Goal: Task Accomplishment & Management: Complete application form

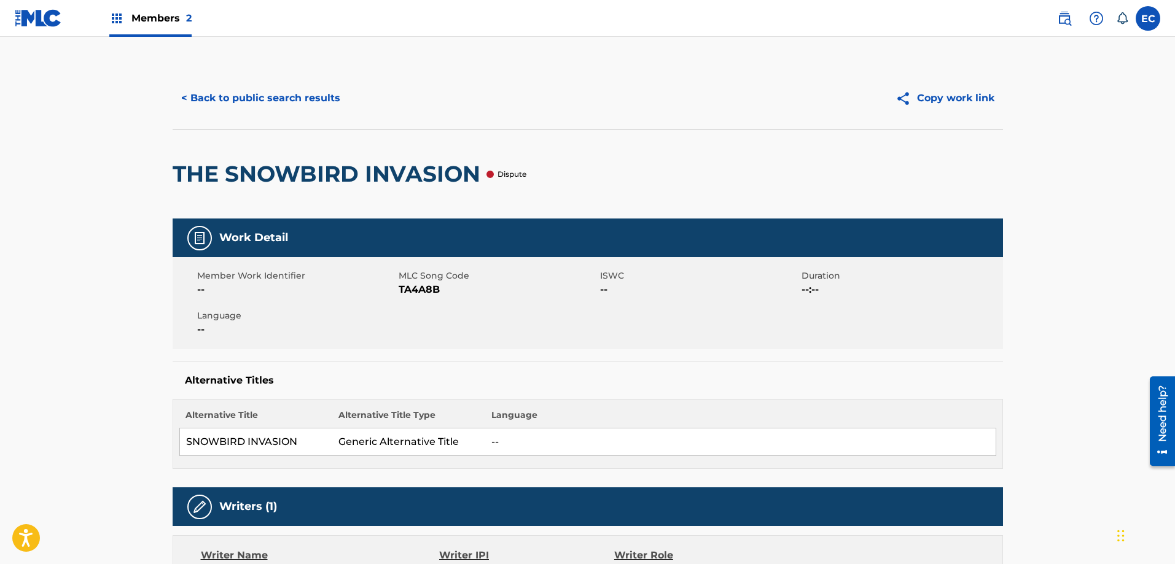
click at [240, 88] on button "< Back to public search results" at bounding box center [261, 98] width 176 height 31
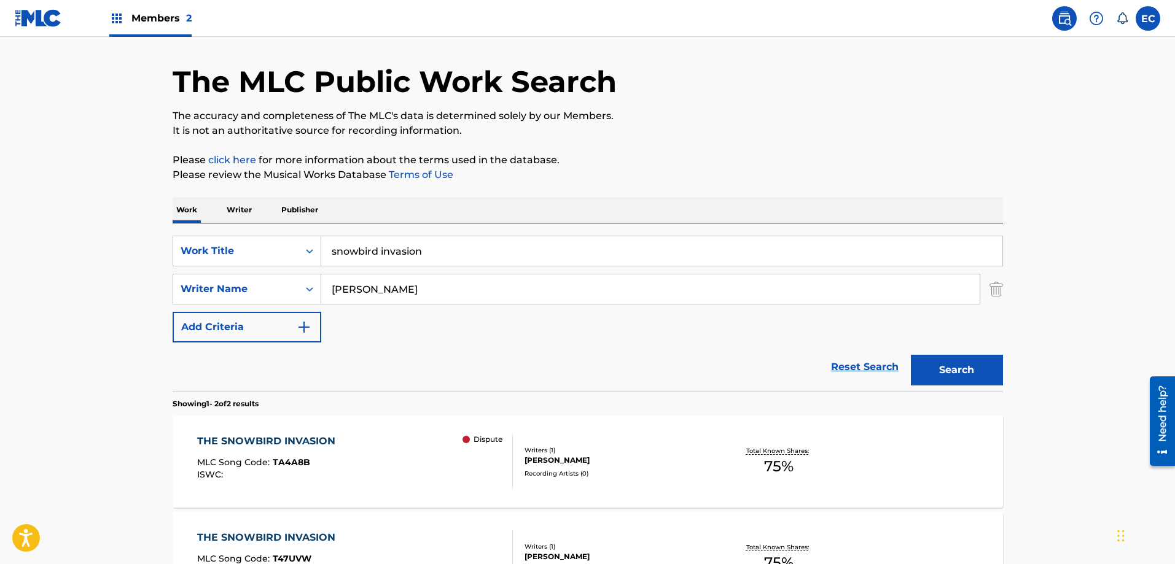
scroll to position [61, 0]
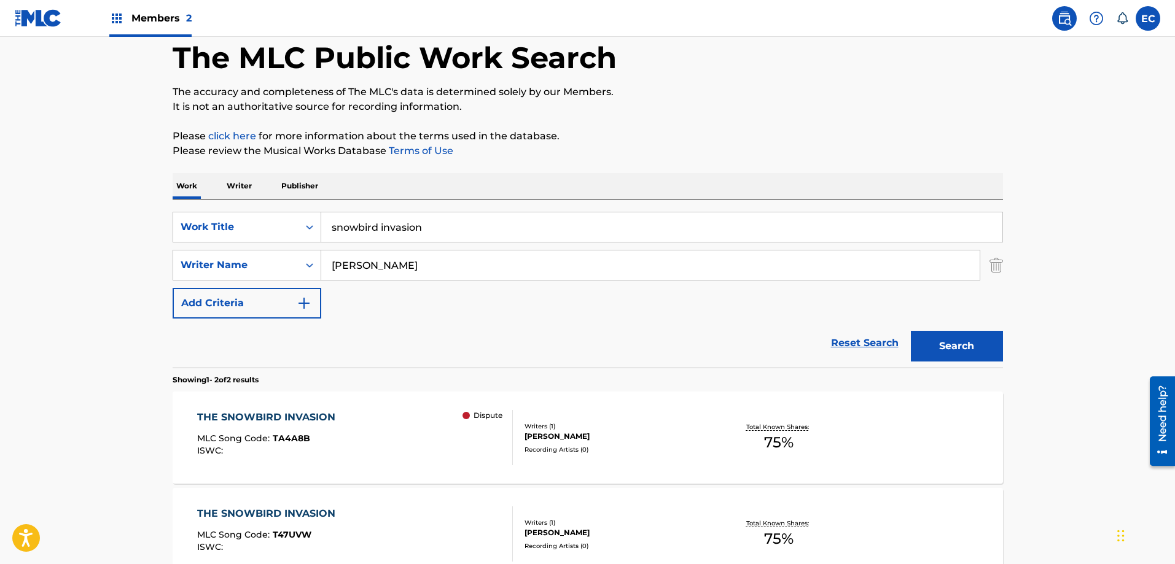
click at [303, 189] on p "Publisher" at bounding box center [300, 186] width 44 height 26
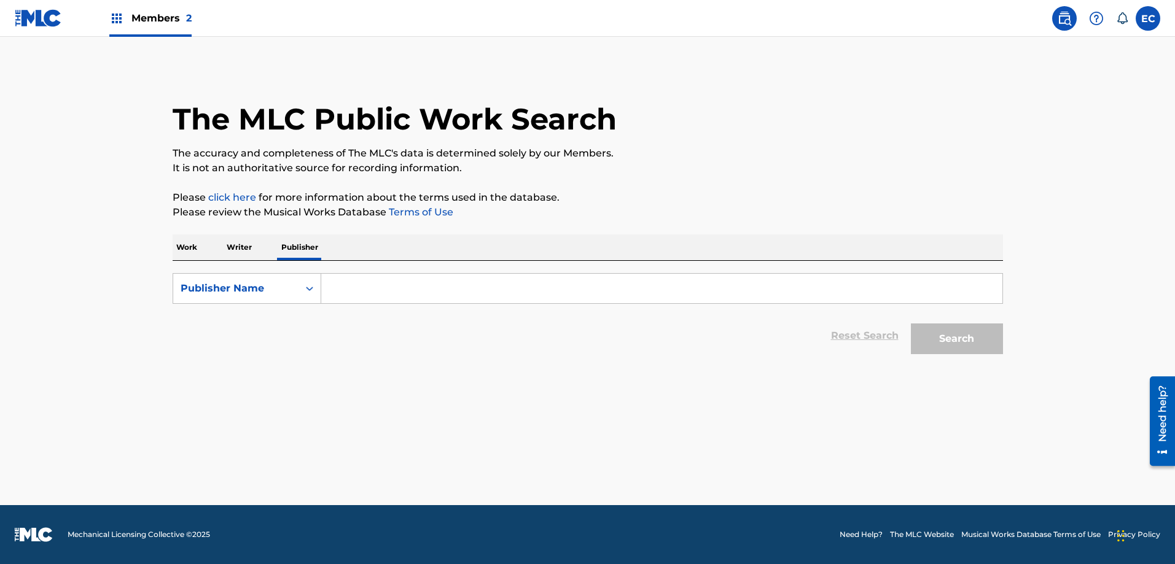
click at [389, 281] on input "Search Form" at bounding box center [661, 288] width 681 height 29
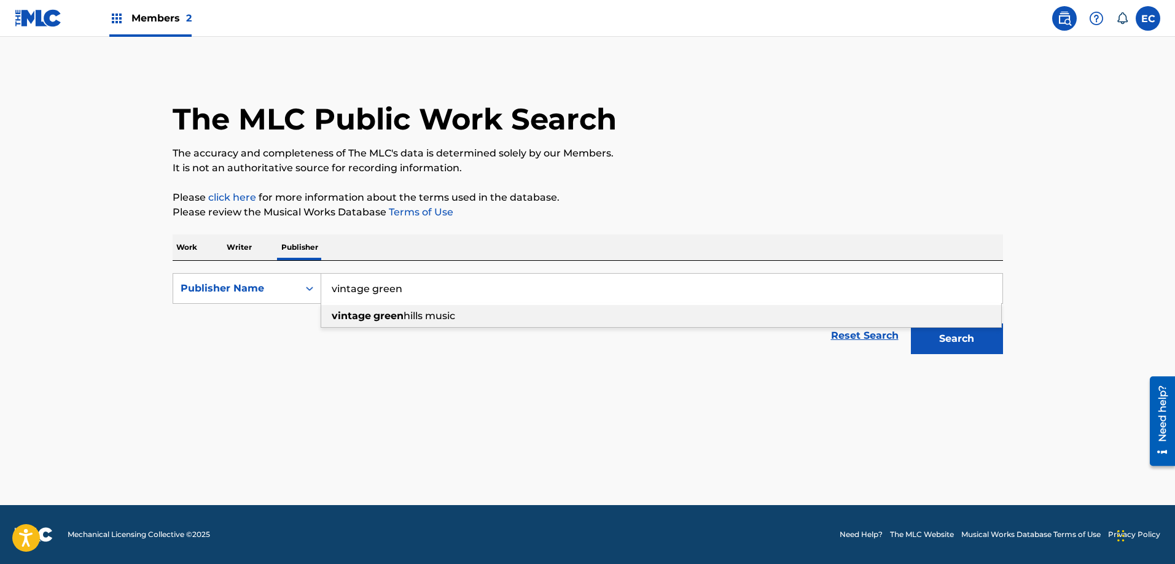
click at [399, 319] on strong "green" at bounding box center [388, 316] width 30 height 12
type input "vintage green hills music"
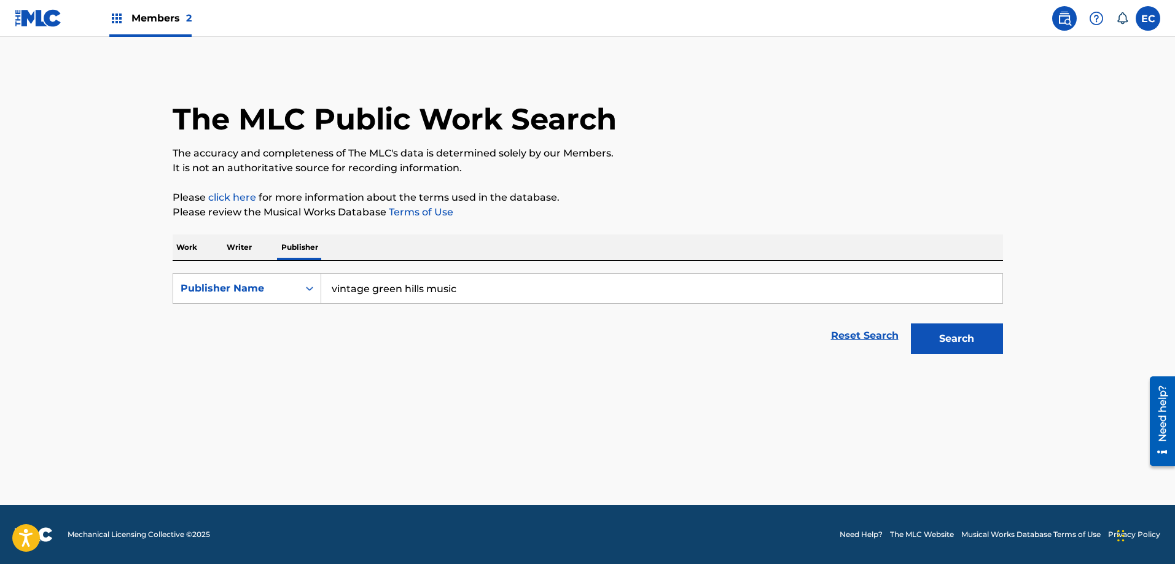
click at [953, 346] on button "Search" at bounding box center [957, 339] width 92 height 31
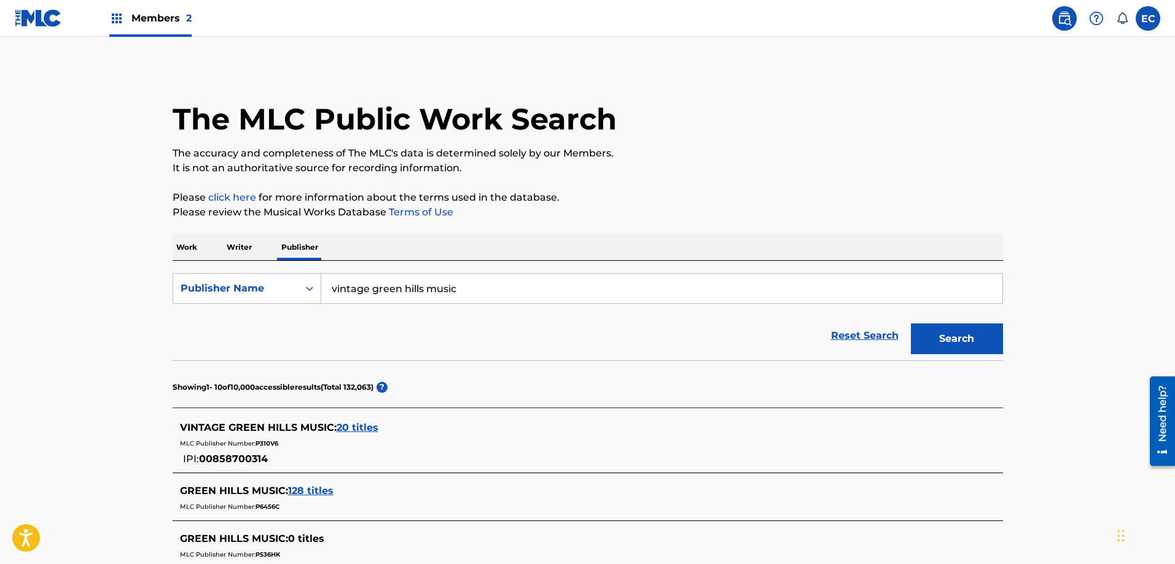
click at [191, 245] on p "Work" at bounding box center [187, 248] width 28 height 26
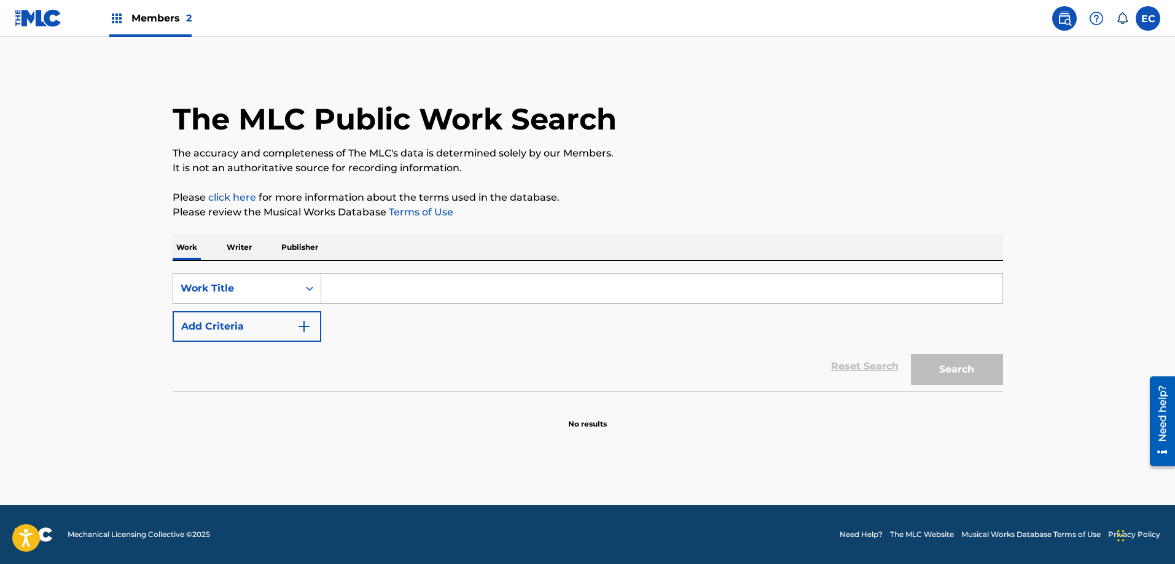
click at [394, 287] on input "Search Form" at bounding box center [661, 288] width 681 height 29
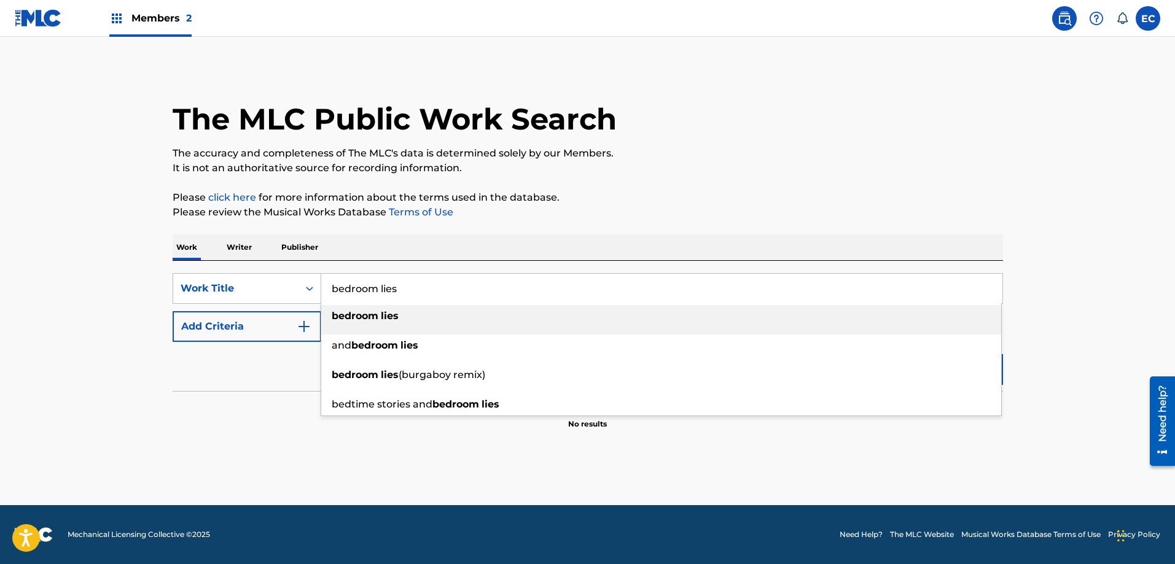
type input "bedroom lies"
click at [388, 312] on strong "lies" at bounding box center [390, 316] width 18 height 12
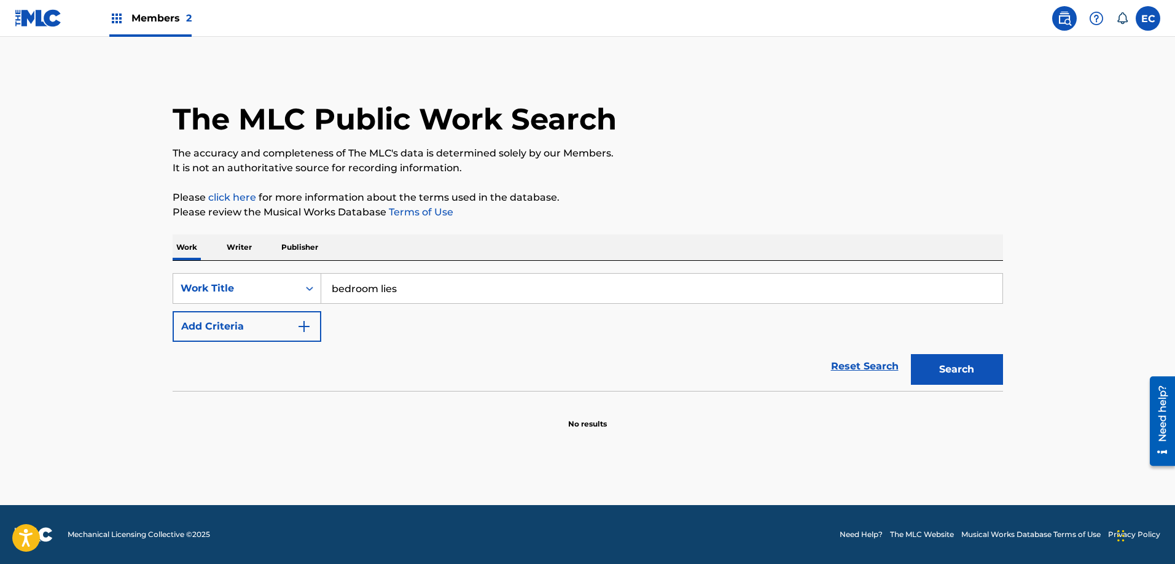
click at [272, 324] on button "Add Criteria" at bounding box center [247, 326] width 149 height 31
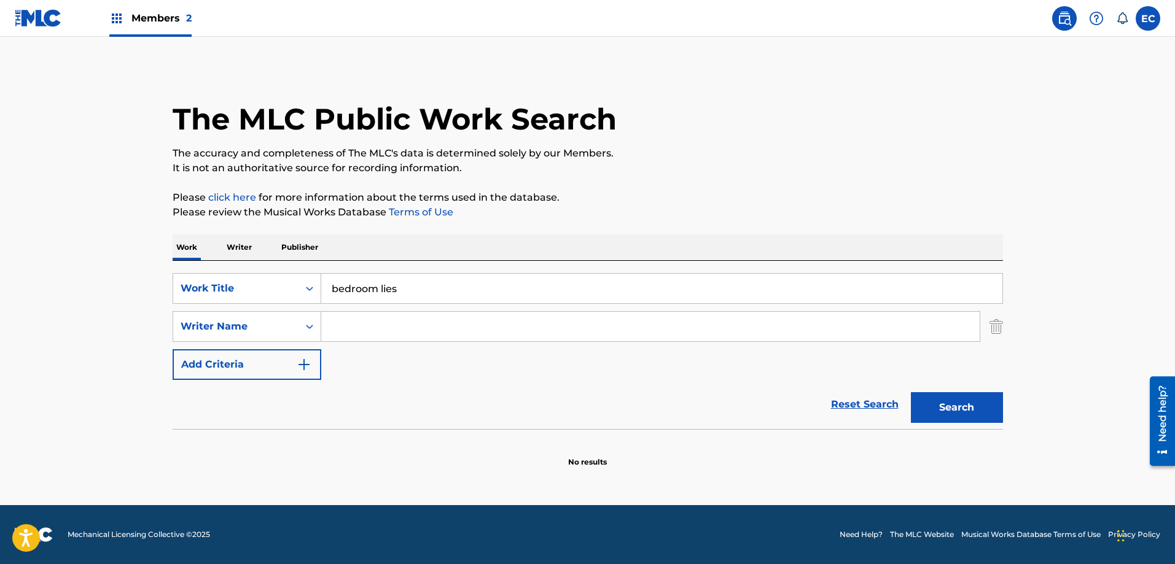
click at [422, 325] on input "Search Form" at bounding box center [650, 326] width 658 height 29
type input "[PERSON_NAME]"
click at [954, 404] on button "Search" at bounding box center [957, 407] width 92 height 31
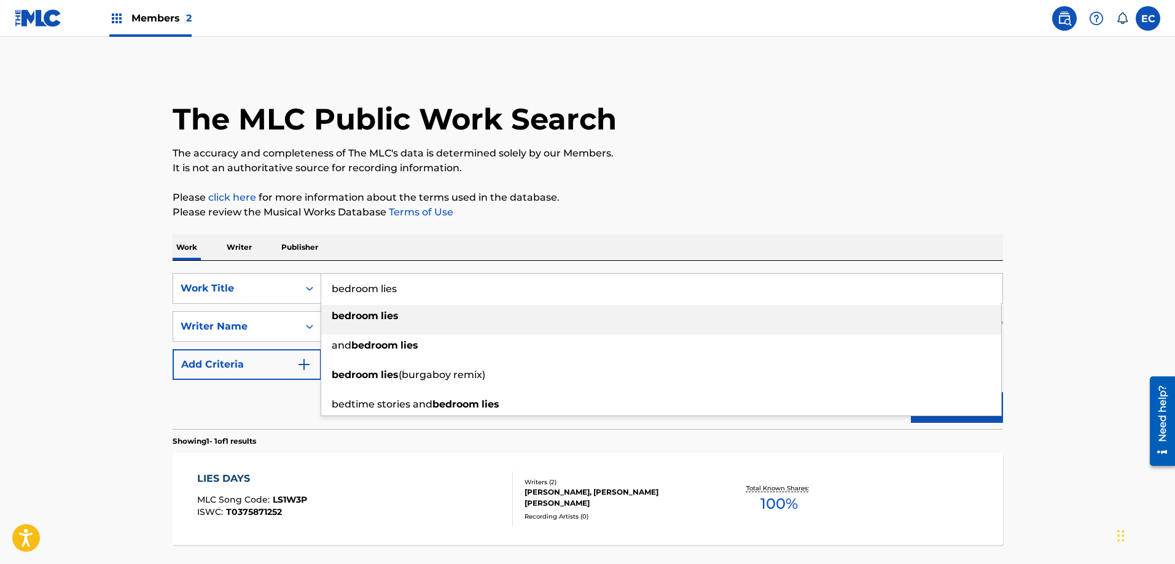
drag, startPoint x: 421, startPoint y: 292, endPoint x: 236, endPoint y: 264, distance: 186.9
click at [236, 264] on div "SearchWithCriteria4efa3176-b345-4311-ad46-81615f94ff3b Work Title bedroom lies …" at bounding box center [588, 345] width 830 height 168
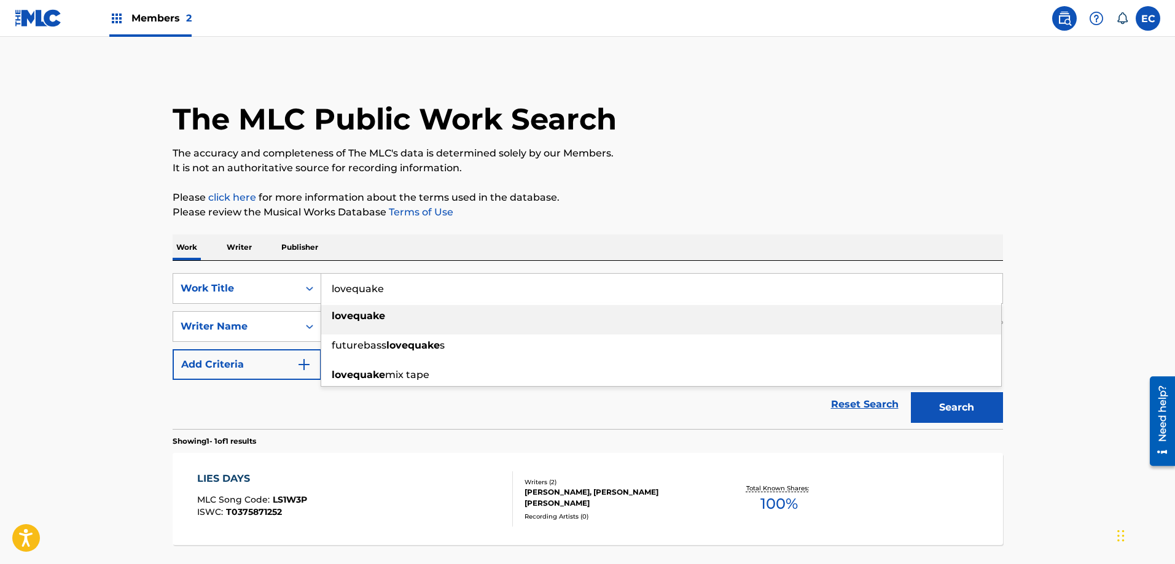
type input "lovequake"
click at [446, 308] on div "lovequake" at bounding box center [661, 316] width 680 height 22
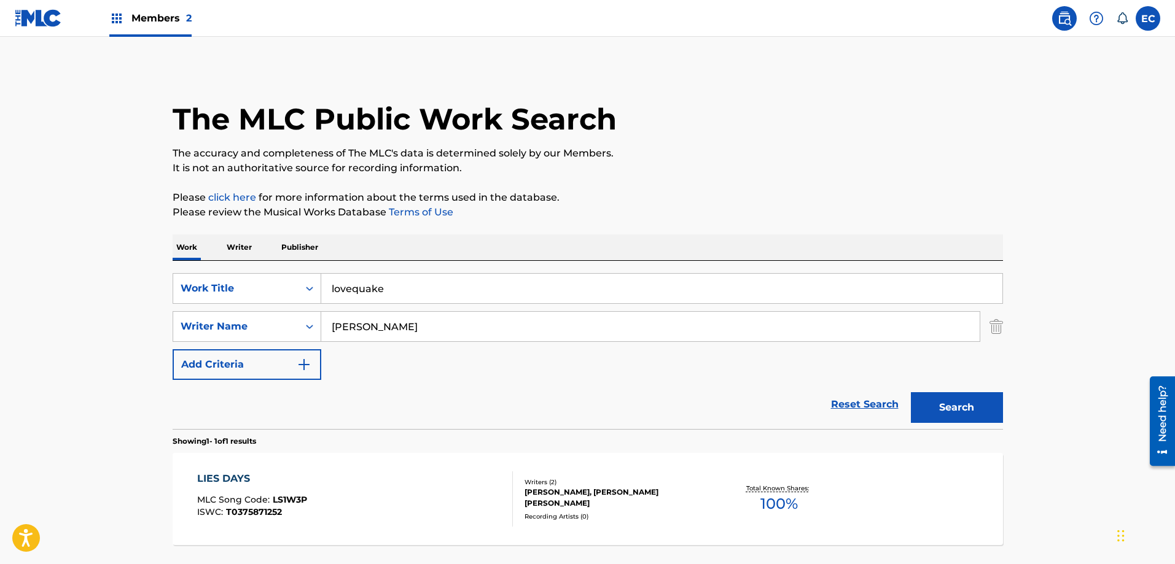
click at [937, 405] on button "Search" at bounding box center [957, 407] width 92 height 31
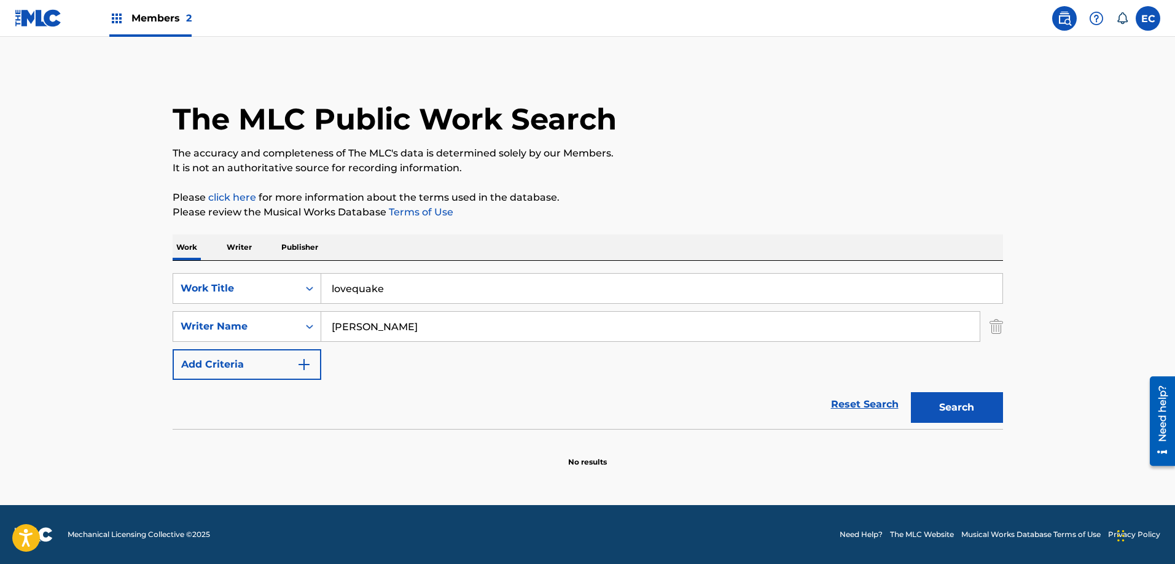
click at [161, 29] on div "Members 2" at bounding box center [150, 18] width 82 height 36
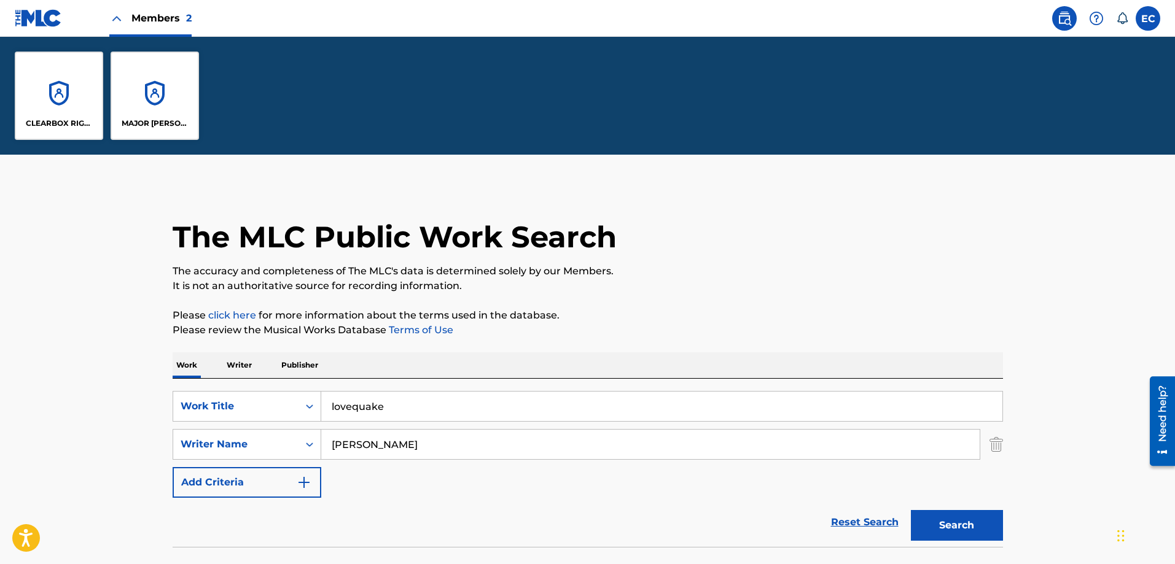
click at [49, 104] on div "CLEARBOX RIGHTS LLC" at bounding box center [59, 96] width 88 height 88
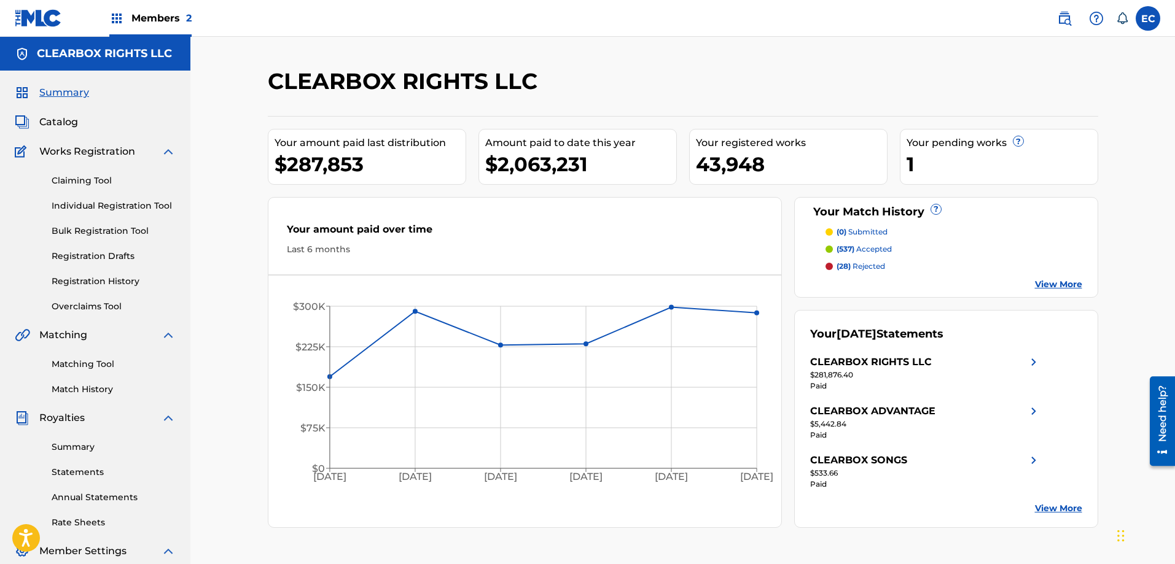
click at [136, 203] on link "Individual Registration Tool" at bounding box center [114, 206] width 124 height 13
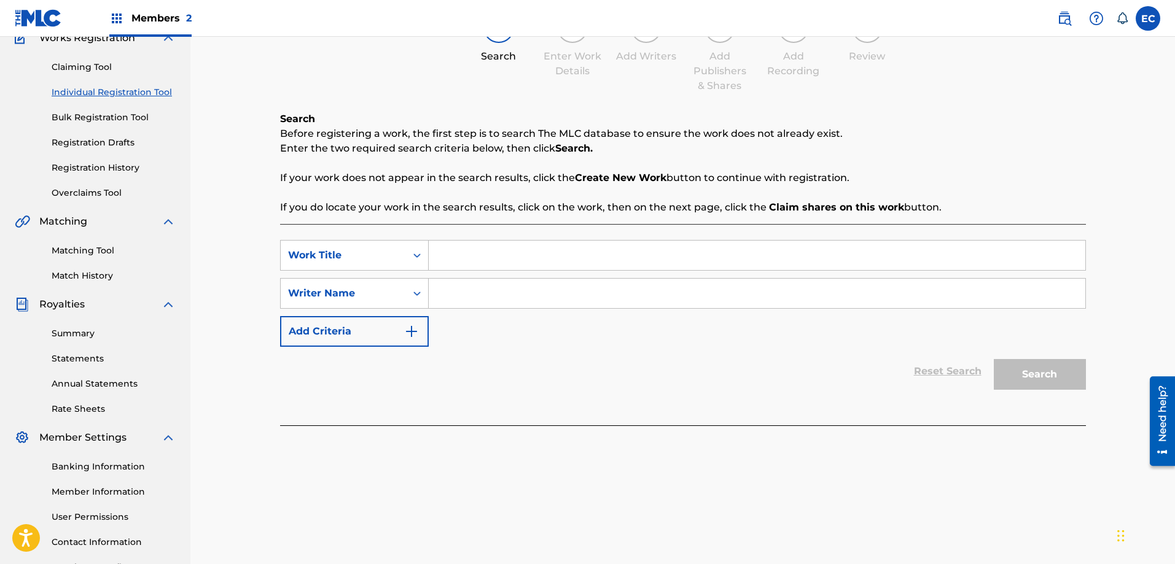
scroll to position [123, 0]
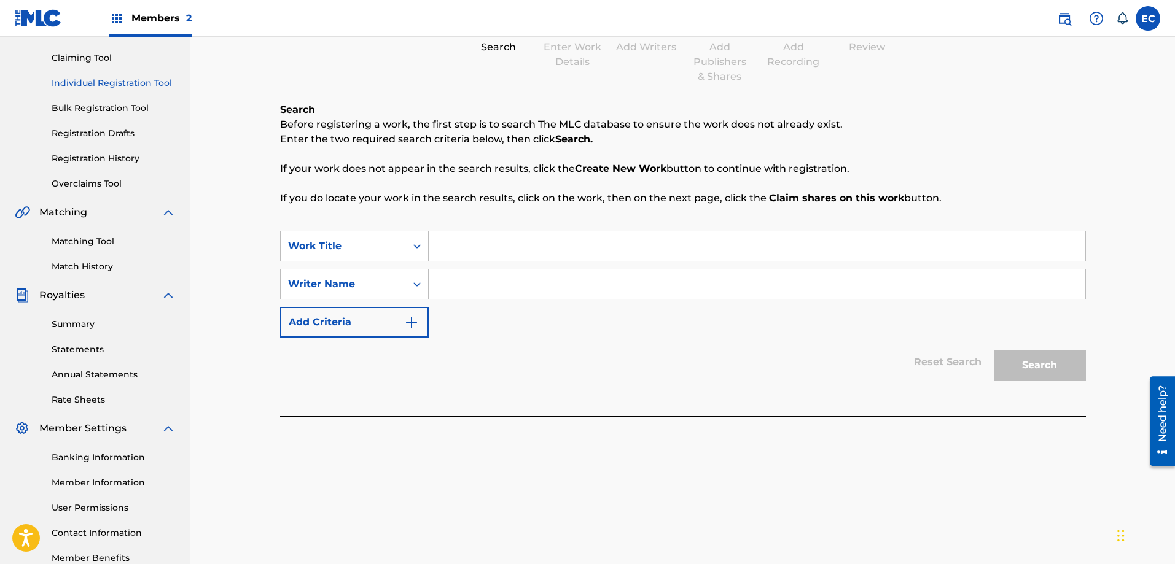
click at [695, 240] on input "Search Form" at bounding box center [757, 246] width 656 height 29
type input "BEDROOM LIES"
click at [516, 281] on input "Search Form" at bounding box center [757, 284] width 656 height 29
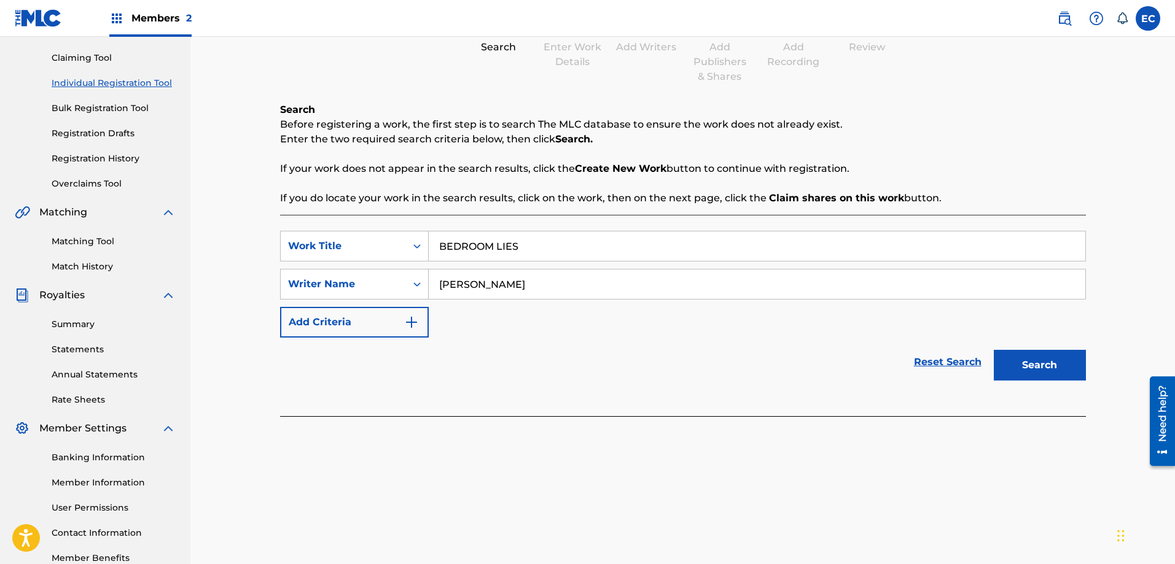
type input "[PERSON_NAME]"
click at [1018, 366] on button "Search" at bounding box center [1040, 365] width 92 height 31
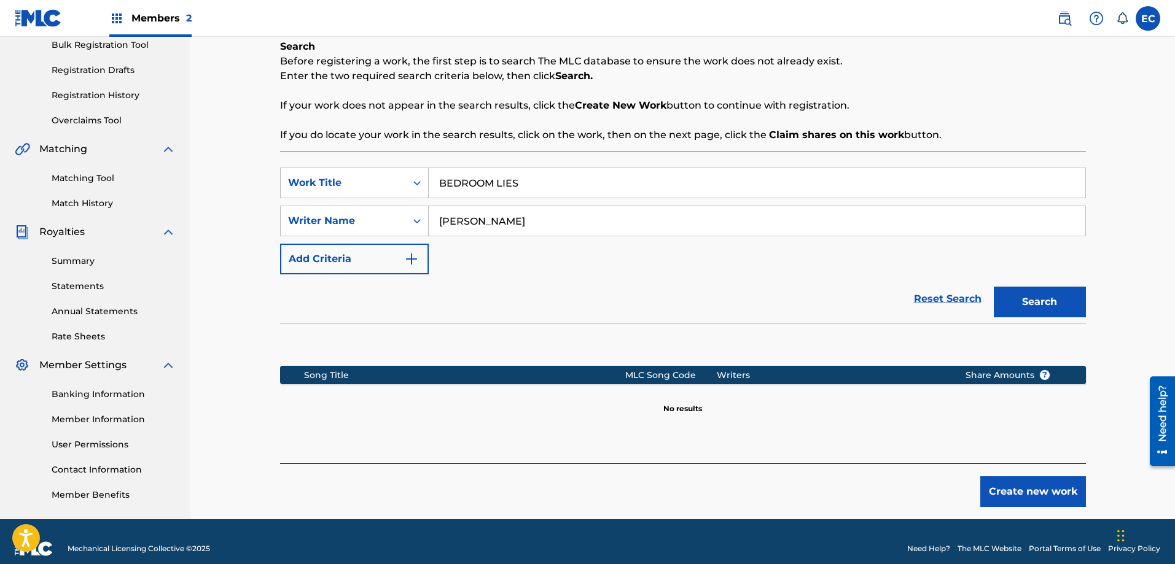
scroll to position [200, 0]
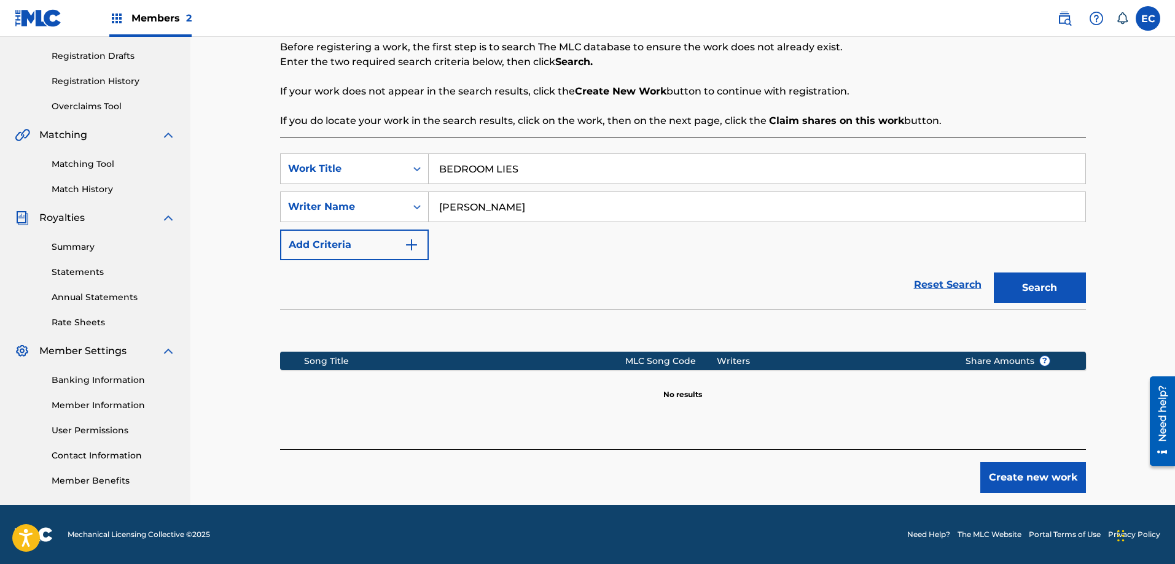
click at [1032, 478] on button "Create new work" at bounding box center [1033, 477] width 106 height 31
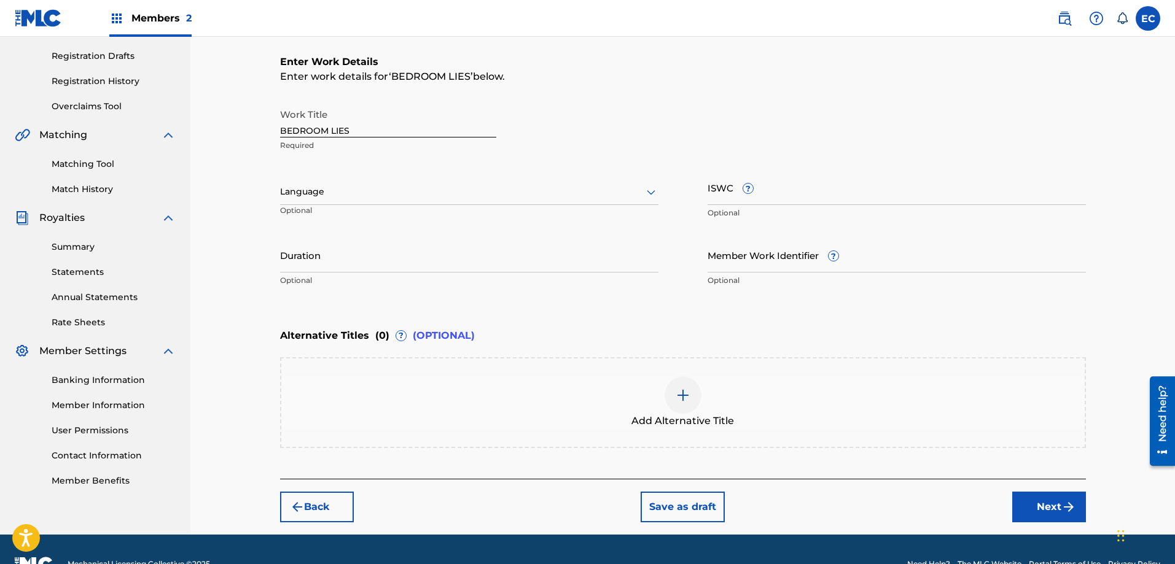
click at [366, 192] on div at bounding box center [469, 191] width 378 height 15
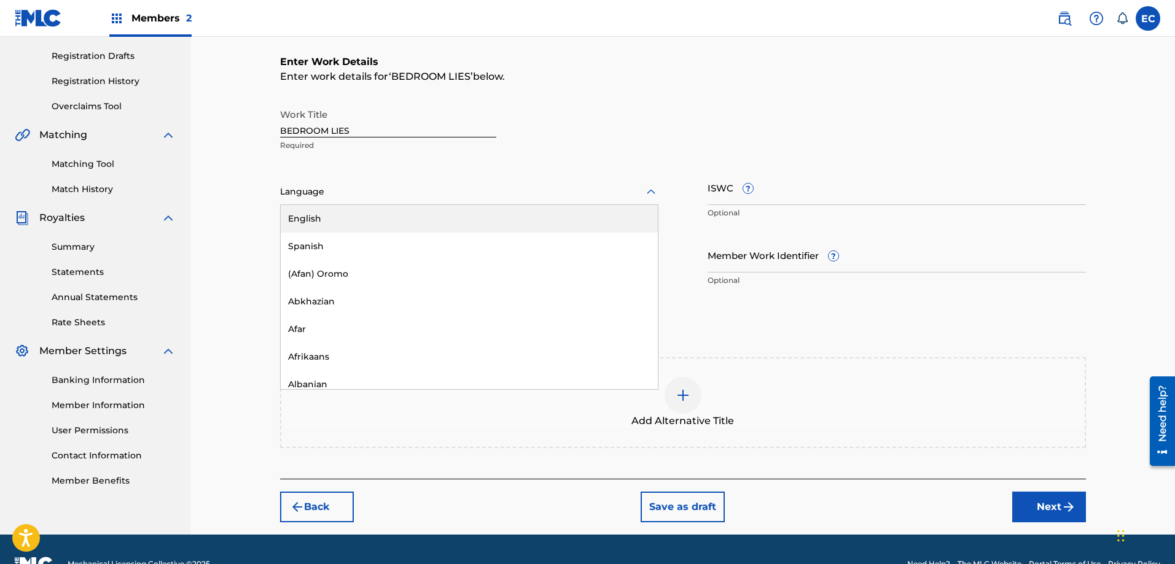
click at [362, 214] on div "English" at bounding box center [469, 219] width 377 height 28
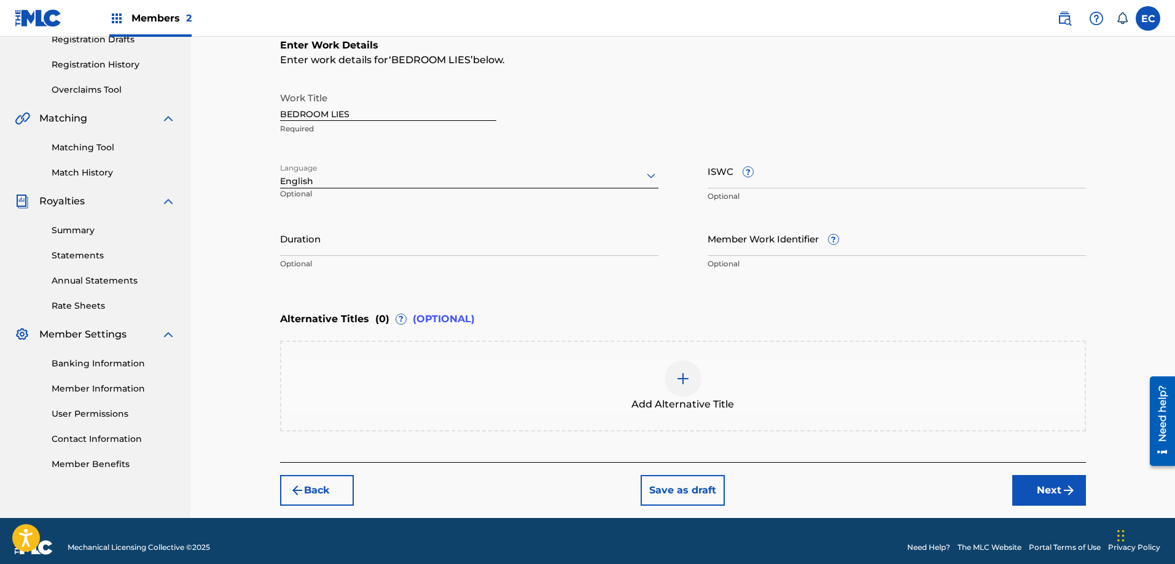
scroll to position [230, 0]
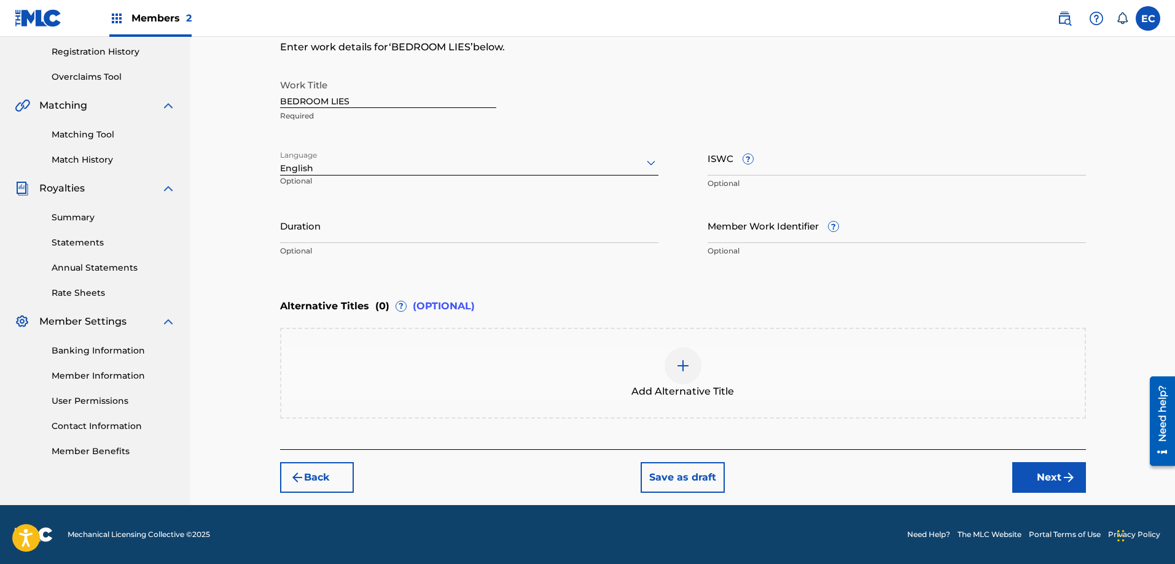
click at [1069, 481] on img "submit" at bounding box center [1068, 477] width 15 height 15
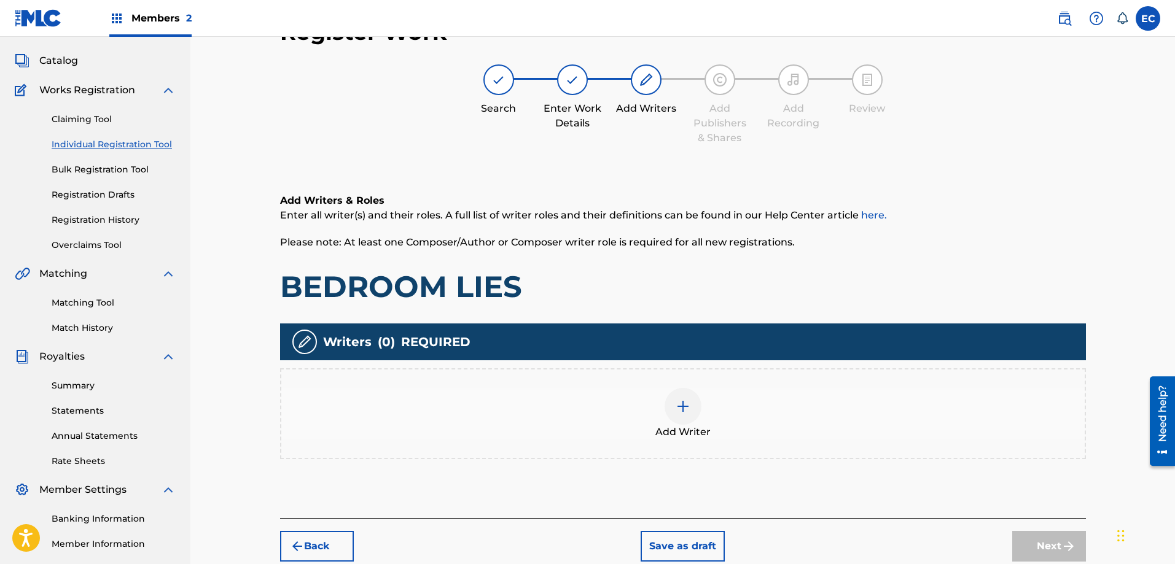
scroll to position [55, 0]
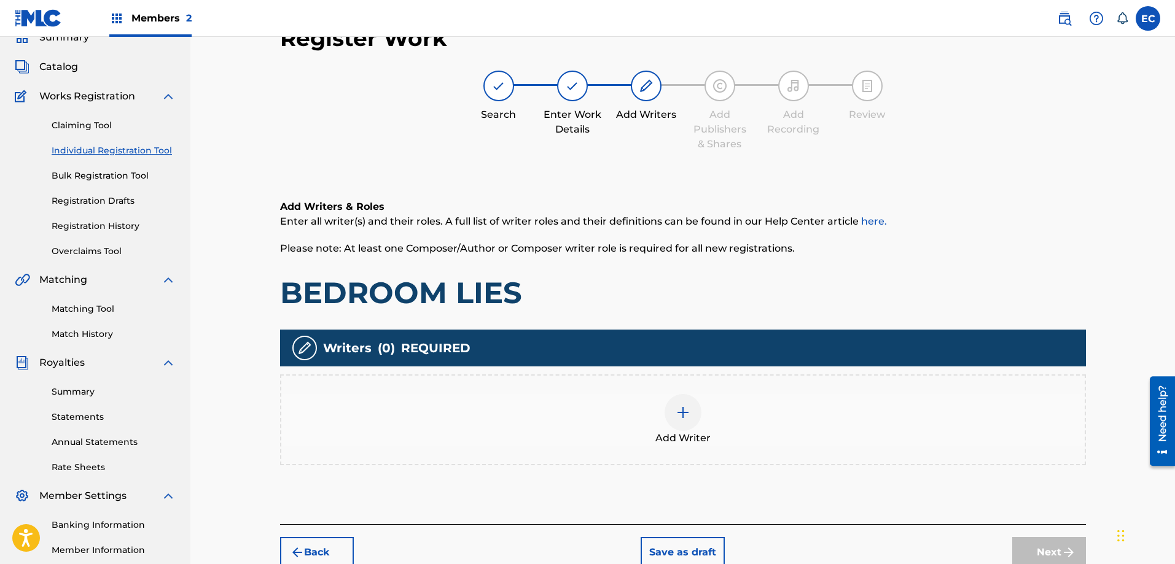
click at [674, 416] on div at bounding box center [682, 412] width 37 height 37
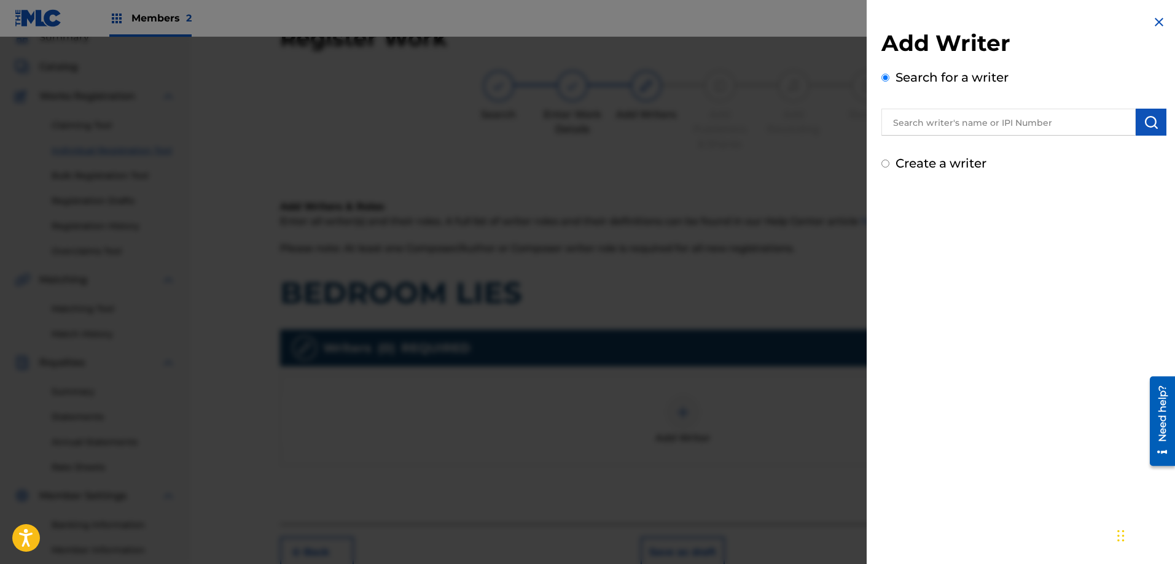
click at [953, 130] on input "text" at bounding box center [1008, 122] width 254 height 27
type input "[PERSON_NAME]"
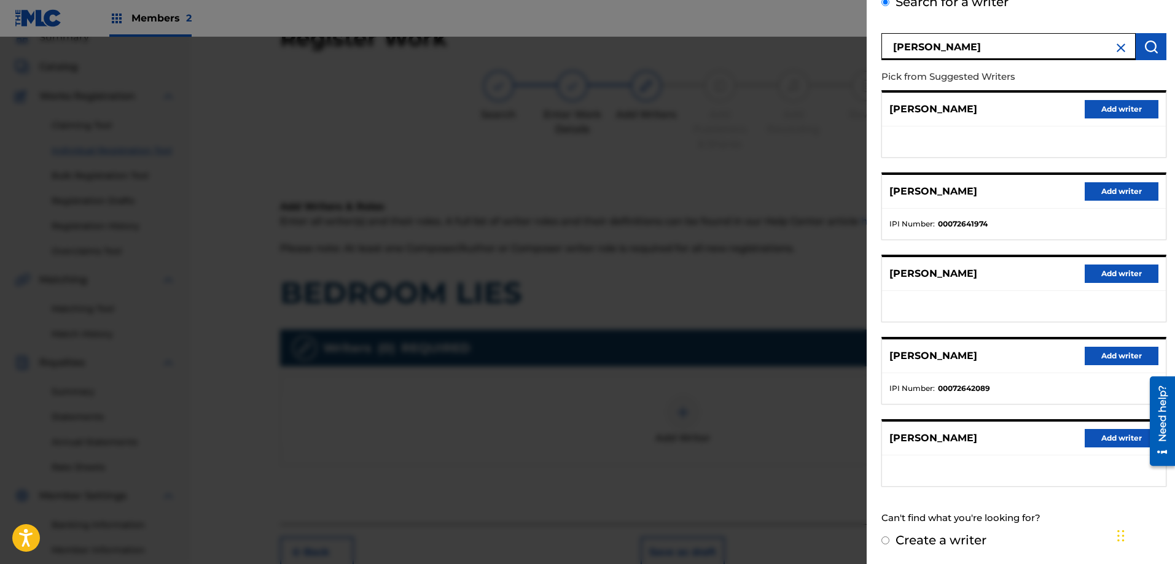
scroll to position [0, 0]
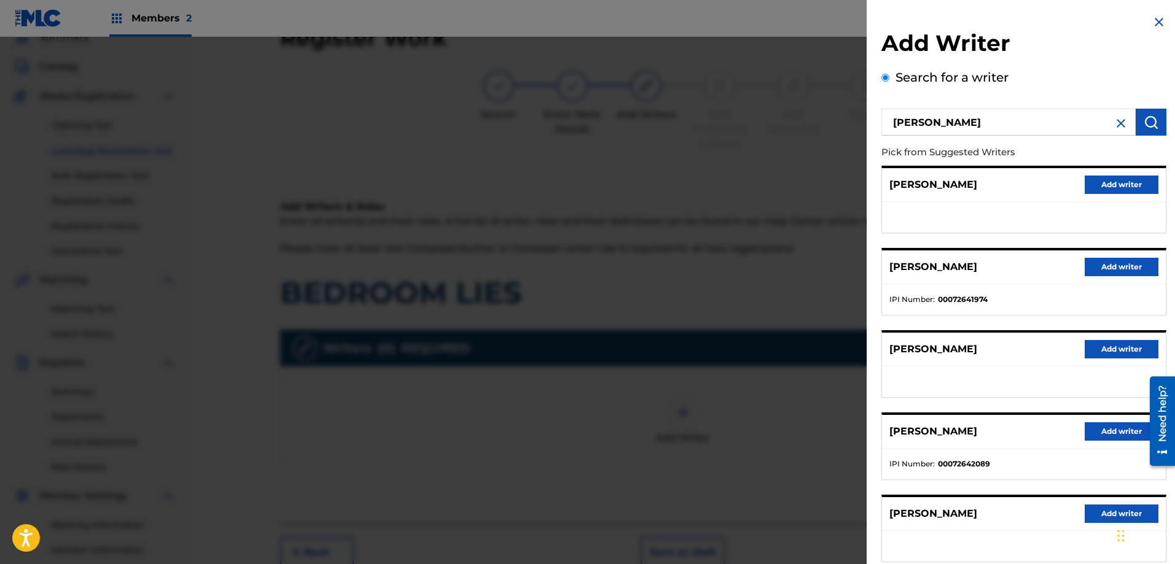
click at [1111, 185] on button "Add writer" at bounding box center [1122, 185] width 74 height 18
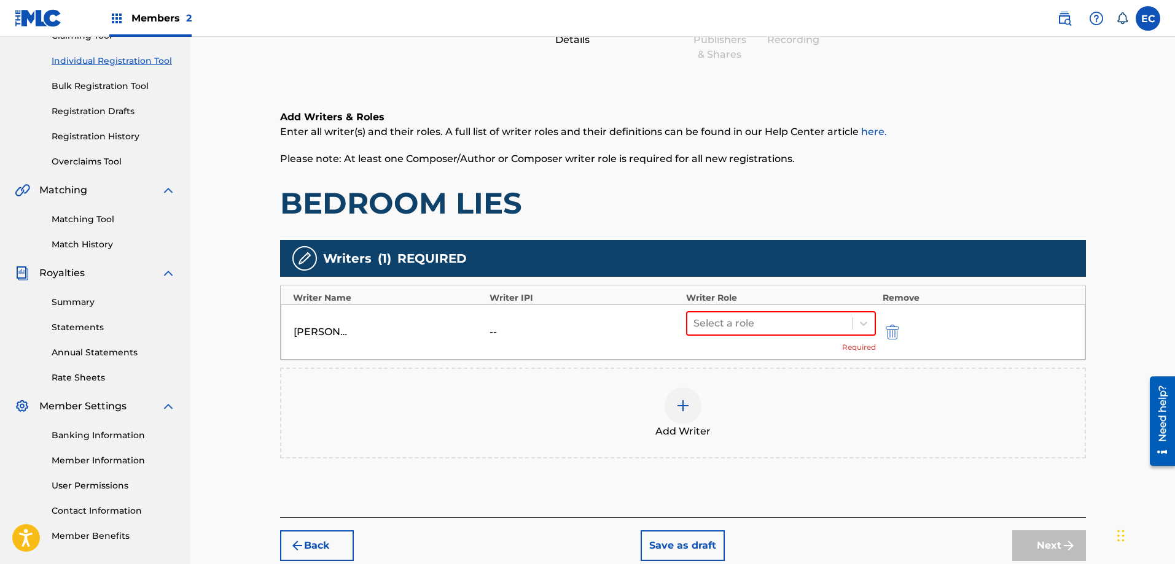
scroll to position [178, 0]
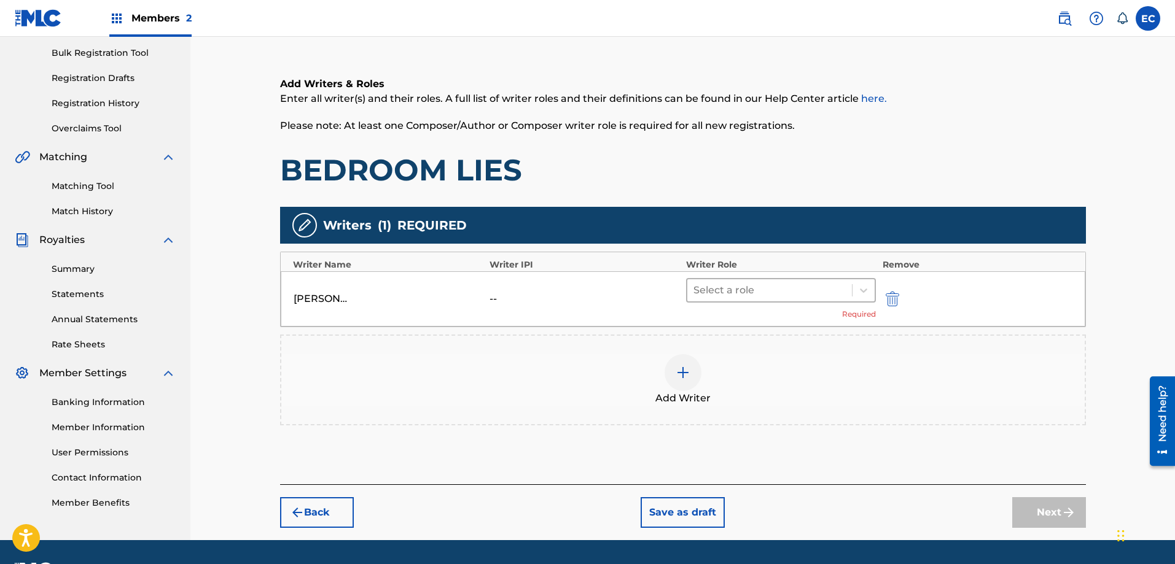
click at [797, 298] on div at bounding box center [769, 290] width 153 height 17
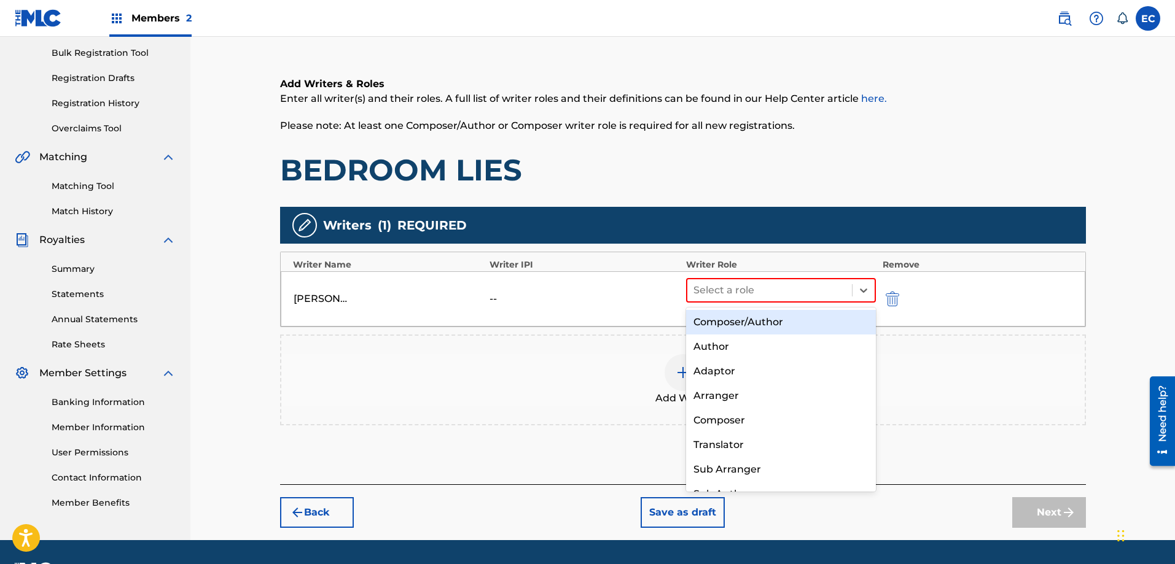
click at [766, 322] on div "Composer/Author" at bounding box center [781, 322] width 190 height 25
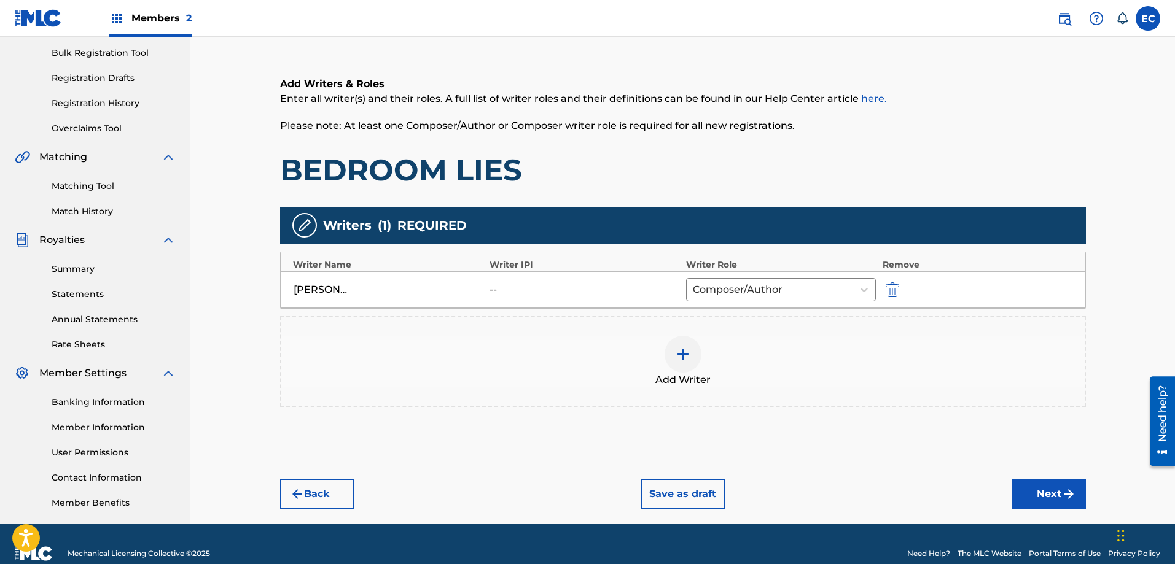
click at [688, 354] on img at bounding box center [683, 354] width 15 height 15
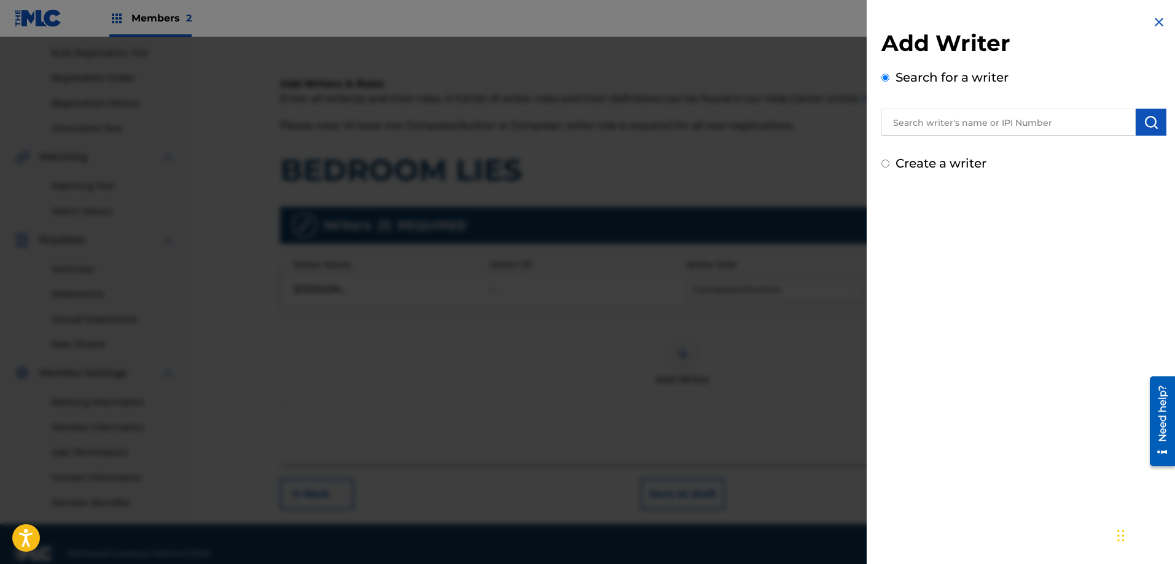
click at [1012, 114] on input "text" at bounding box center [1008, 122] width 254 height 27
click at [921, 130] on input "text" at bounding box center [1008, 122] width 254 height 27
type input "[PERSON_NAME]"
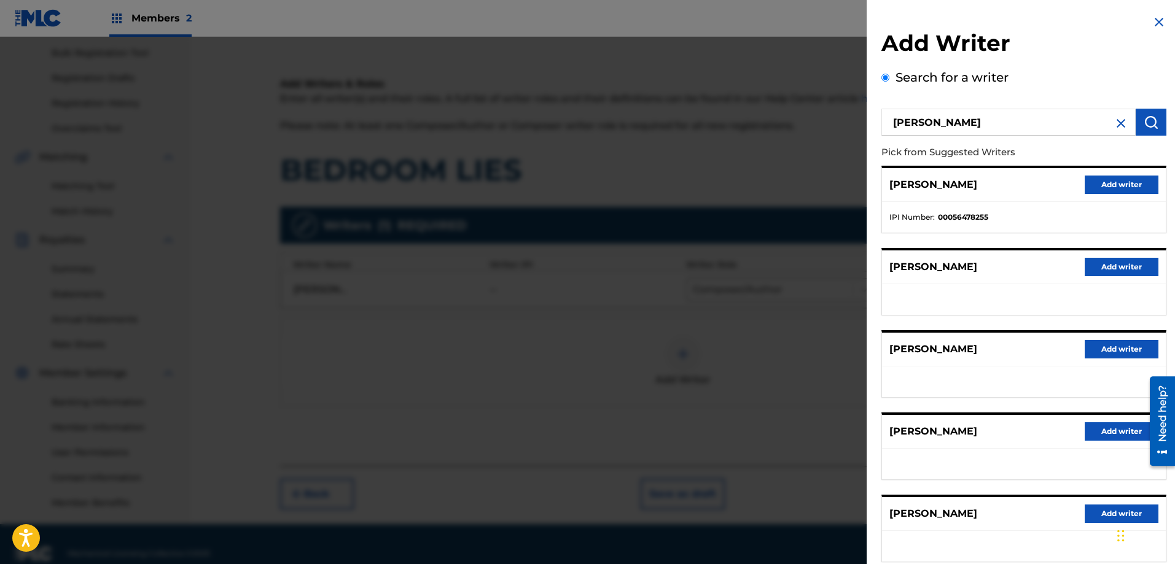
click at [1121, 270] on button "Add writer" at bounding box center [1122, 267] width 74 height 18
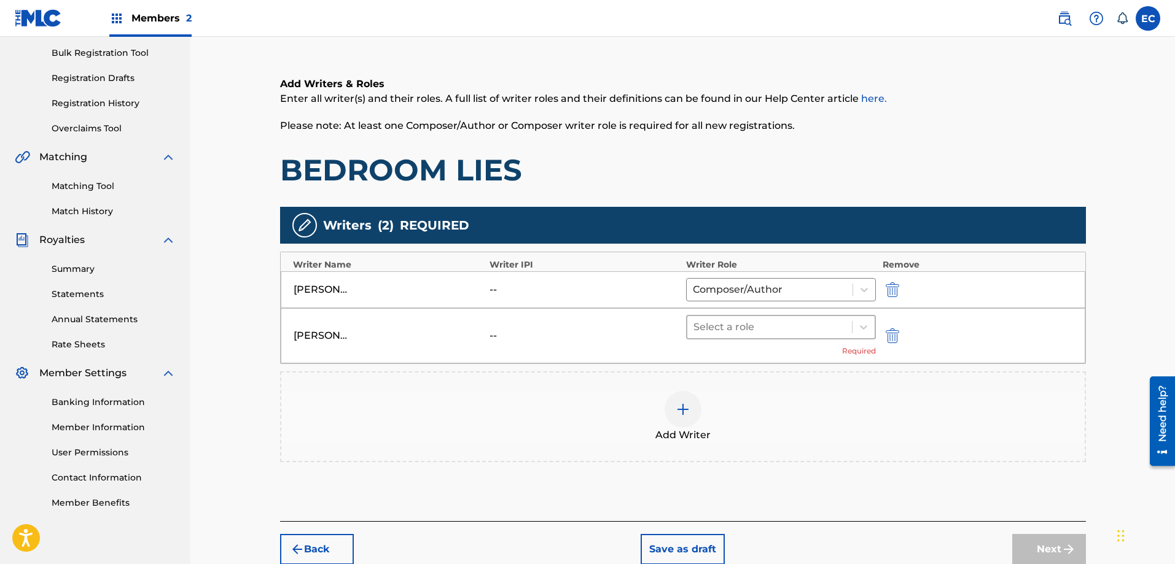
click at [766, 332] on div at bounding box center [769, 327] width 153 height 17
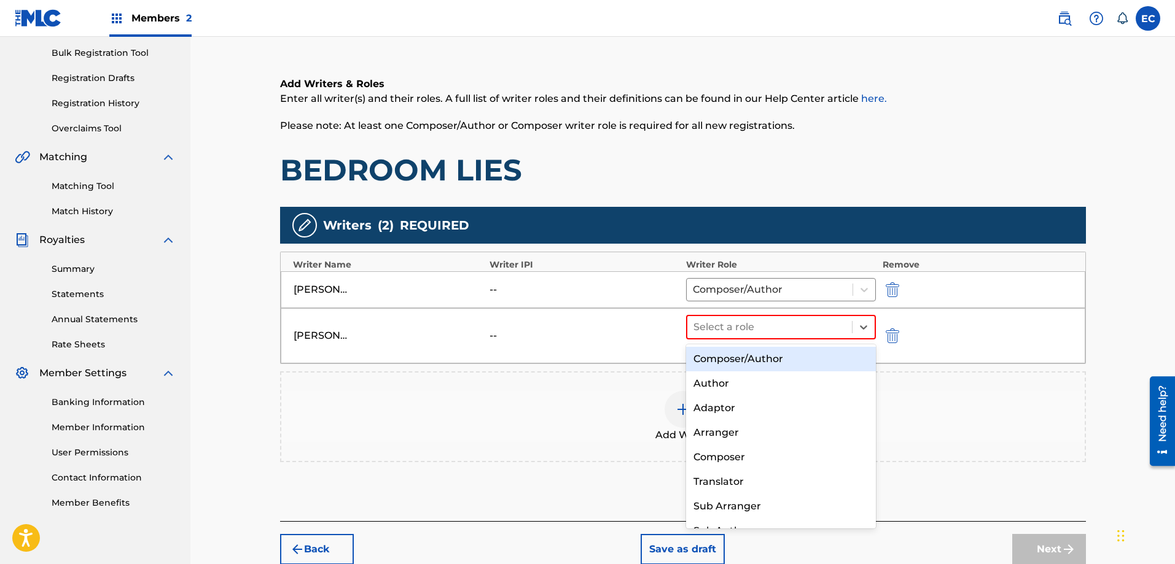
click at [766, 357] on div "Composer/Author" at bounding box center [781, 359] width 190 height 25
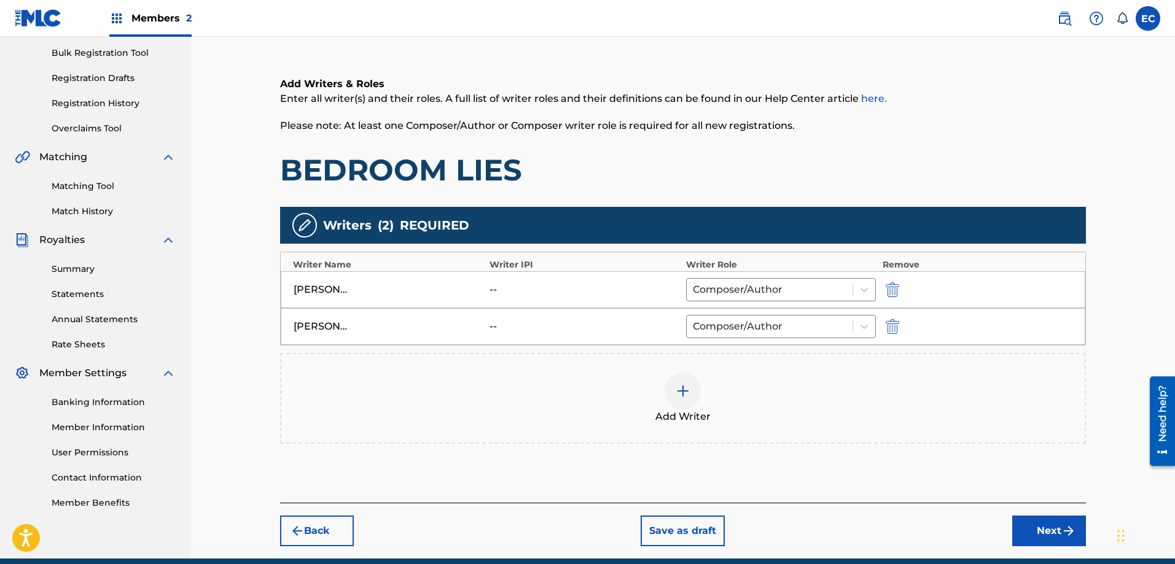
click at [695, 395] on div at bounding box center [682, 391] width 37 height 37
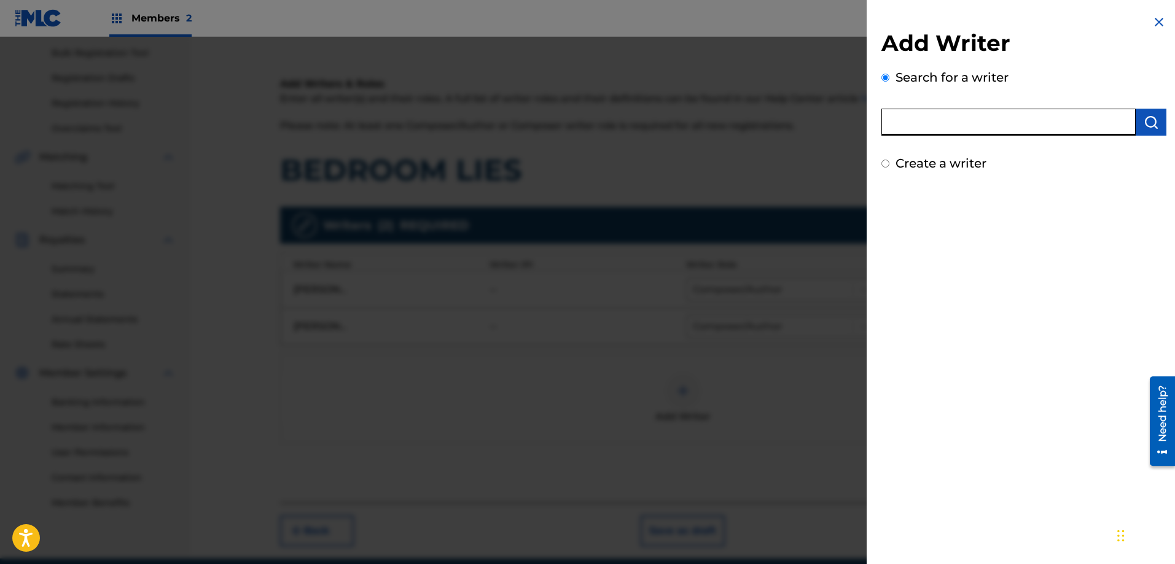
click at [986, 131] on input "text" at bounding box center [1008, 122] width 254 height 27
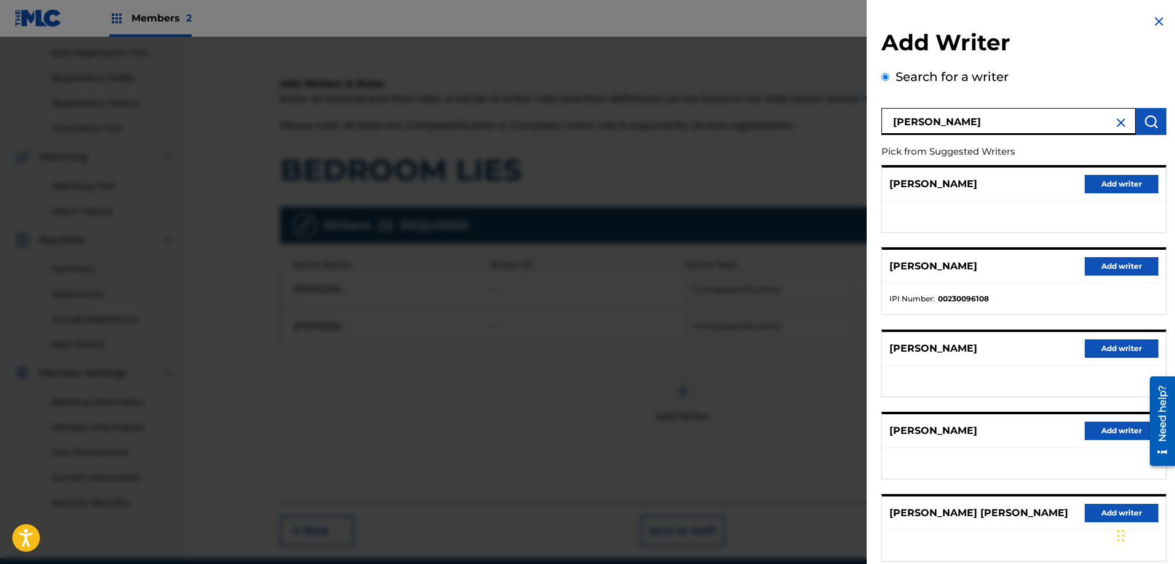
scroll to position [0, 0]
click at [905, 124] on input "[PERSON_NAME]" at bounding box center [1008, 122] width 254 height 27
type input "[PERSON_NAME]"
click at [1143, 123] on img "submit" at bounding box center [1150, 122] width 15 height 15
click at [1151, 17] on img at bounding box center [1158, 22] width 15 height 15
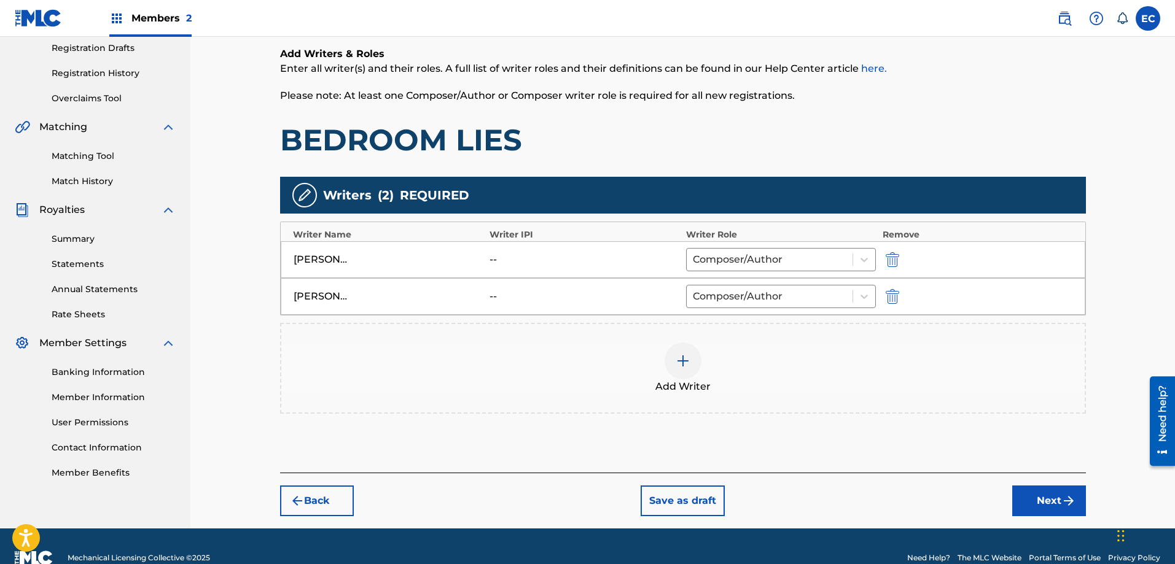
scroll to position [232, 0]
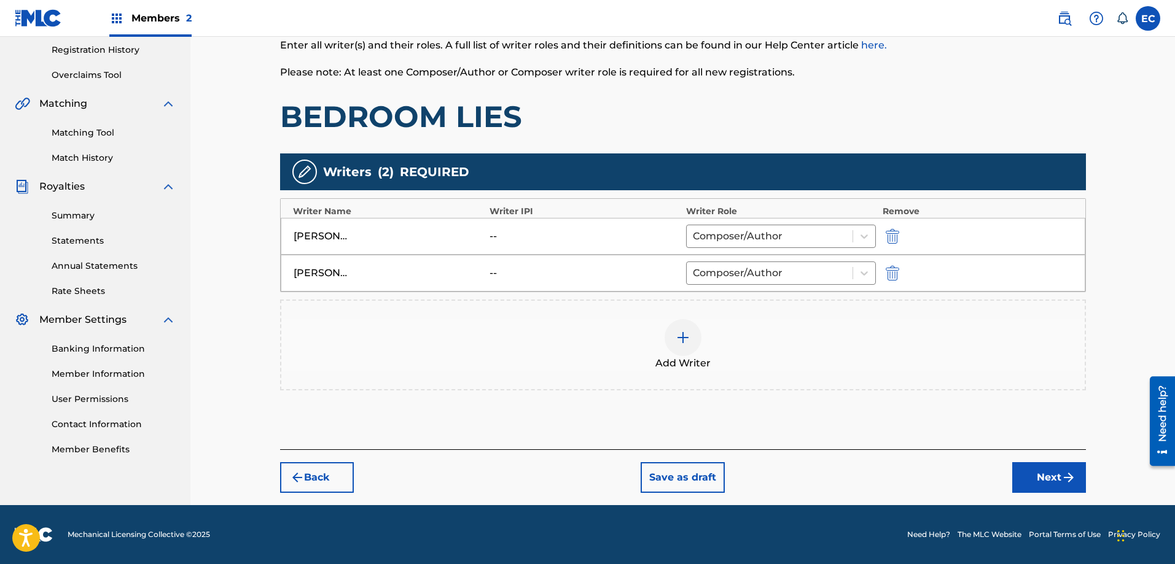
click at [688, 339] on img at bounding box center [683, 337] width 15 height 15
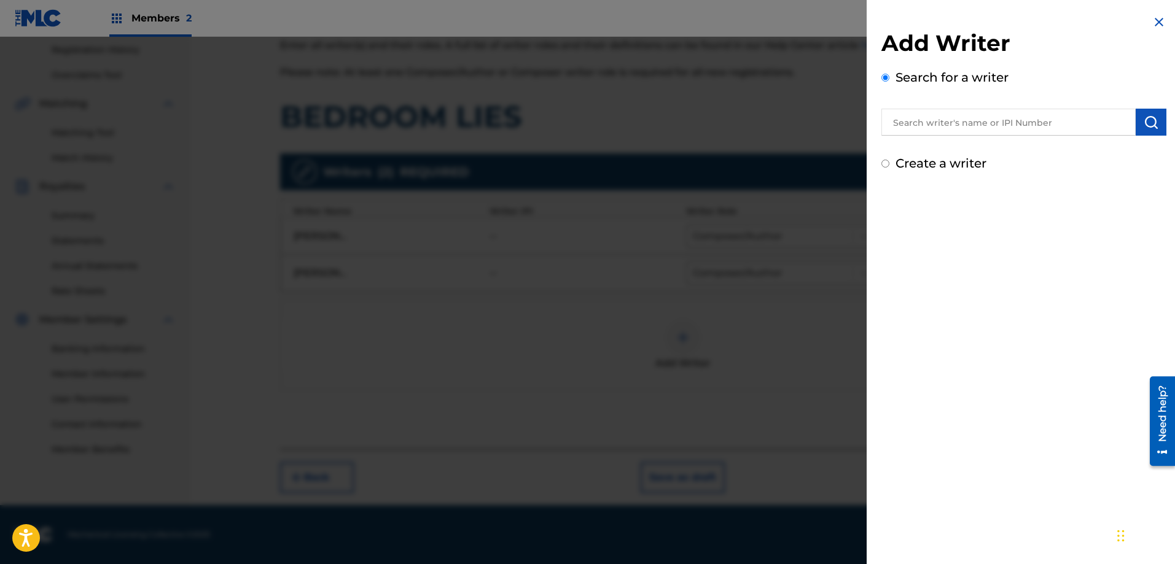
click at [955, 164] on label "Create a writer" at bounding box center [940, 163] width 91 height 15
radio input "true"
click at [889, 164] on input "Create a writer" at bounding box center [885, 164] width 8 height 8
radio input "false"
radio input "true"
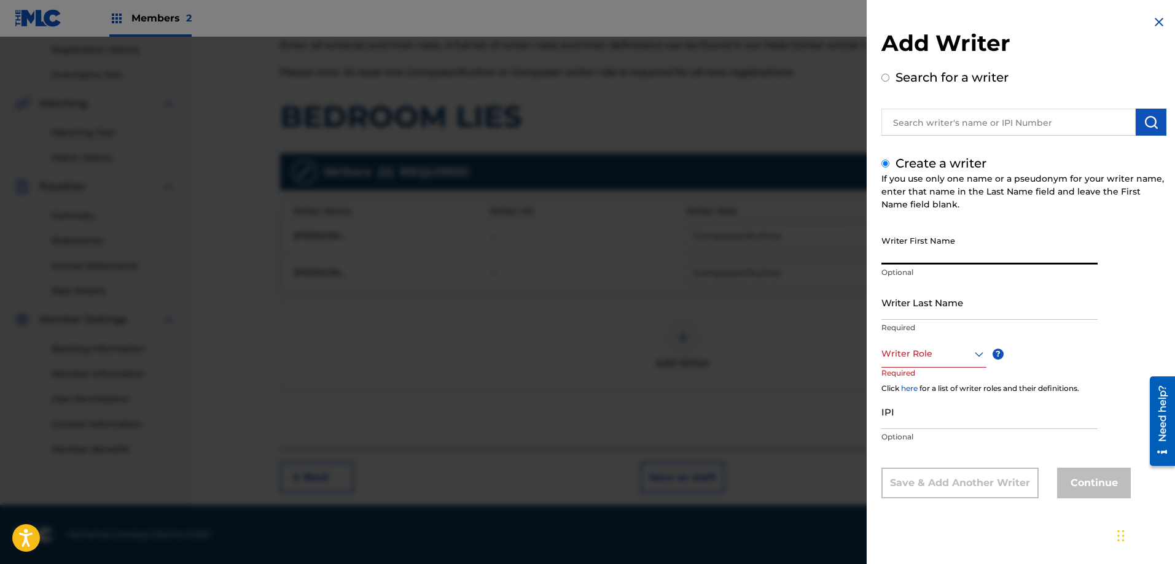
click at [940, 246] on input "Writer First Name" at bounding box center [989, 247] width 216 height 35
click at [927, 81] on label "Search for a writer" at bounding box center [951, 77] width 113 height 15
click at [889, 81] on input "Search for a writer" at bounding box center [885, 78] width 8 height 8
radio input "false"
radio input "true"
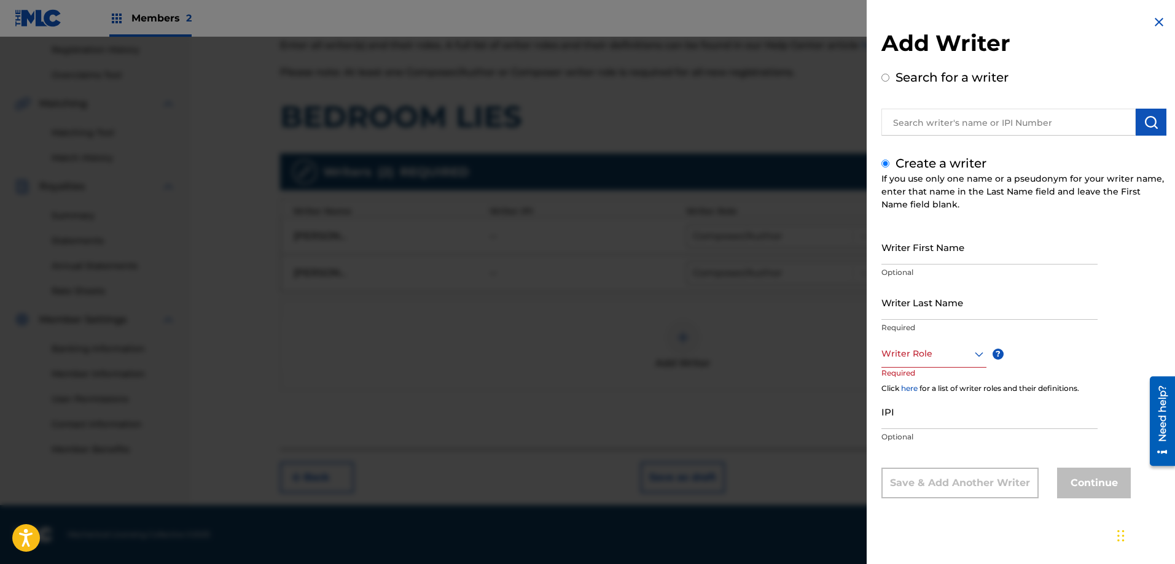
radio input "true"
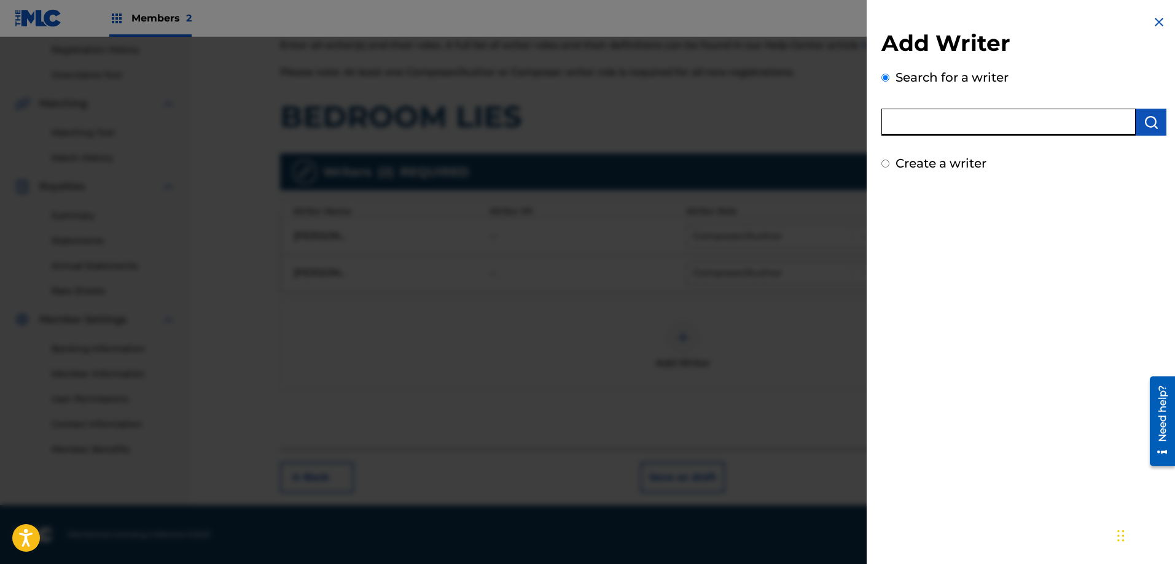
click at [970, 116] on input "text" at bounding box center [1008, 122] width 254 height 27
type input "a"
type input "[PERSON_NAME]"
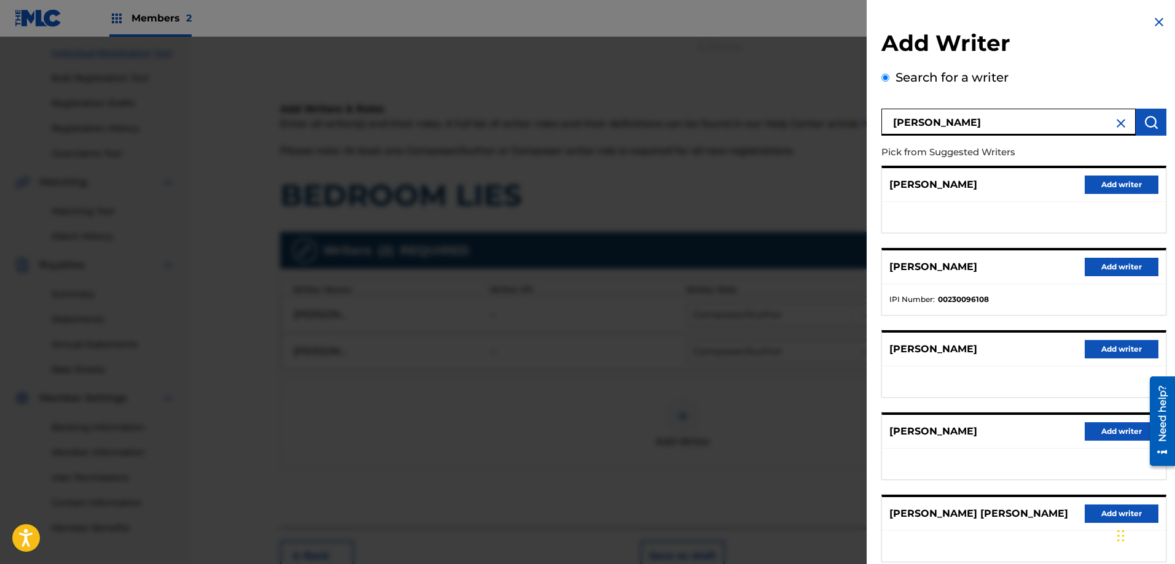
scroll to position [47, 0]
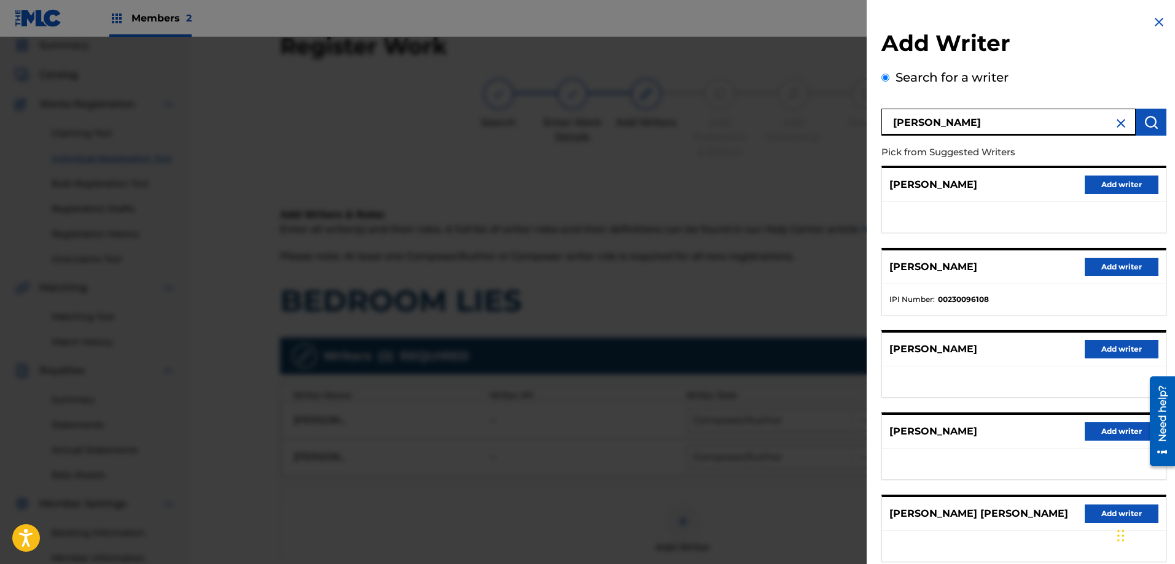
click at [1151, 19] on img at bounding box center [1158, 22] width 15 height 15
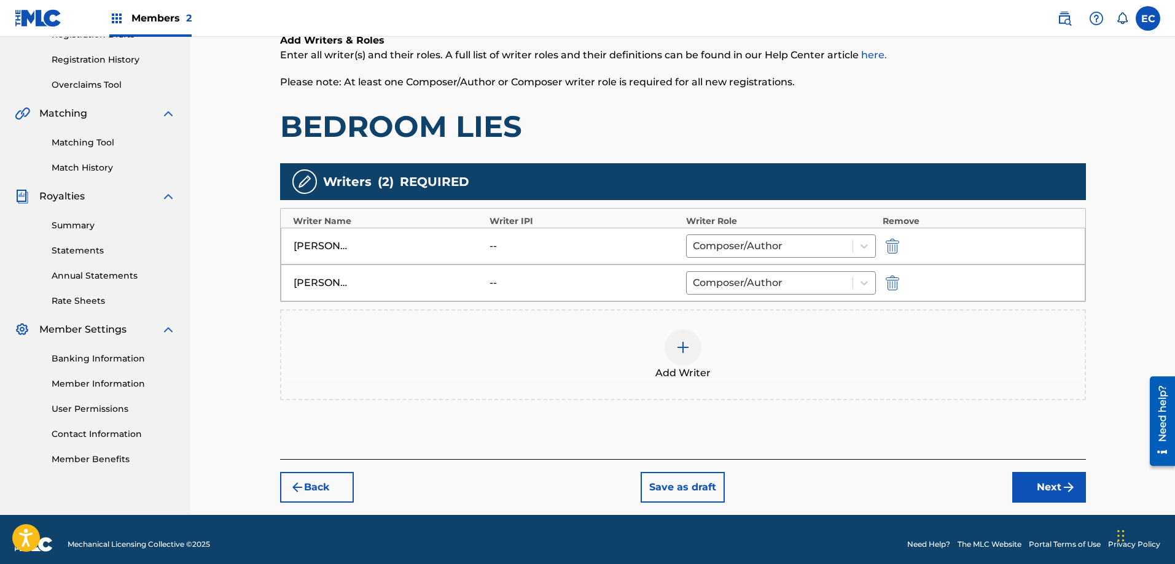
scroll to position [232, 0]
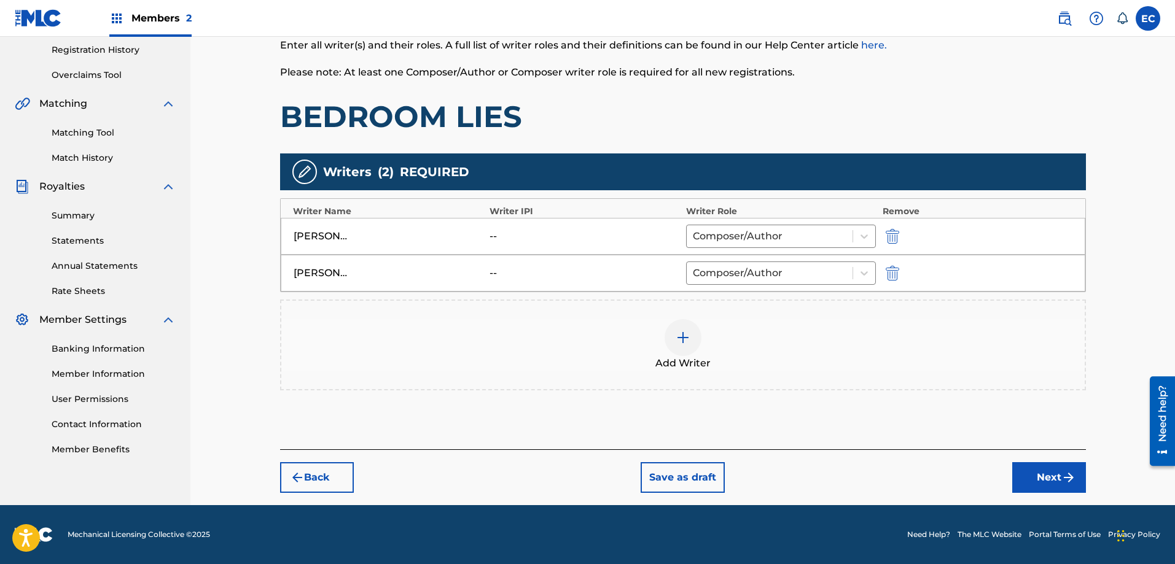
click at [1024, 477] on button "Next" at bounding box center [1049, 477] width 74 height 31
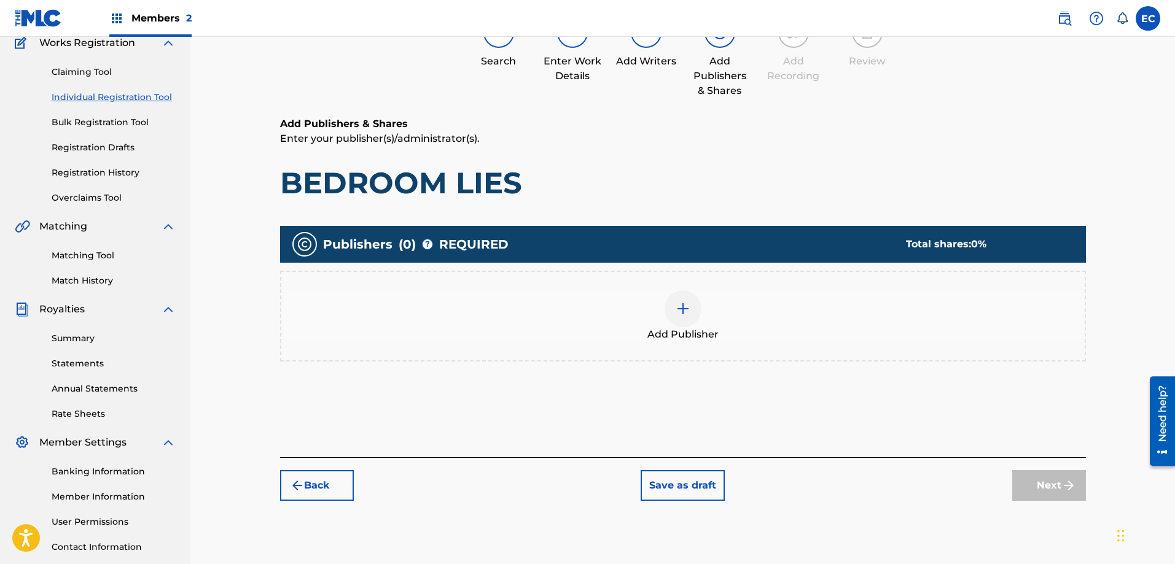
scroll to position [178, 0]
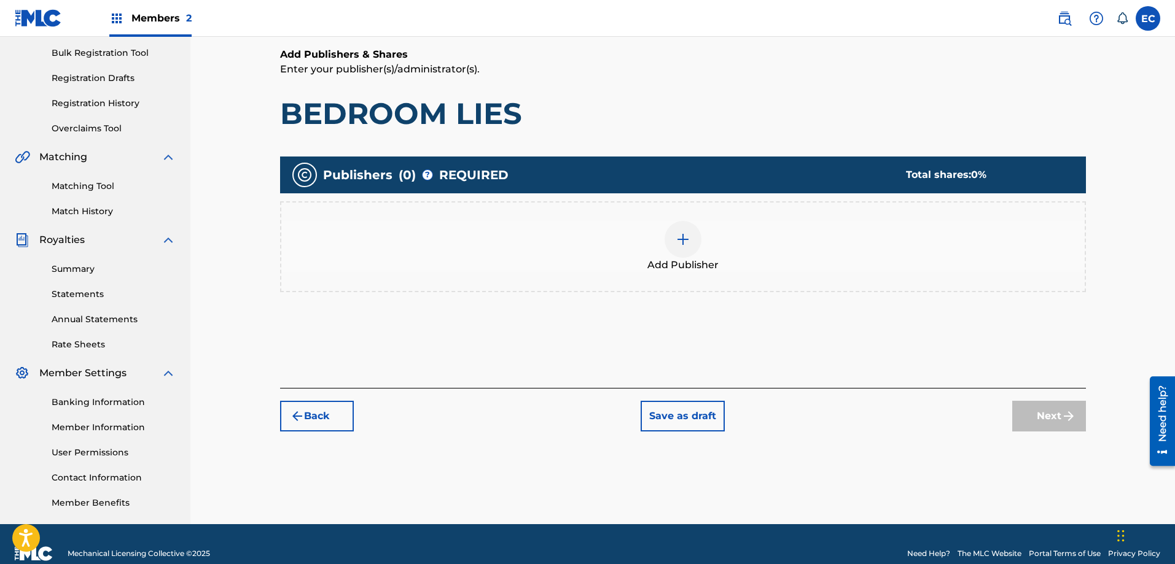
click at [686, 244] on img at bounding box center [683, 239] width 15 height 15
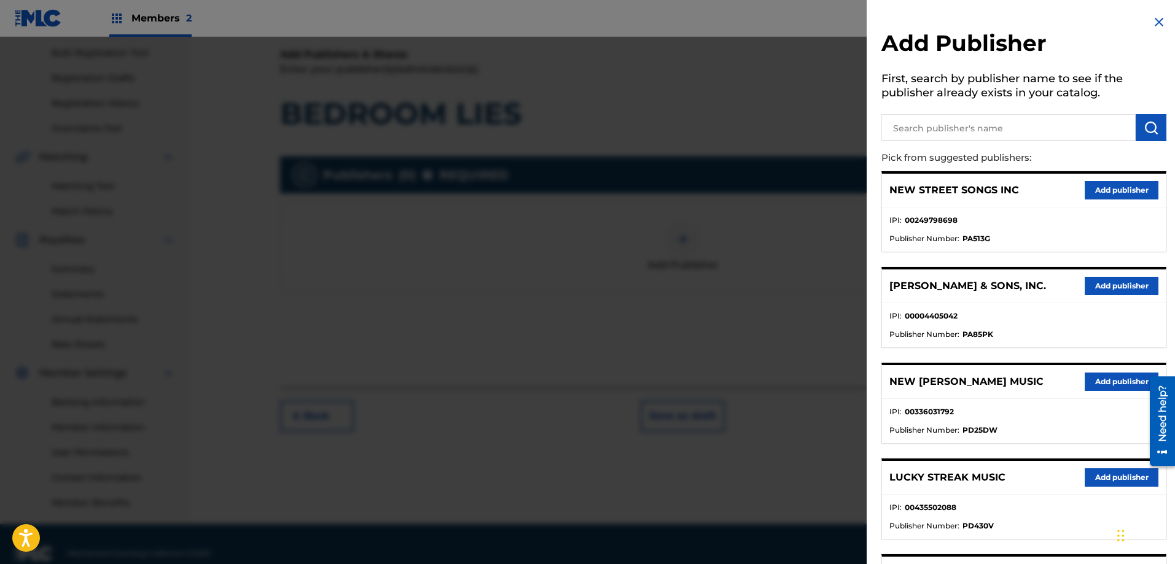
click at [970, 138] on input "text" at bounding box center [1008, 127] width 254 height 27
type input "vintage green"
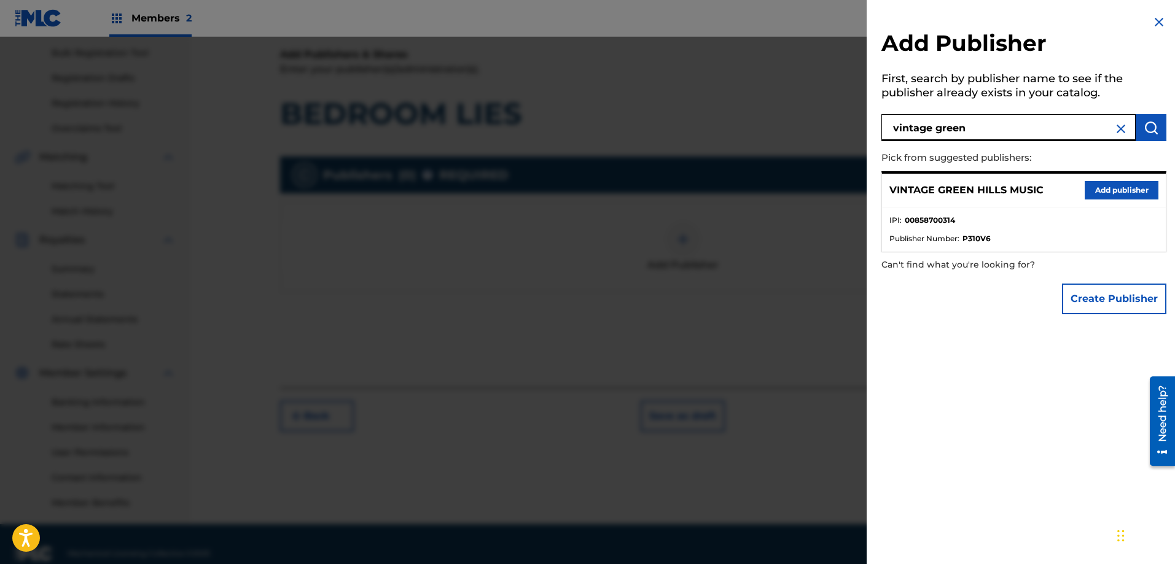
click at [1104, 193] on button "Add publisher" at bounding box center [1122, 190] width 74 height 18
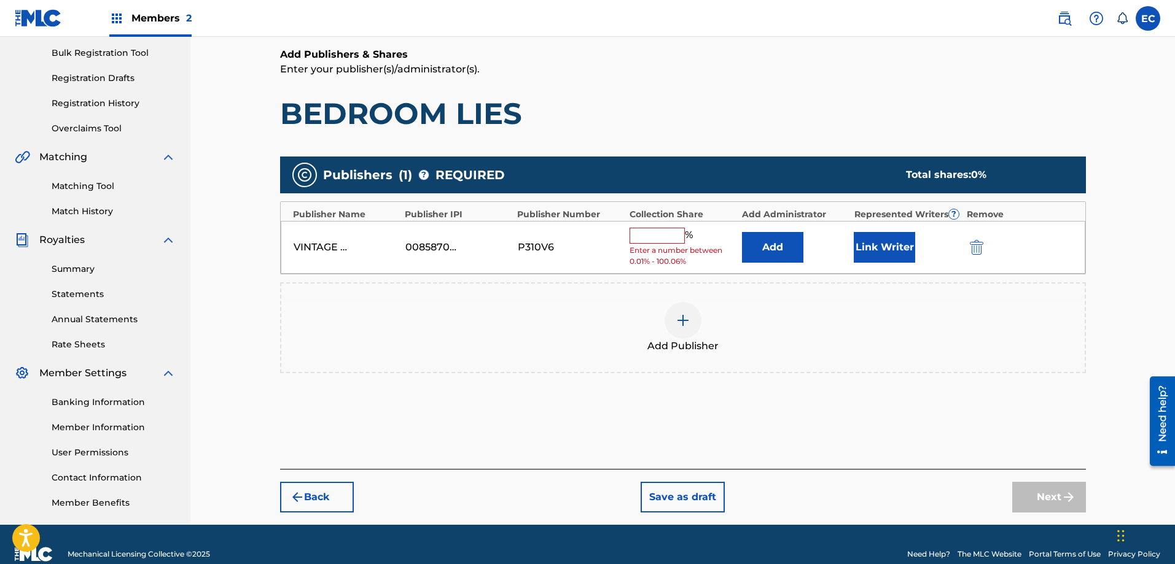
click at [775, 243] on button "Add" at bounding box center [772, 247] width 61 height 31
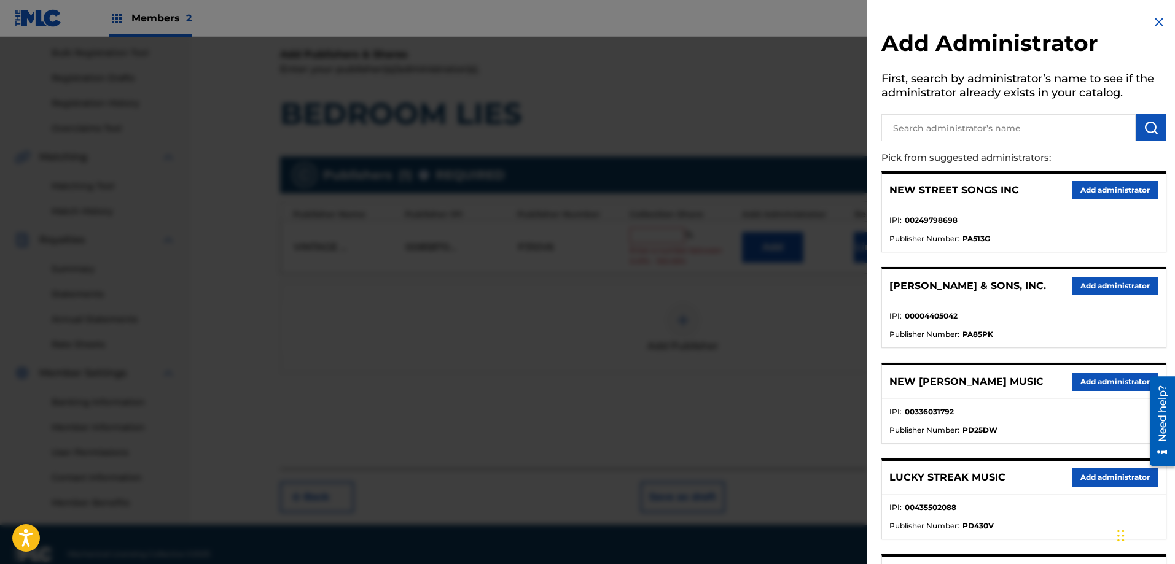
click at [949, 127] on input "text" at bounding box center [1008, 127] width 254 height 27
type input "clearbox a"
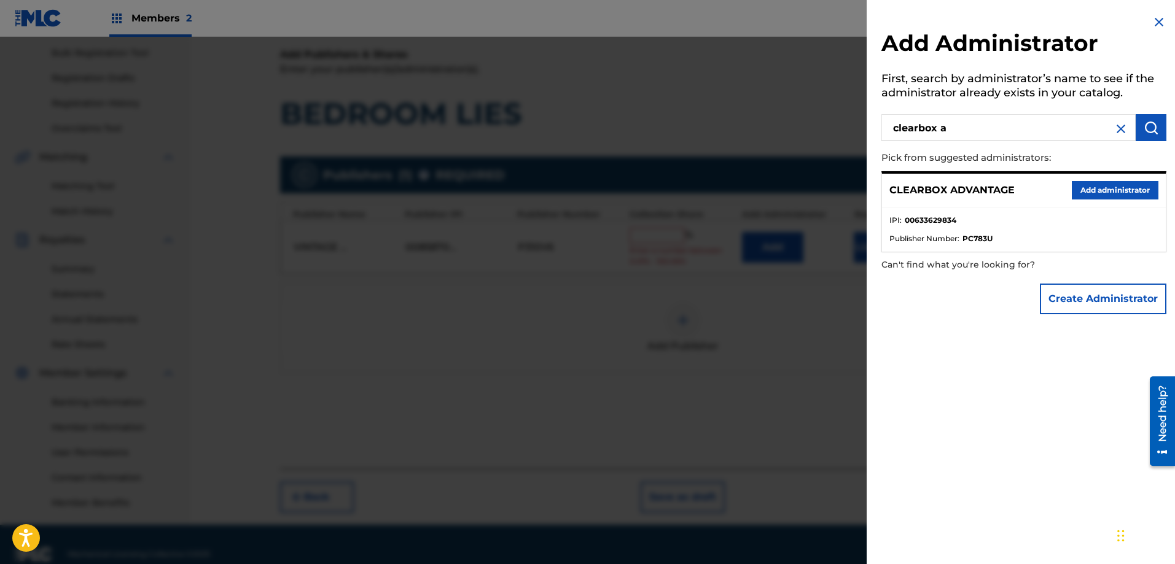
click at [1126, 192] on button "Add administrator" at bounding box center [1115, 190] width 87 height 18
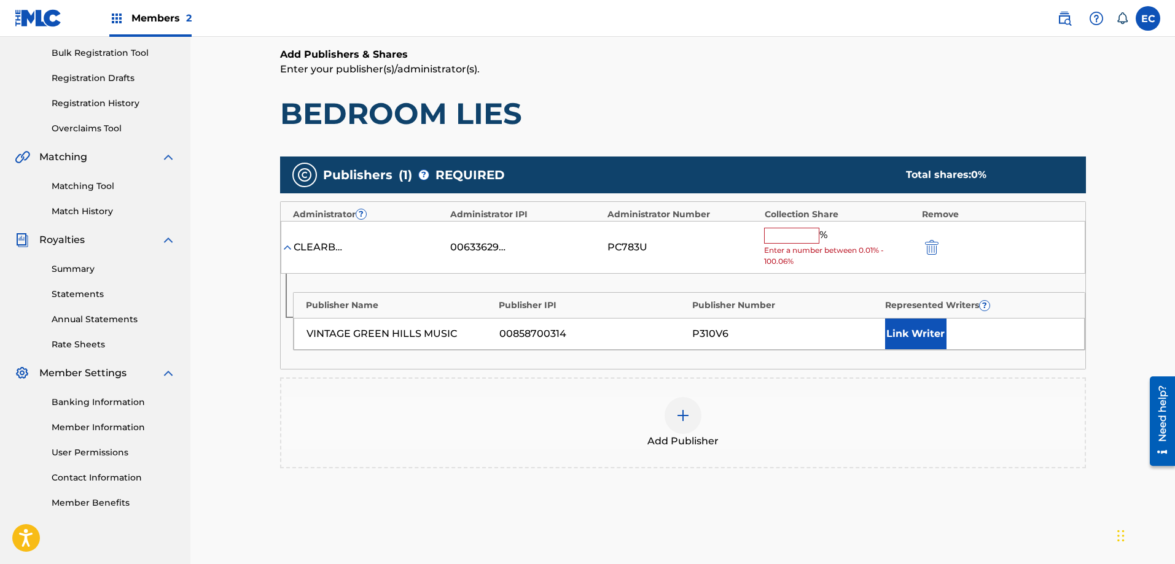
click at [785, 230] on input "text" at bounding box center [791, 236] width 55 height 16
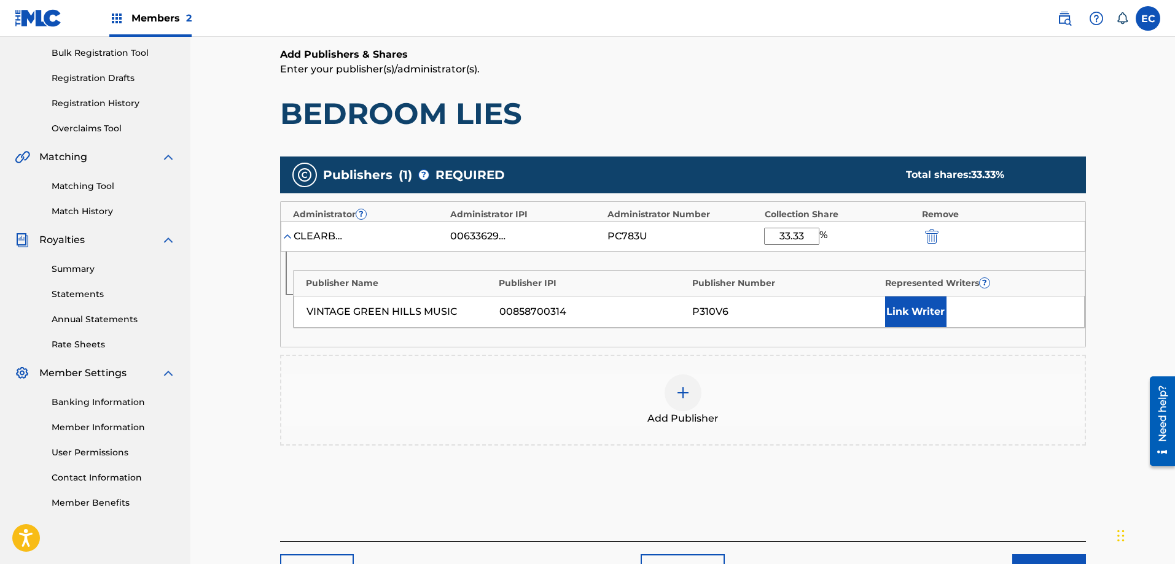
type input "33.33"
click at [903, 306] on button "Link Writer" at bounding box center [915, 312] width 61 height 31
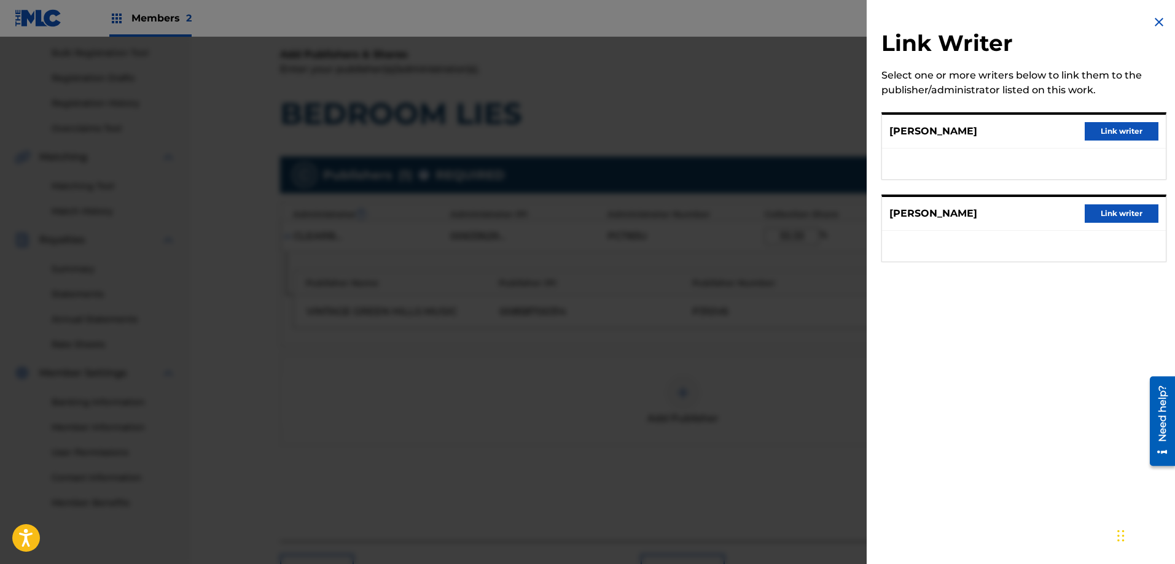
click at [1126, 136] on button "Link writer" at bounding box center [1122, 131] width 74 height 18
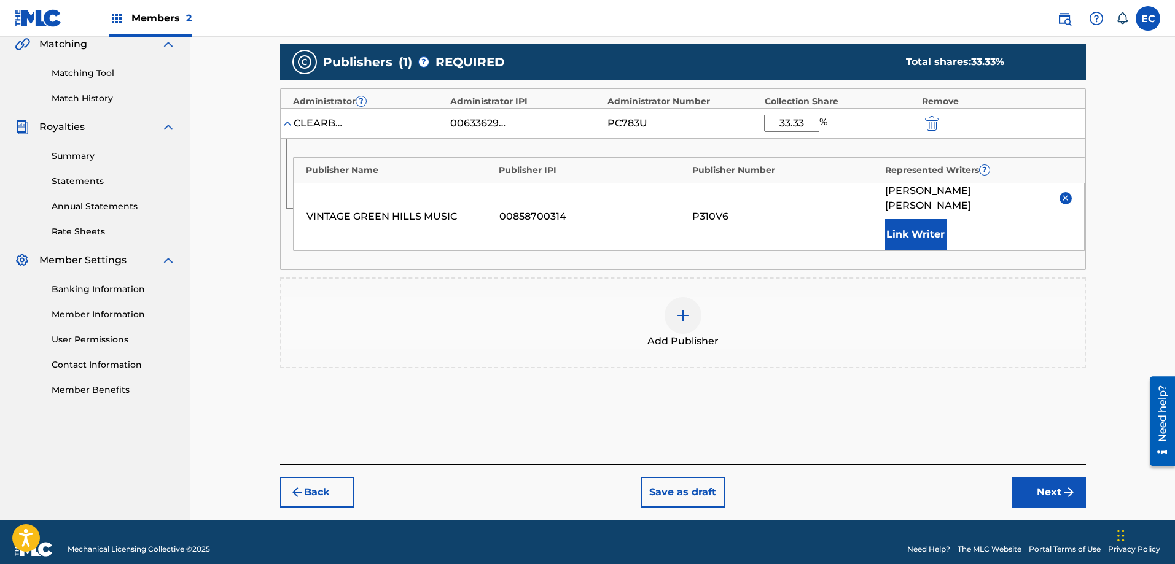
click at [1032, 477] on button "Next" at bounding box center [1049, 492] width 74 height 31
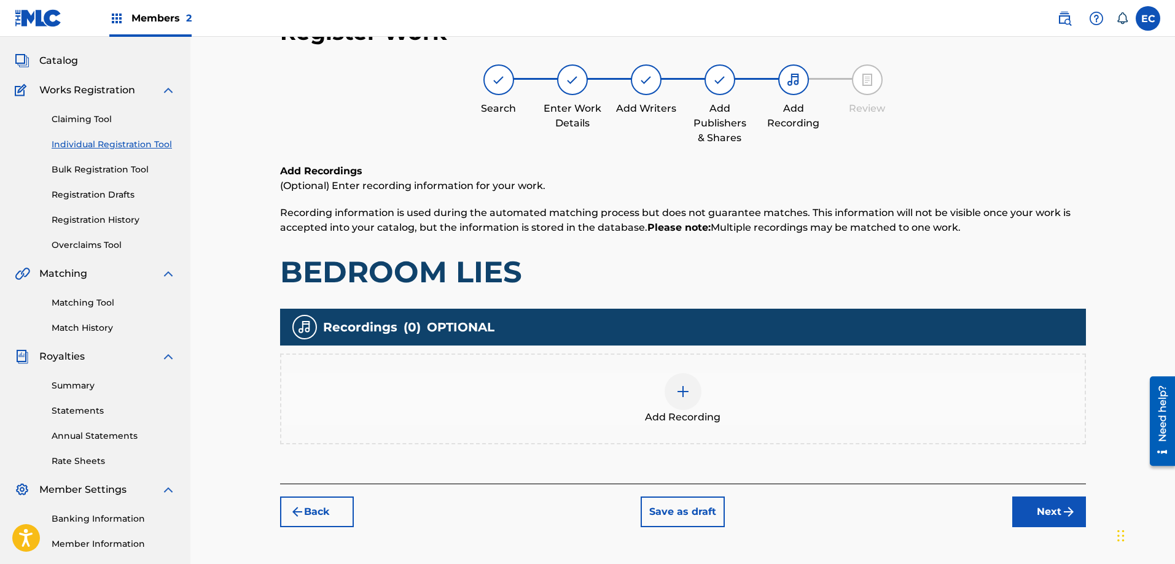
scroll to position [55, 0]
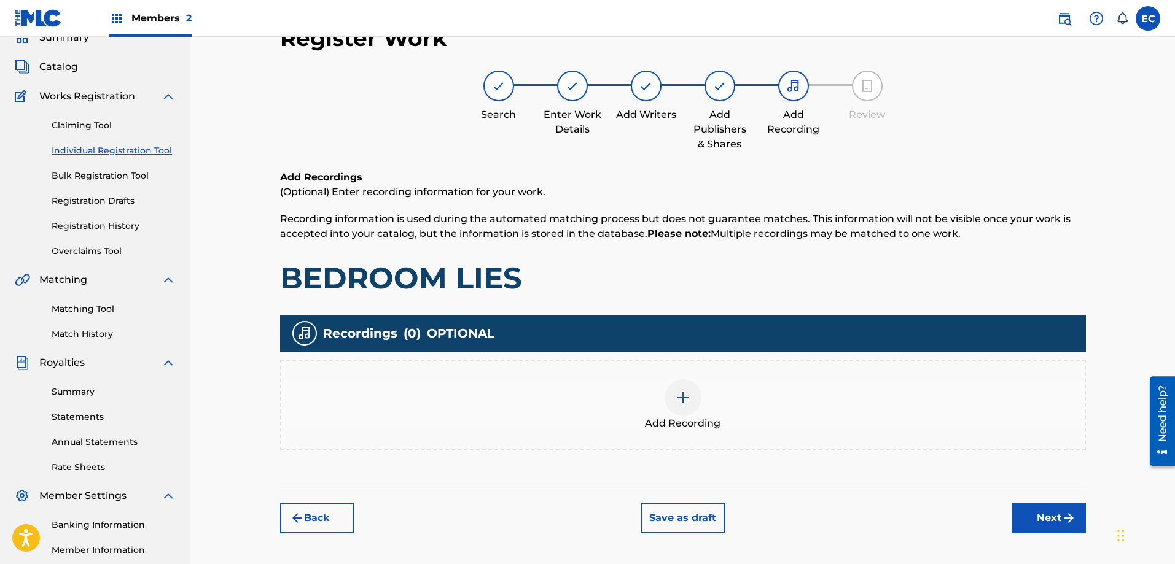
click at [1037, 522] on button "Next" at bounding box center [1049, 518] width 74 height 31
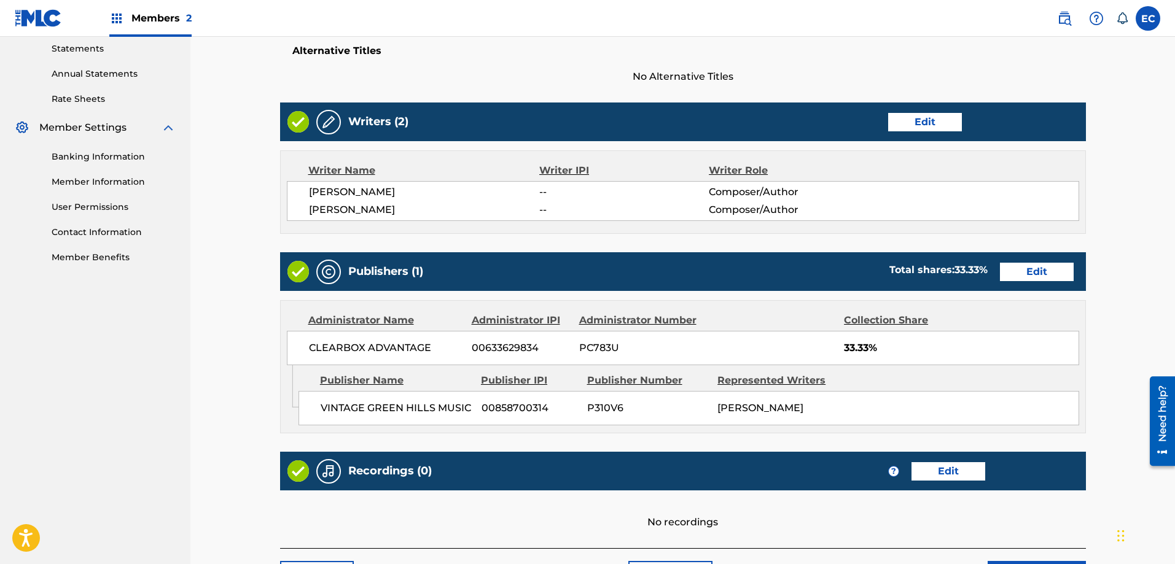
scroll to position [523, 0]
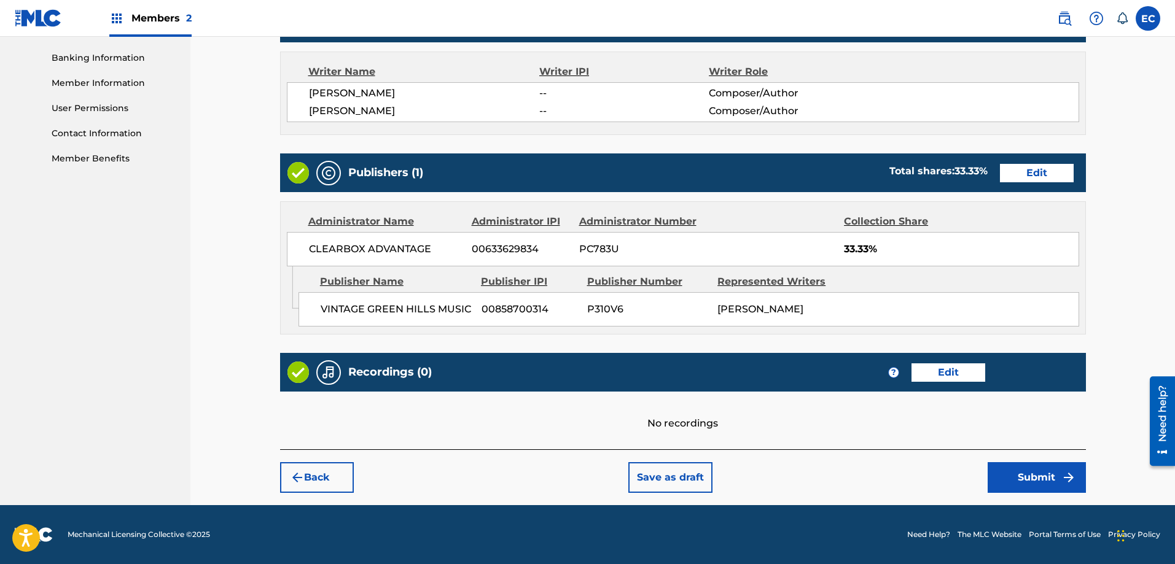
click at [1029, 491] on button "Submit" at bounding box center [1036, 477] width 98 height 31
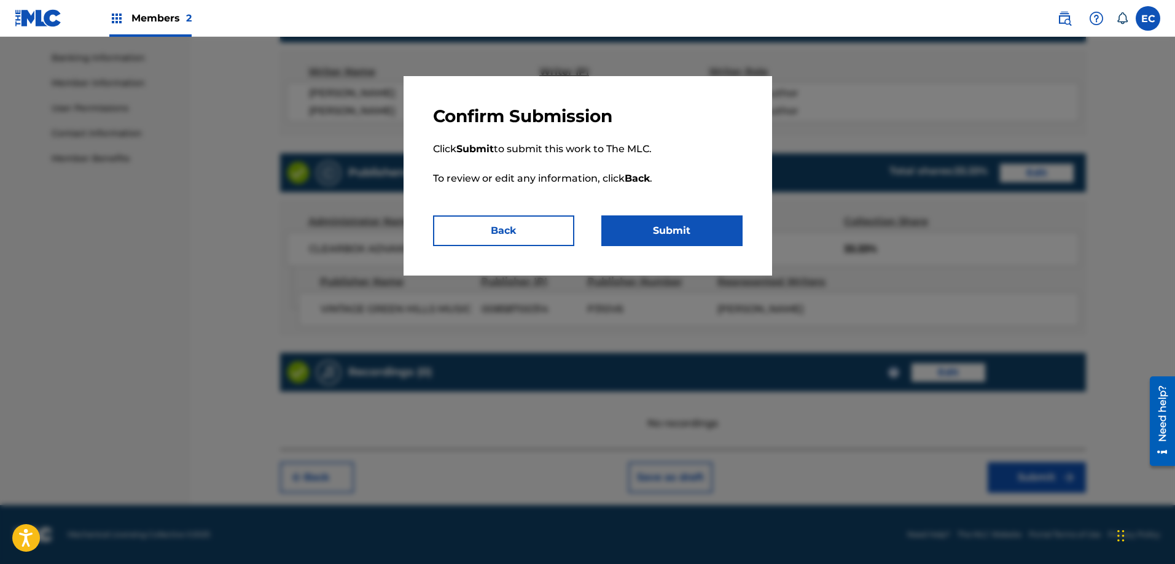
click at [666, 229] on button "Submit" at bounding box center [671, 231] width 141 height 31
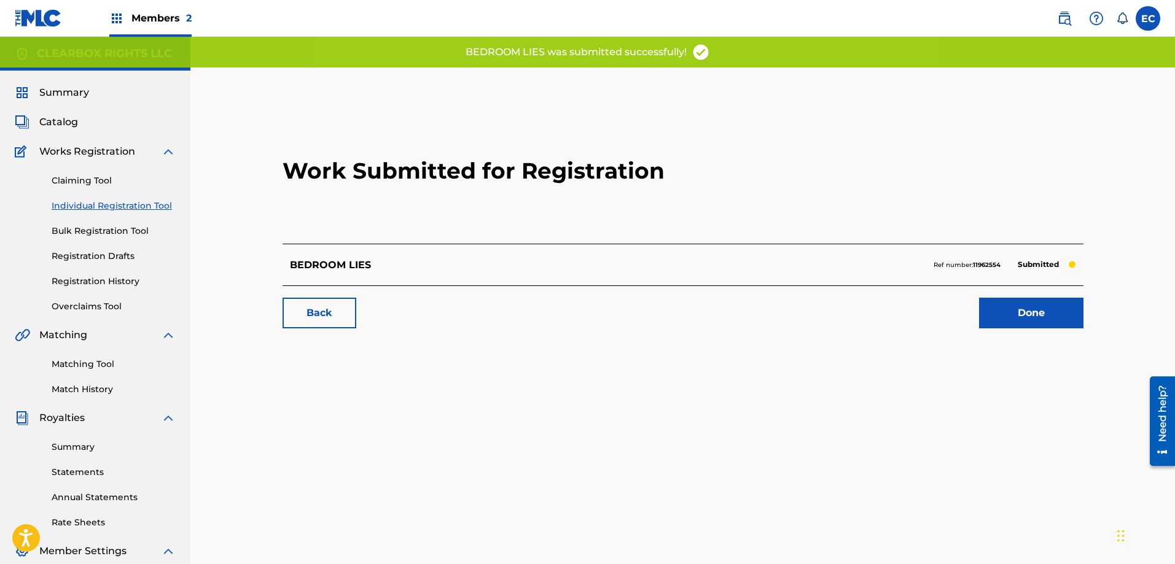
click at [1023, 315] on link "Done" at bounding box center [1031, 313] width 104 height 31
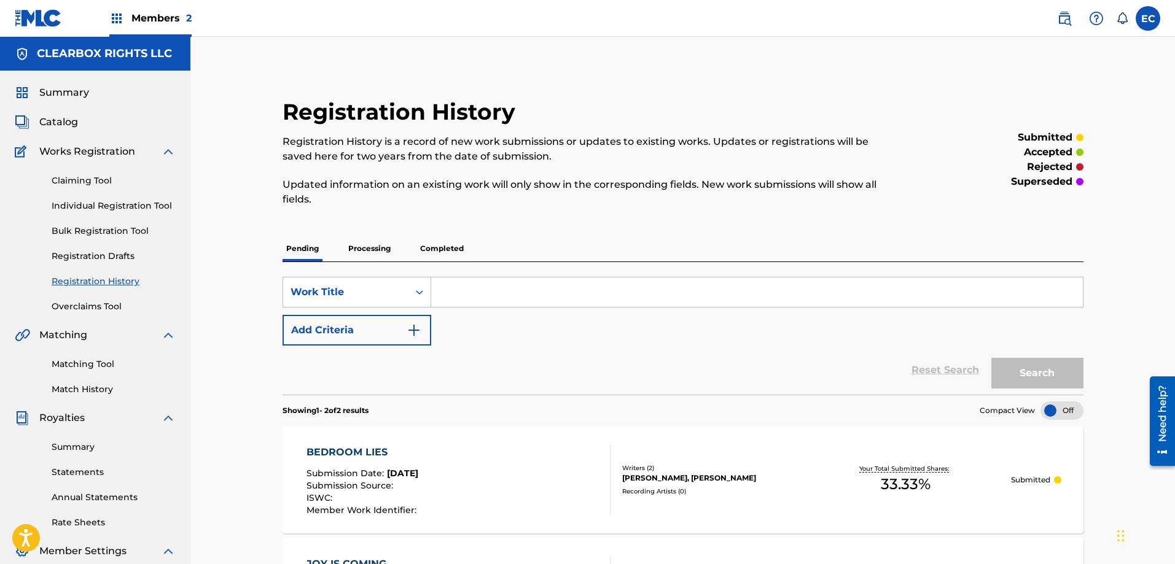
click at [116, 209] on link "Individual Registration Tool" at bounding box center [114, 206] width 124 height 13
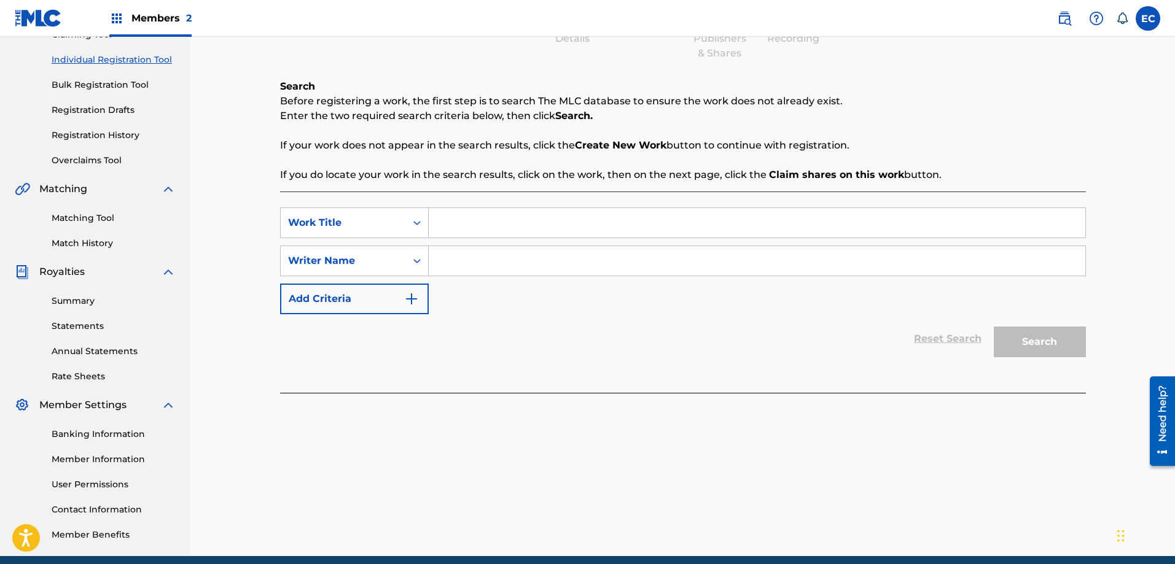
scroll to position [184, 0]
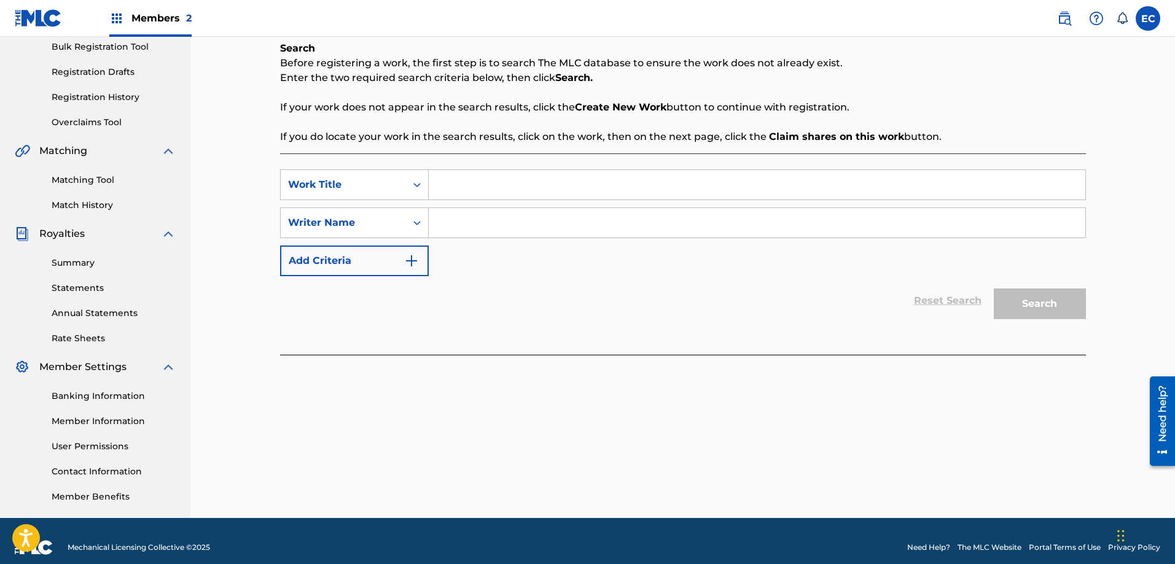
click at [588, 184] on input "Search Form" at bounding box center [757, 184] width 656 height 29
type input "LOVEQUAKE"
click at [548, 225] on input "Search Form" at bounding box center [757, 222] width 656 height 29
type input "[PERSON_NAME]"
click at [1040, 297] on button "Search" at bounding box center [1040, 304] width 92 height 31
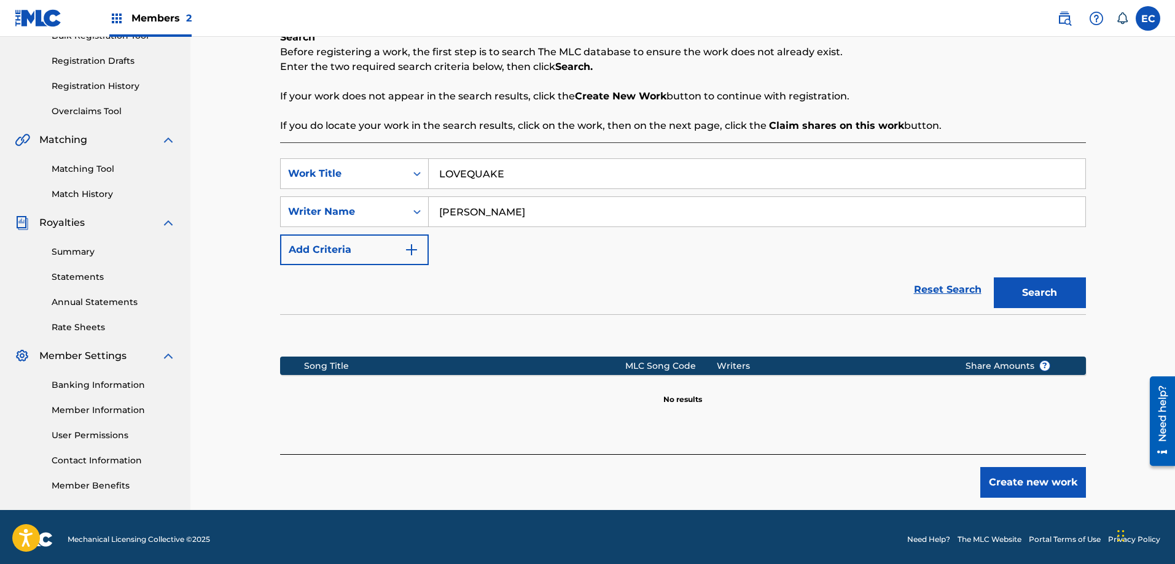
scroll to position [200, 0]
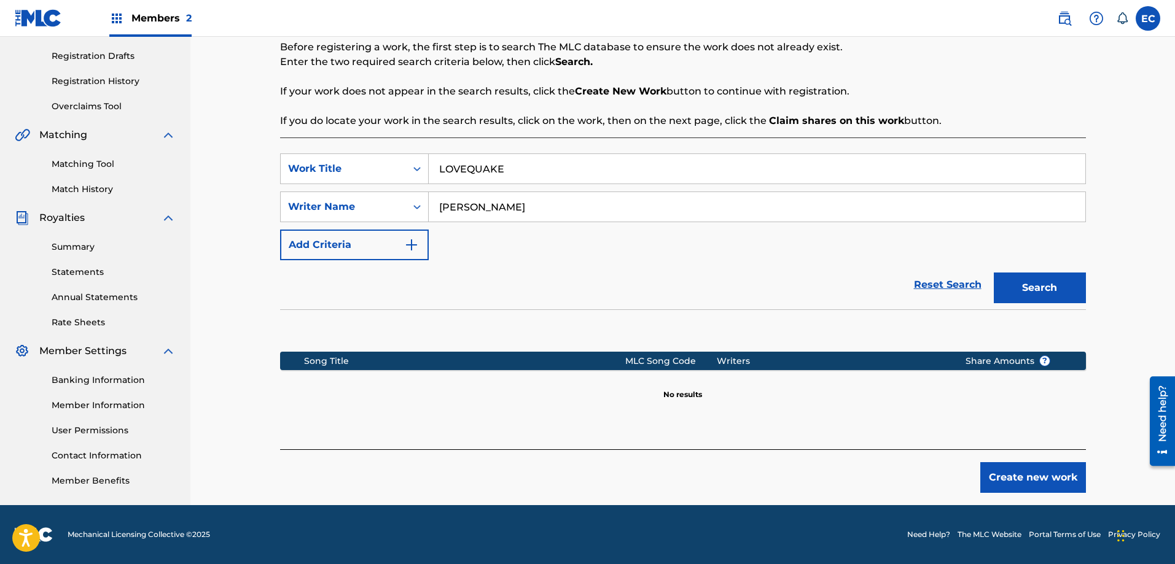
click at [1044, 470] on button "Create new work" at bounding box center [1033, 477] width 106 height 31
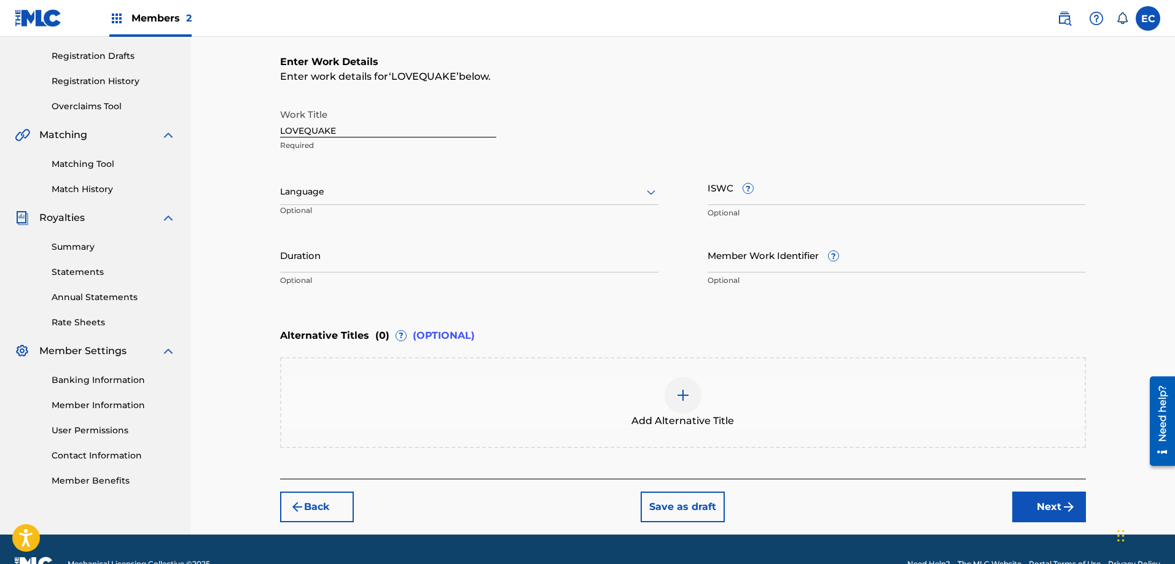
click at [438, 187] on div at bounding box center [469, 191] width 378 height 15
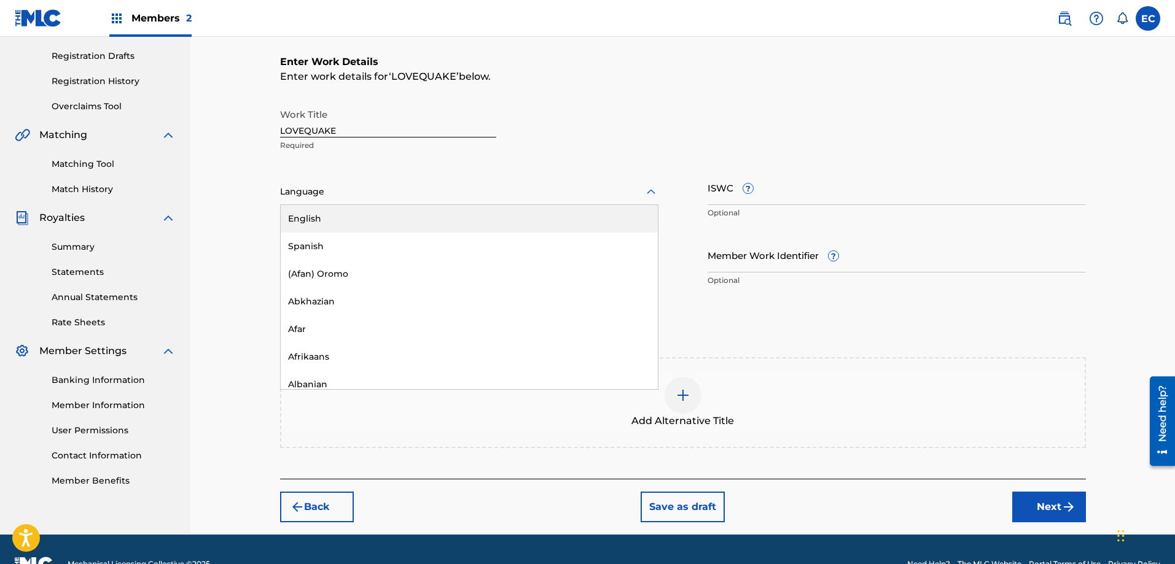
click at [381, 224] on div "English" at bounding box center [469, 219] width 377 height 28
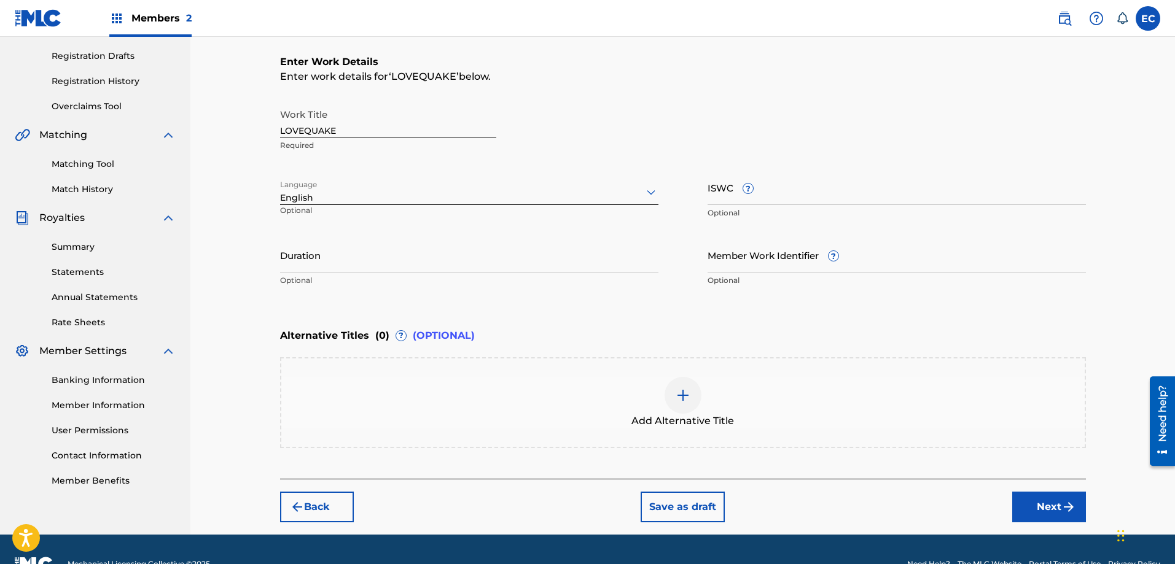
click at [1081, 510] on button "Next" at bounding box center [1049, 507] width 74 height 31
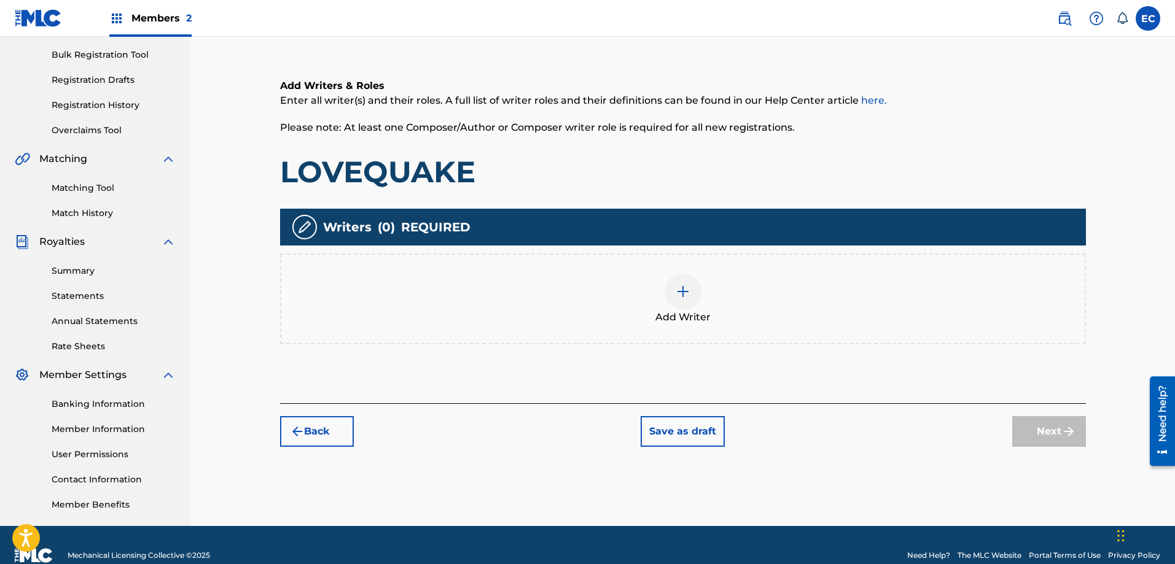
scroll to position [197, 0]
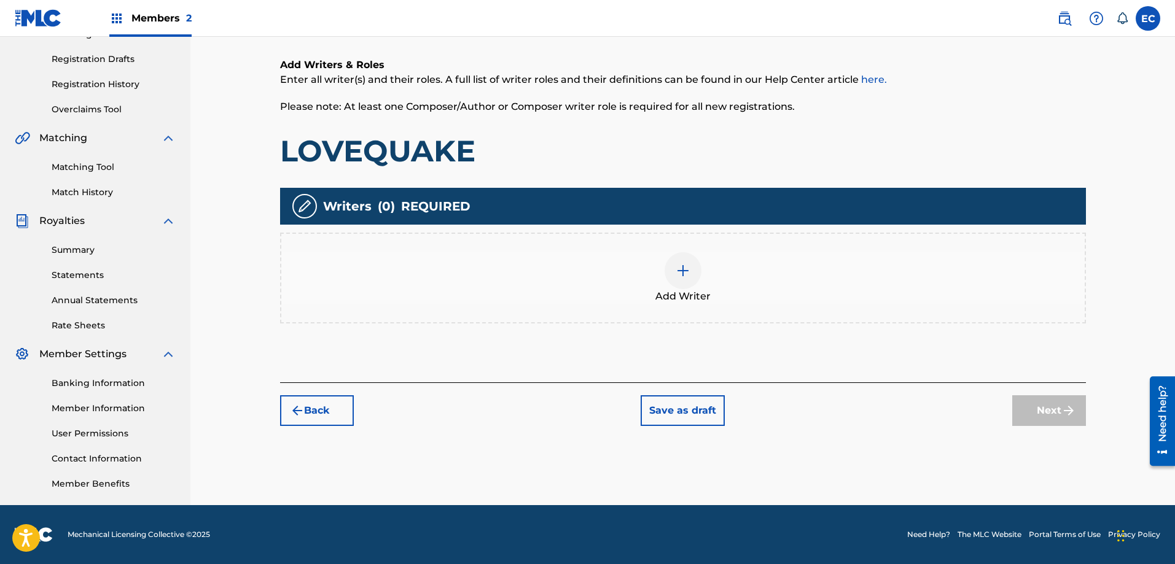
click at [668, 270] on div at bounding box center [682, 270] width 37 height 37
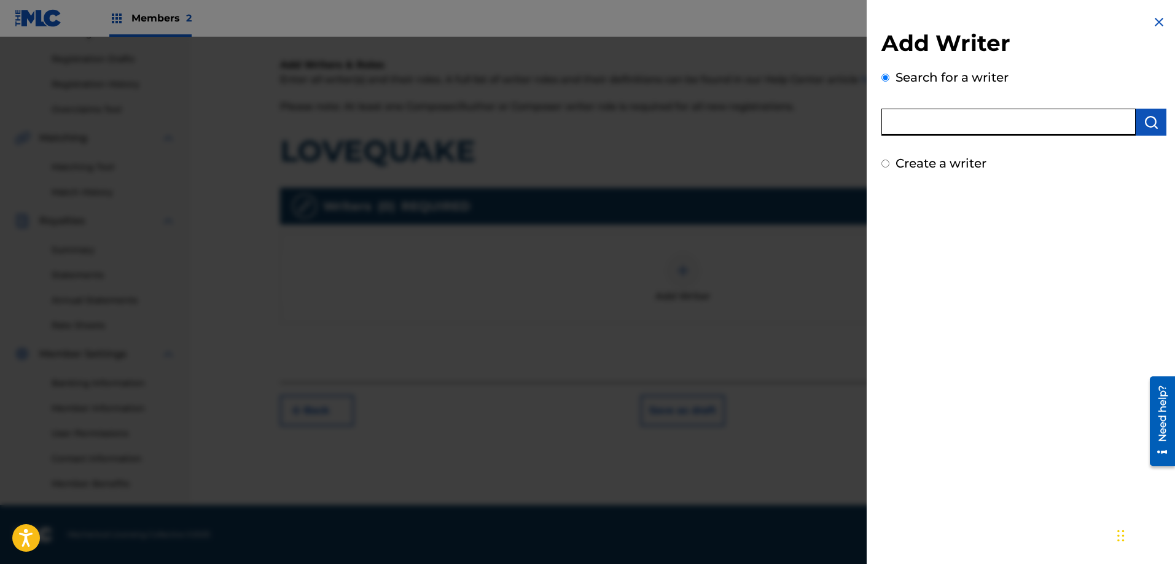
click at [946, 124] on input "text" at bounding box center [1008, 122] width 254 height 27
type input "[PERSON_NAME]"
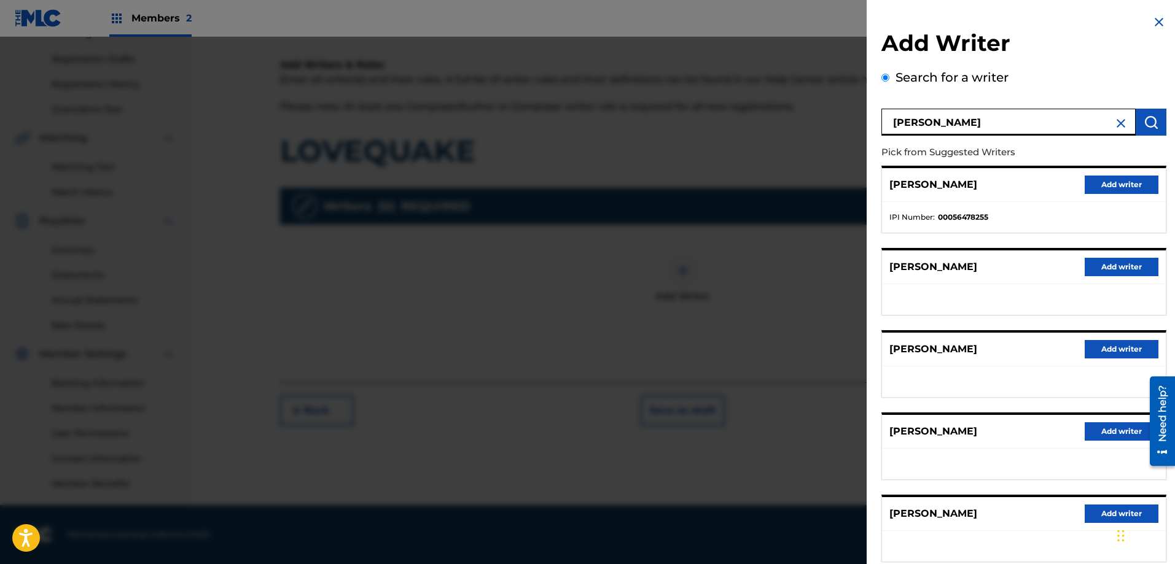
click at [1112, 270] on button "Add writer" at bounding box center [1122, 267] width 74 height 18
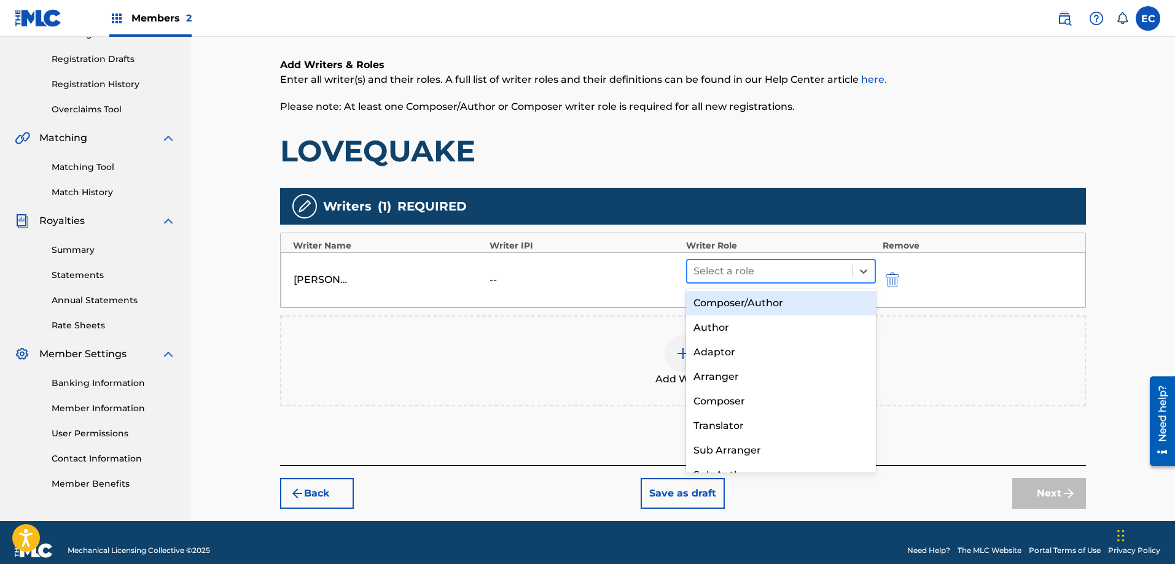
click at [786, 273] on div at bounding box center [769, 271] width 153 height 17
click at [768, 302] on div "Composer/Author" at bounding box center [781, 303] width 190 height 25
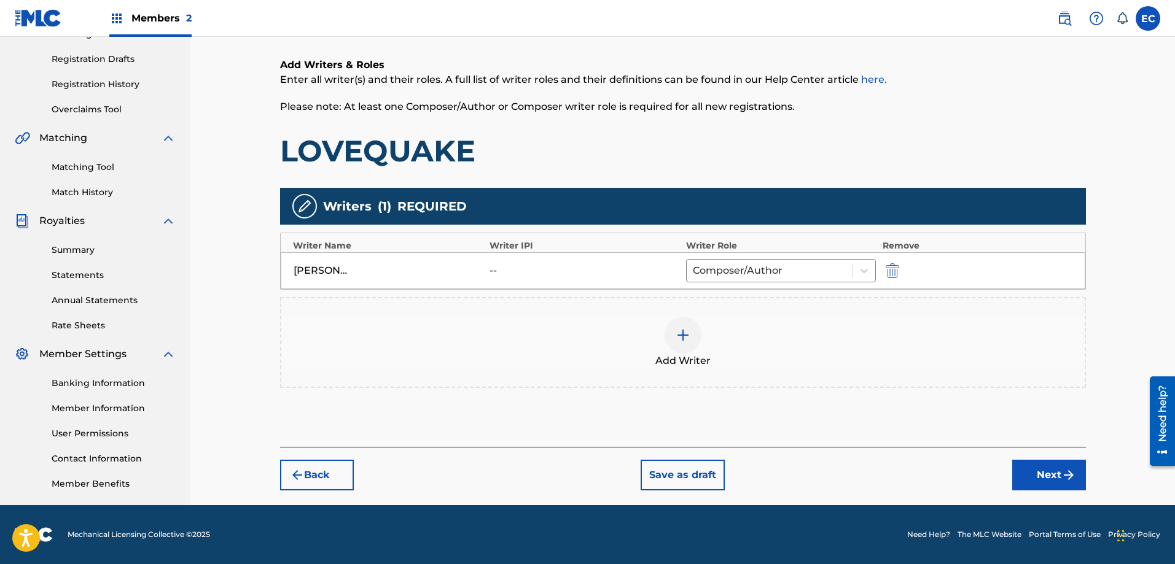
click at [692, 341] on div at bounding box center [682, 335] width 37 height 37
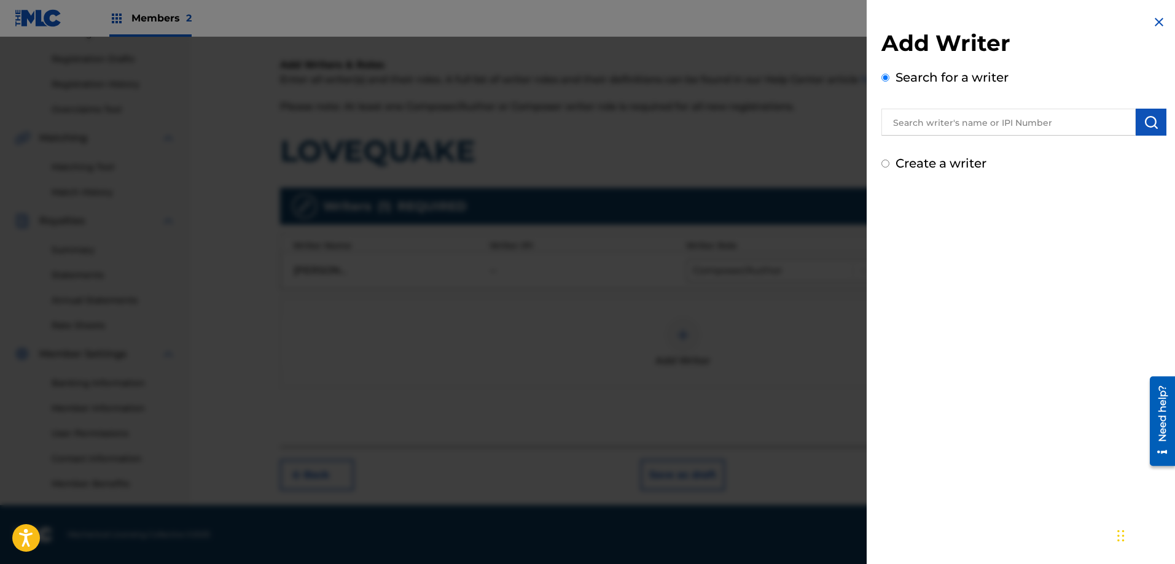
click at [962, 123] on input "text" at bounding box center [1008, 122] width 254 height 27
type input "[PERSON_NAME]"
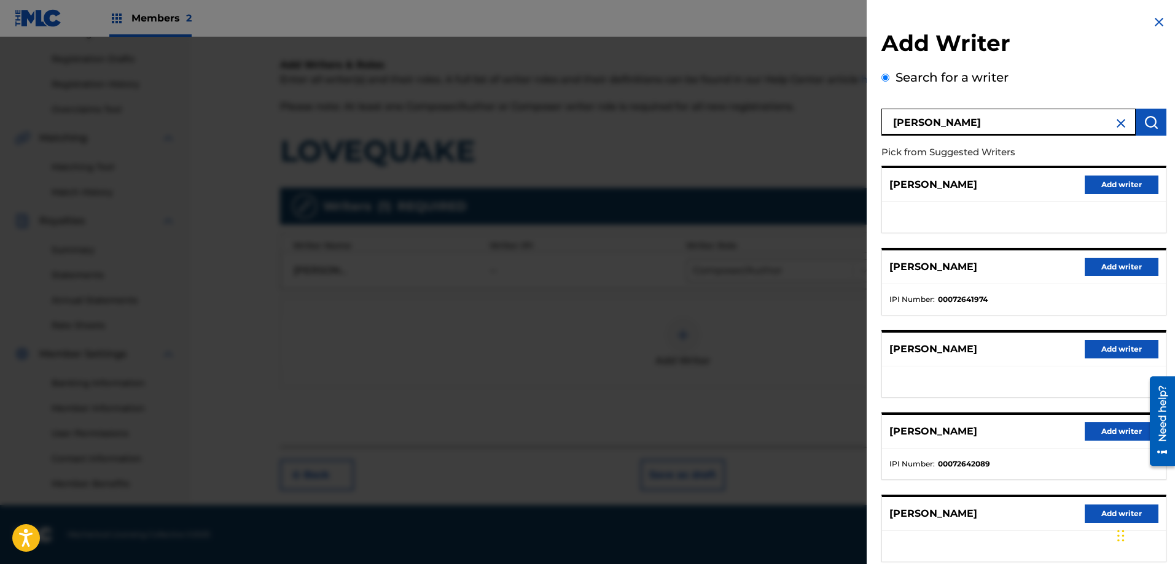
click at [1124, 188] on button "Add writer" at bounding box center [1122, 185] width 74 height 18
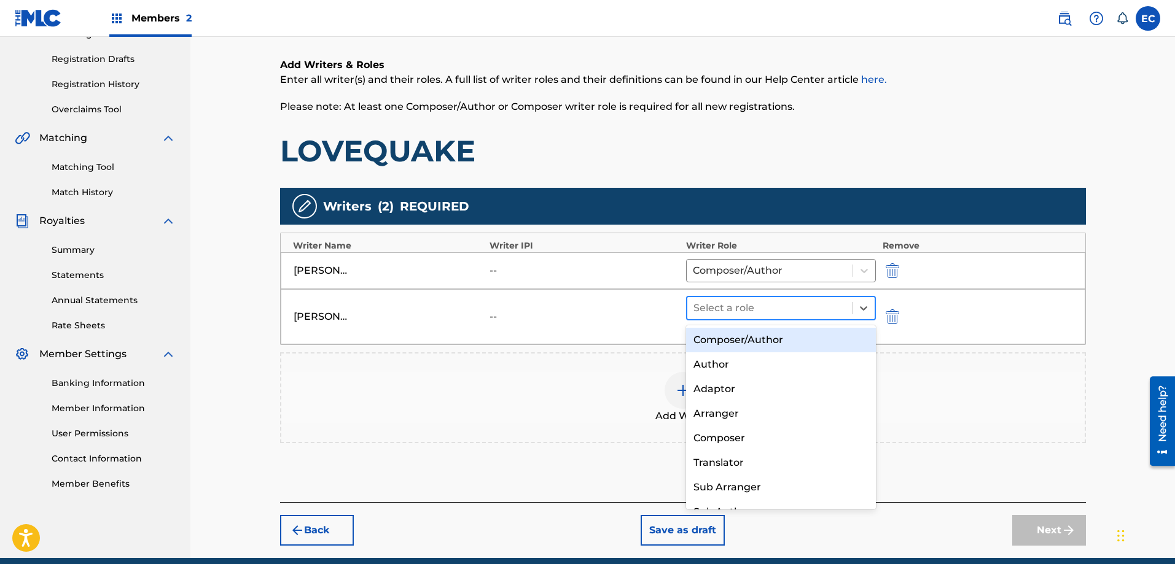
click at [841, 301] on div at bounding box center [769, 308] width 153 height 17
click at [794, 338] on div "Composer/Author" at bounding box center [781, 340] width 190 height 25
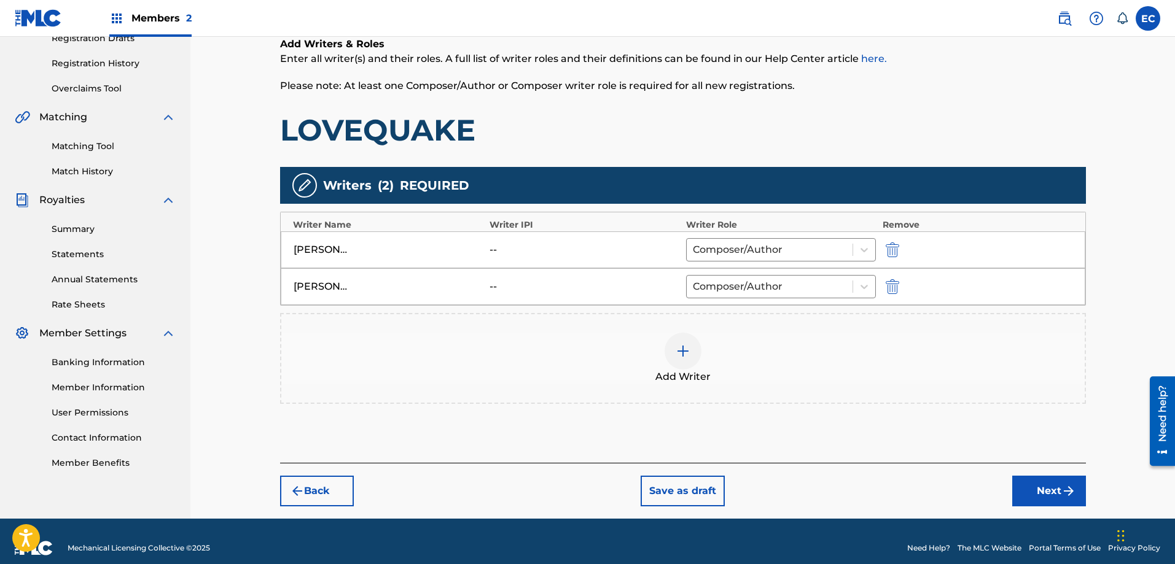
scroll to position [232, 0]
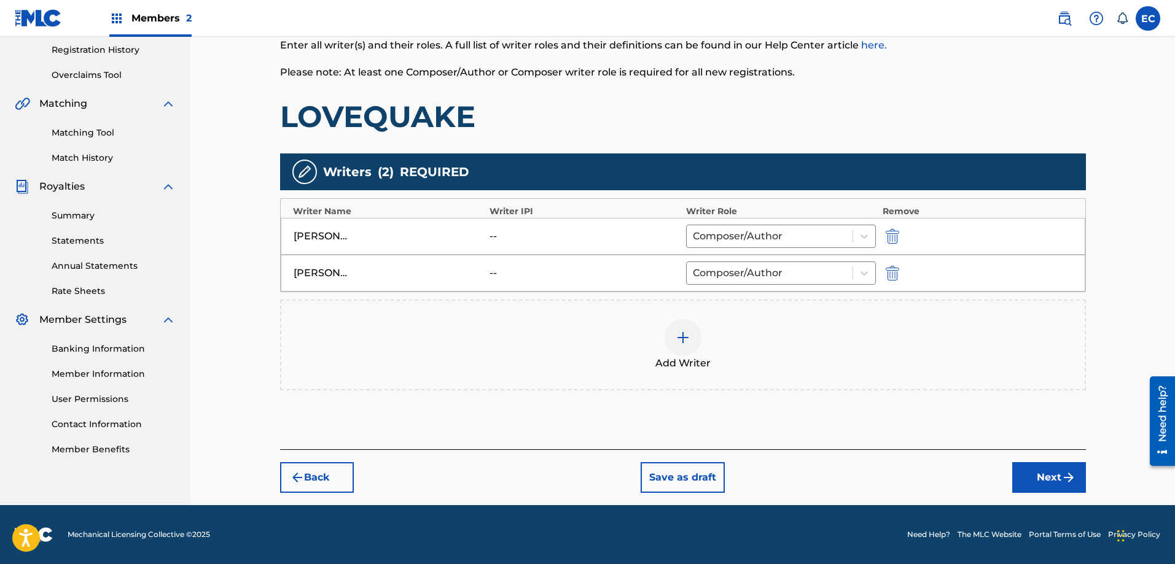
click at [1058, 480] on button "Next" at bounding box center [1049, 477] width 74 height 31
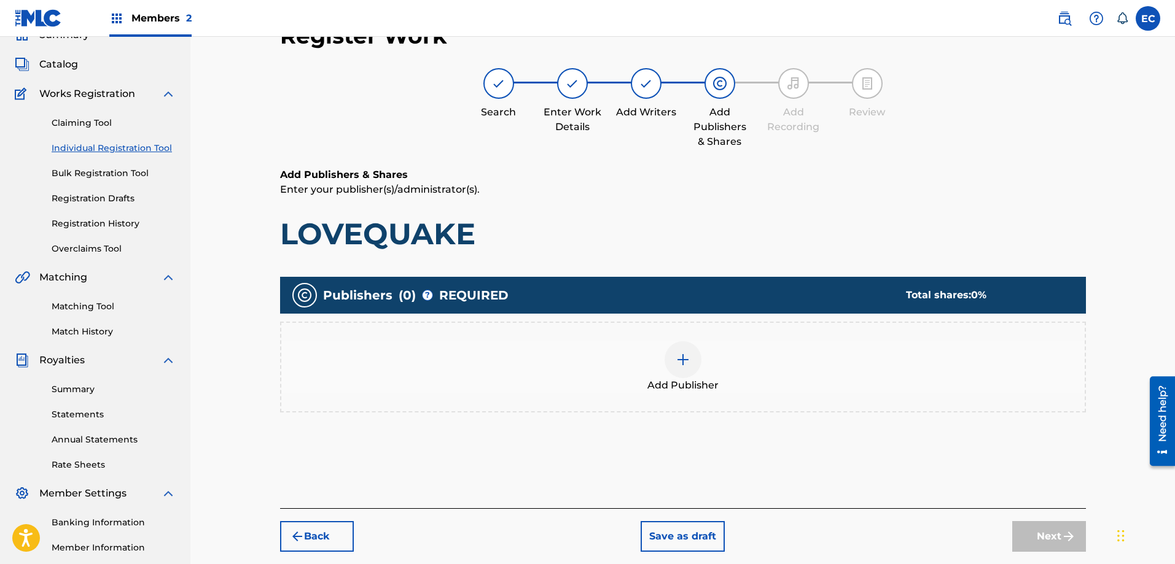
scroll to position [55, 0]
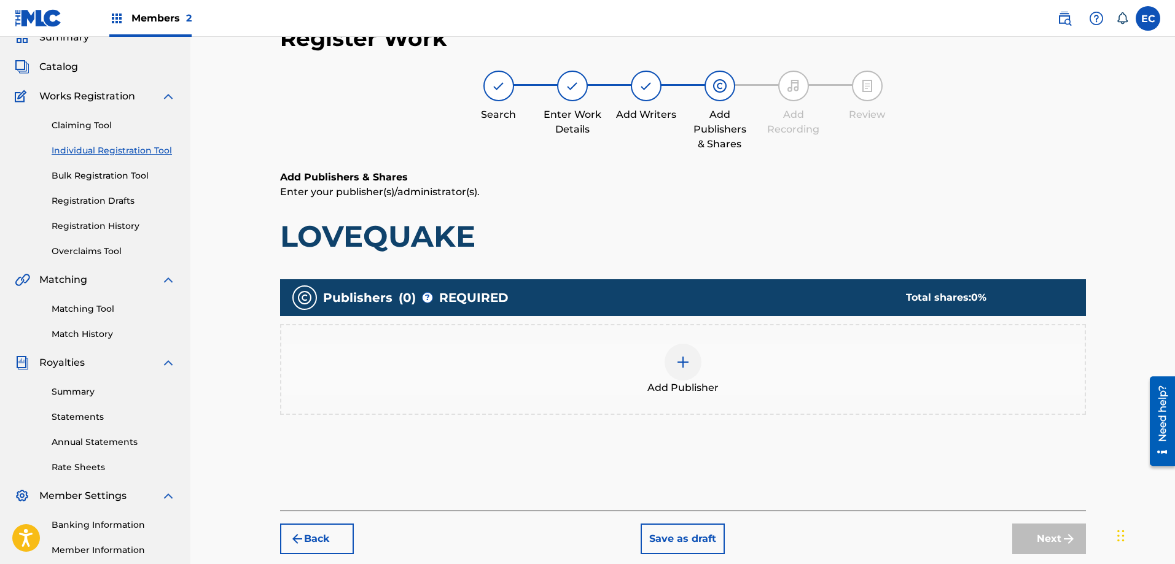
click at [672, 357] on div at bounding box center [682, 362] width 37 height 37
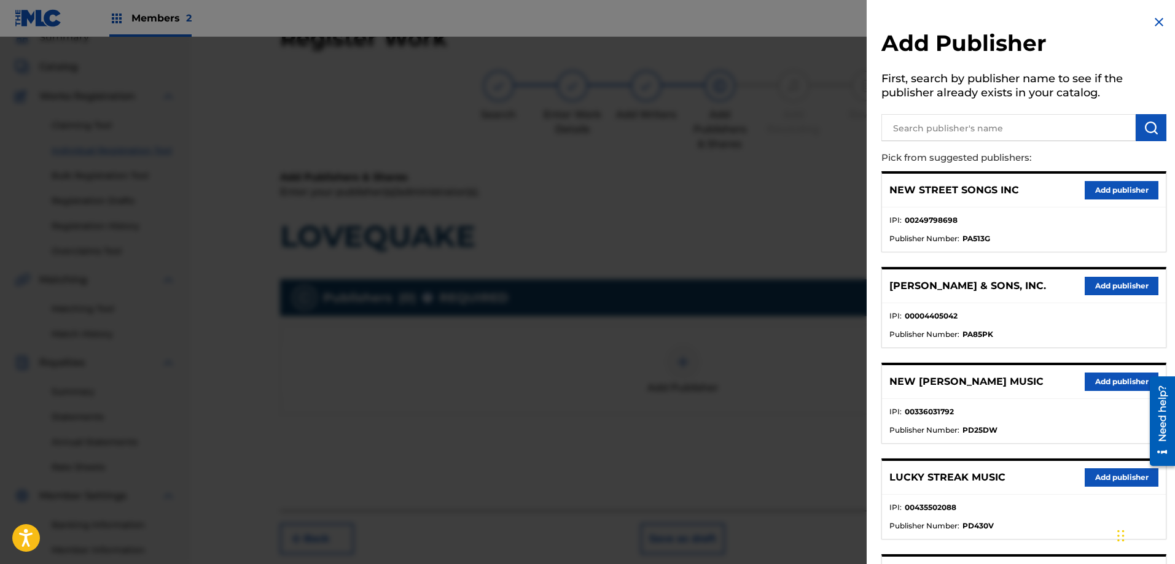
click at [952, 126] on input "text" at bounding box center [1008, 127] width 254 height 27
type input "VINTAGE GREEN"
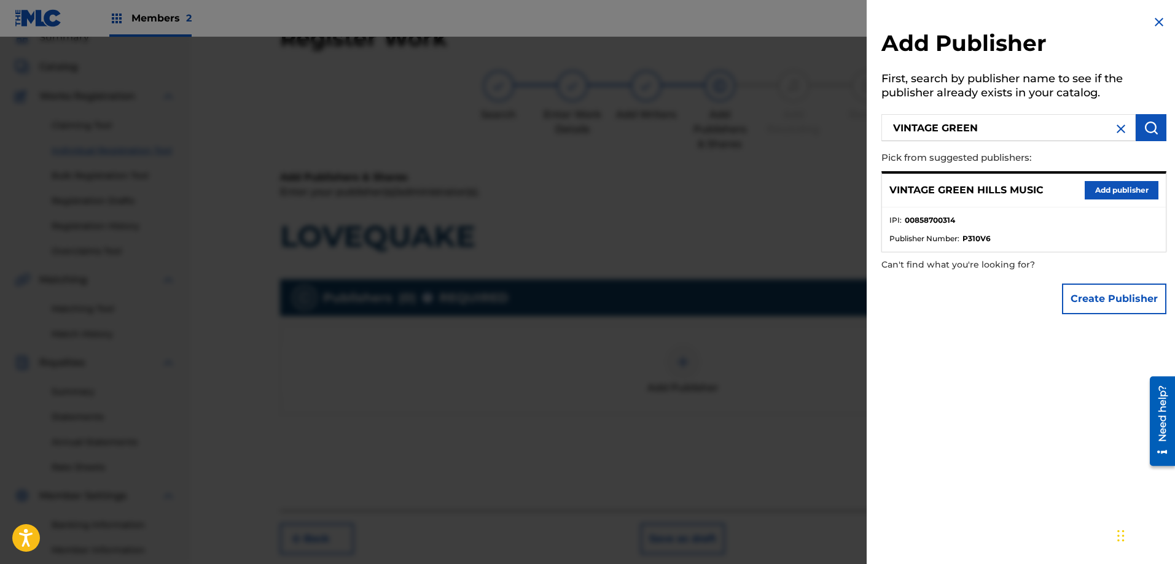
click at [1126, 193] on button "Add publisher" at bounding box center [1122, 190] width 74 height 18
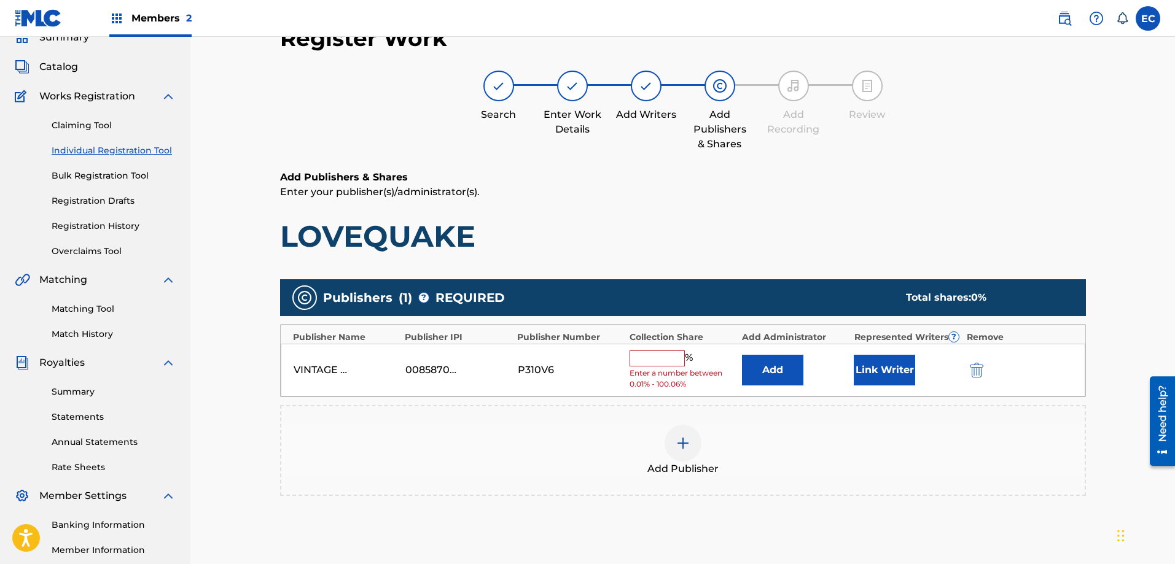
click at [760, 364] on button "Add" at bounding box center [772, 370] width 61 height 31
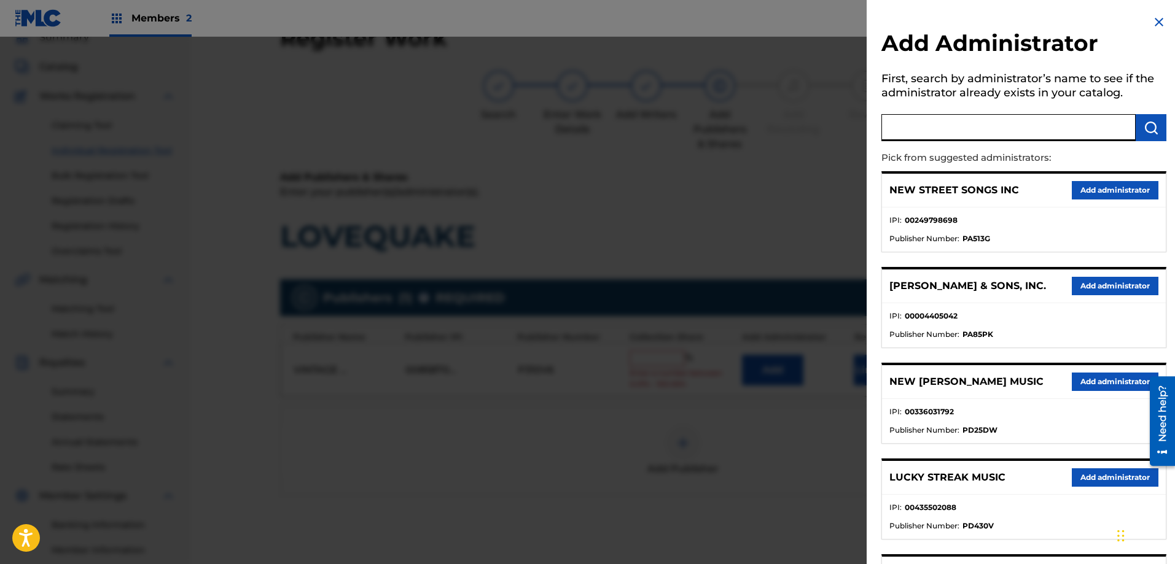
click at [992, 119] on input "text" at bounding box center [1008, 127] width 254 height 27
type input "CLEARBOX A"
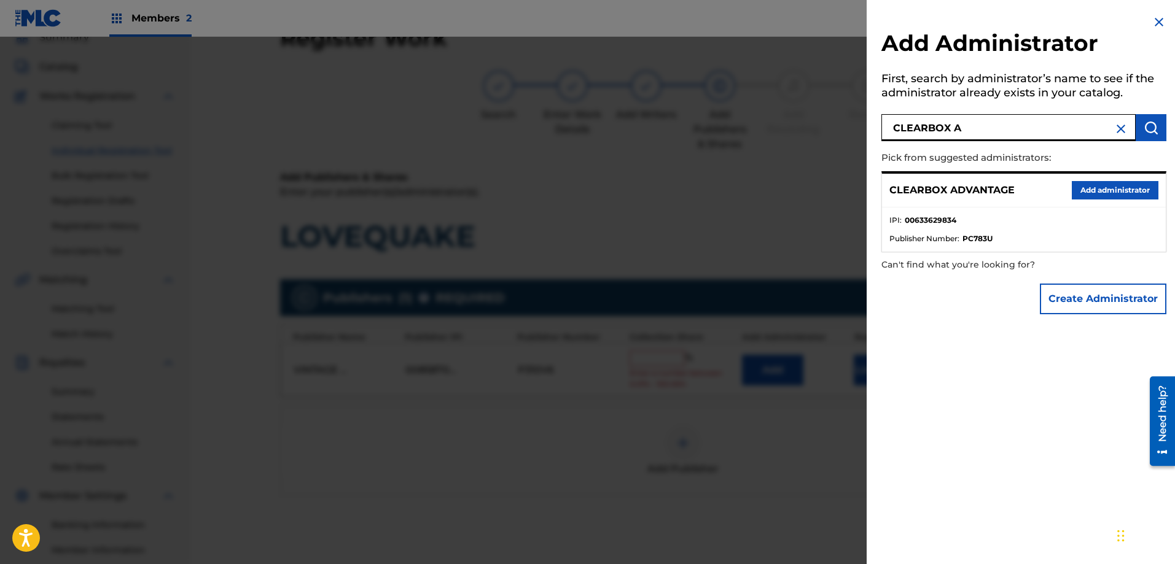
click at [1134, 190] on button "Add administrator" at bounding box center [1115, 190] width 87 height 18
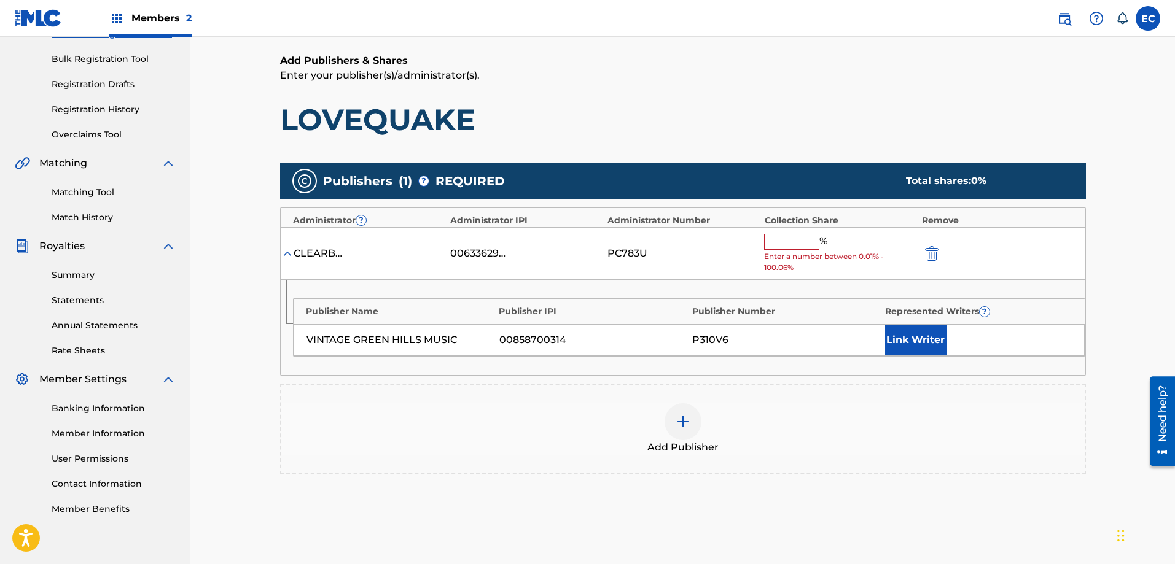
scroll to position [178, 0]
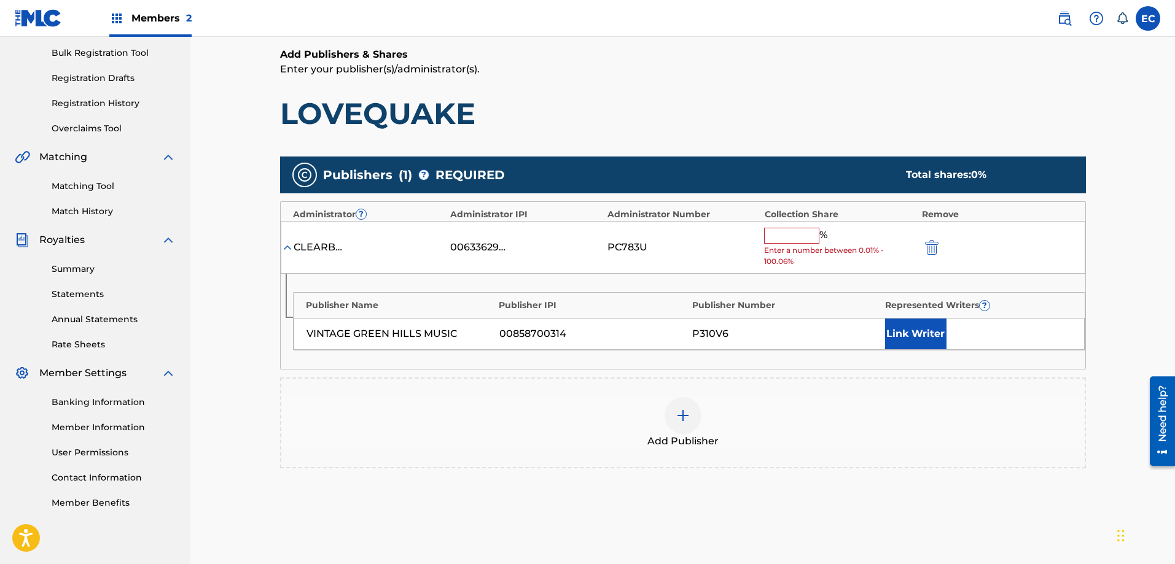
click at [808, 230] on input "text" at bounding box center [791, 236] width 55 height 16
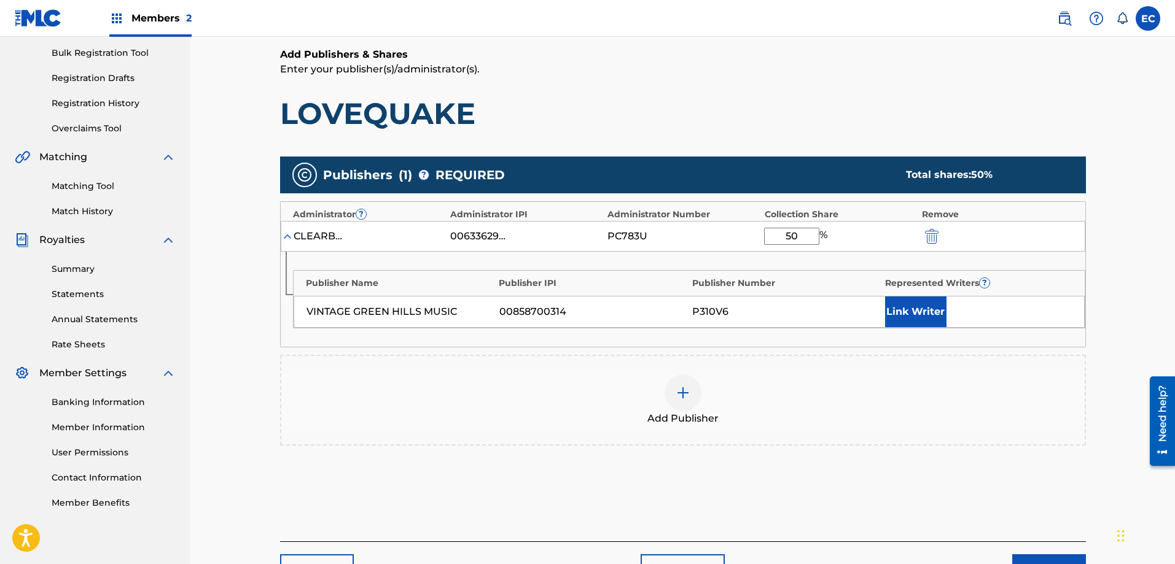
type input "50"
click at [914, 313] on button "Link Writer" at bounding box center [915, 312] width 61 height 31
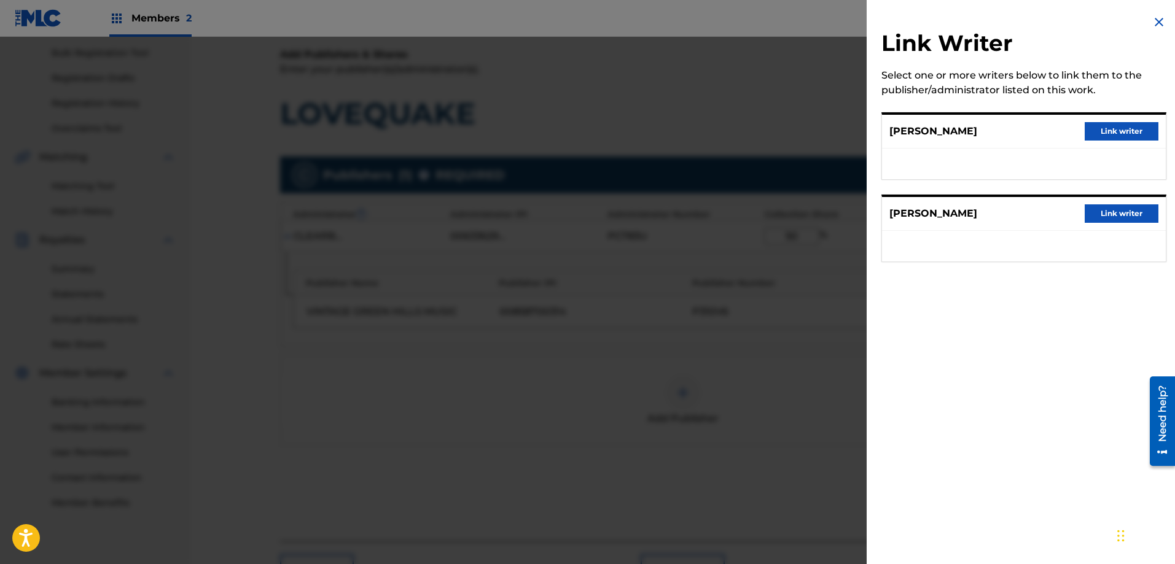
click at [1113, 216] on button "Link writer" at bounding box center [1122, 213] width 74 height 18
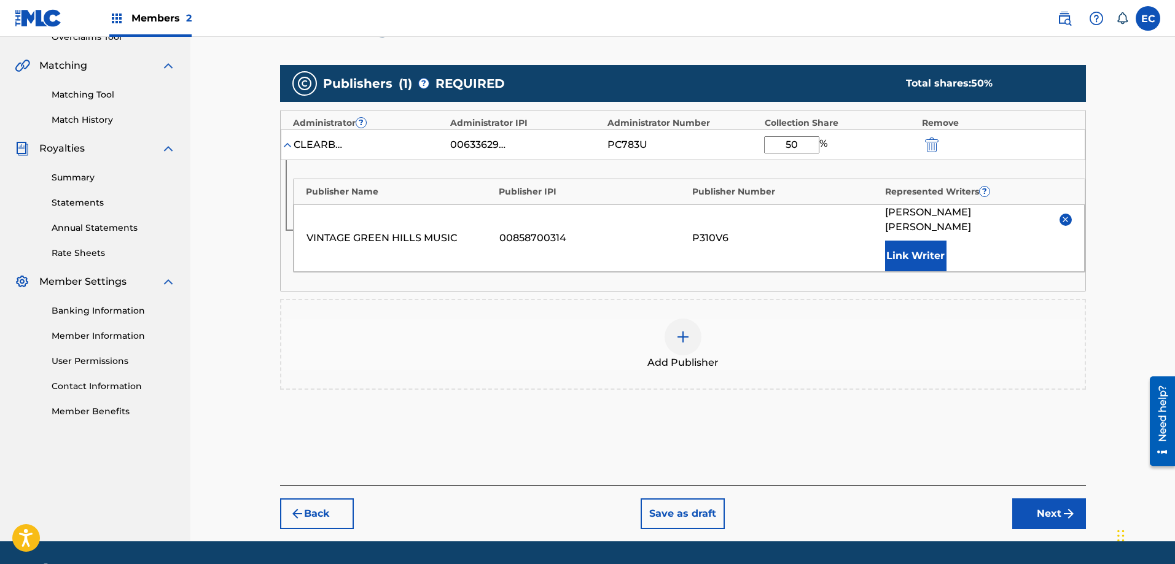
scroll to position [291, 0]
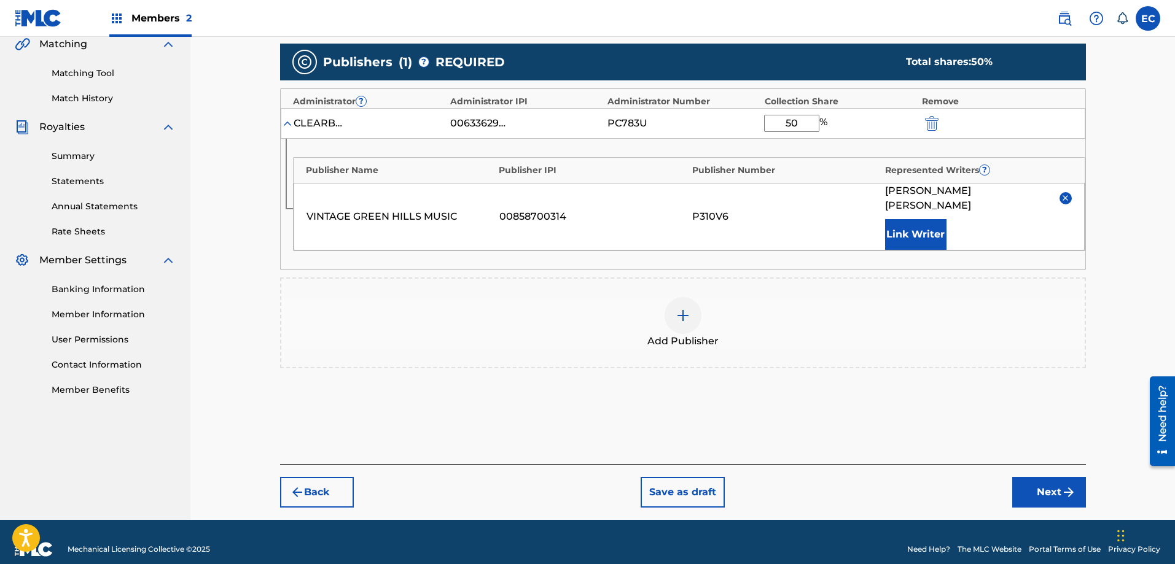
click at [1059, 477] on button "Next" at bounding box center [1049, 492] width 74 height 31
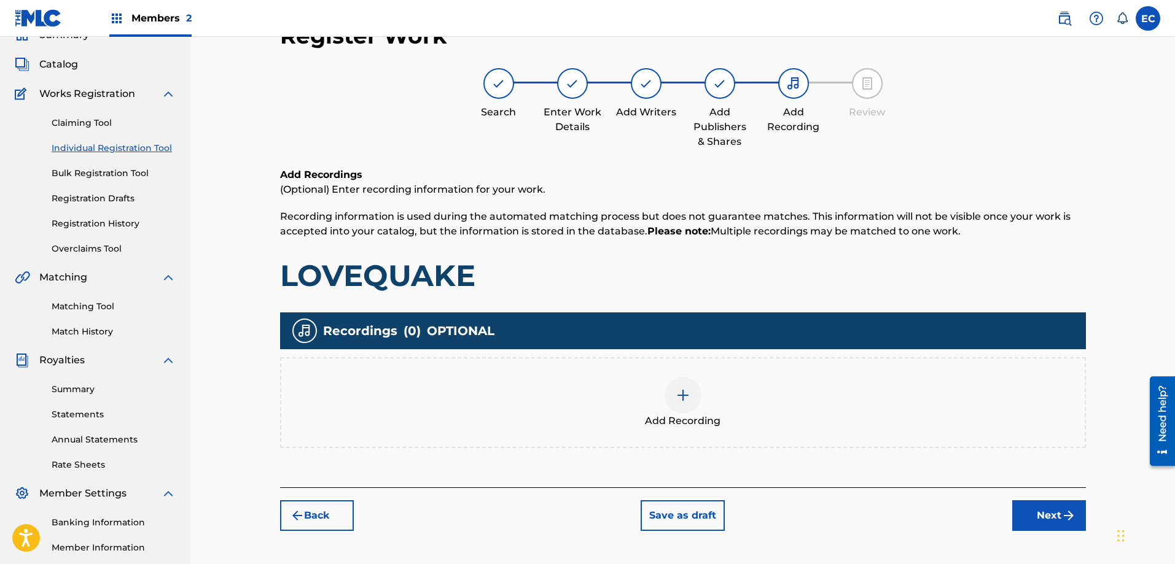
scroll to position [55, 0]
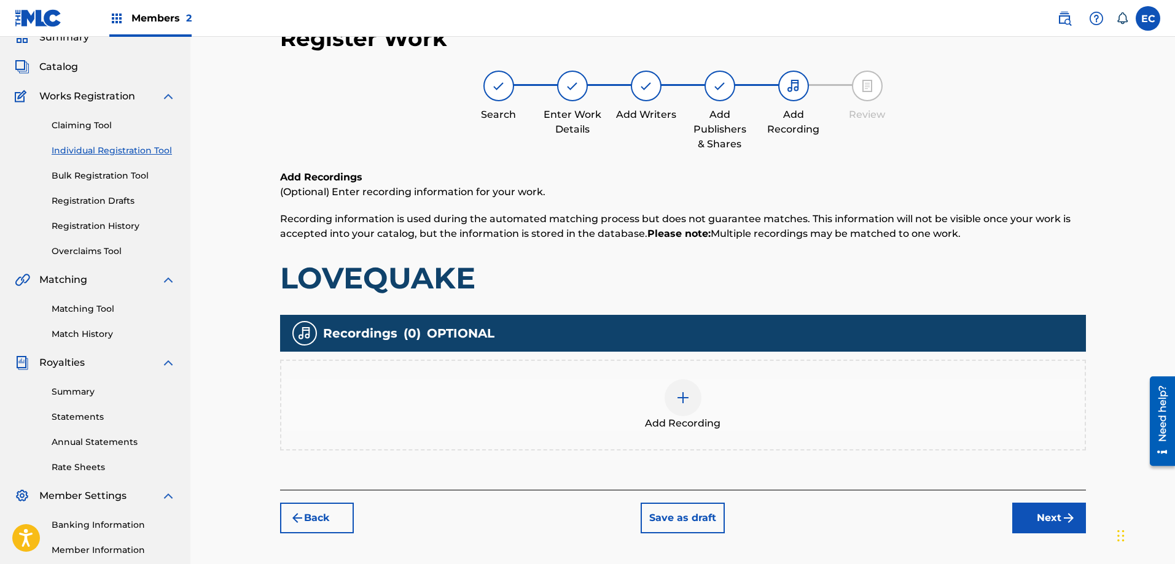
click at [1083, 518] on button "Next" at bounding box center [1049, 518] width 74 height 31
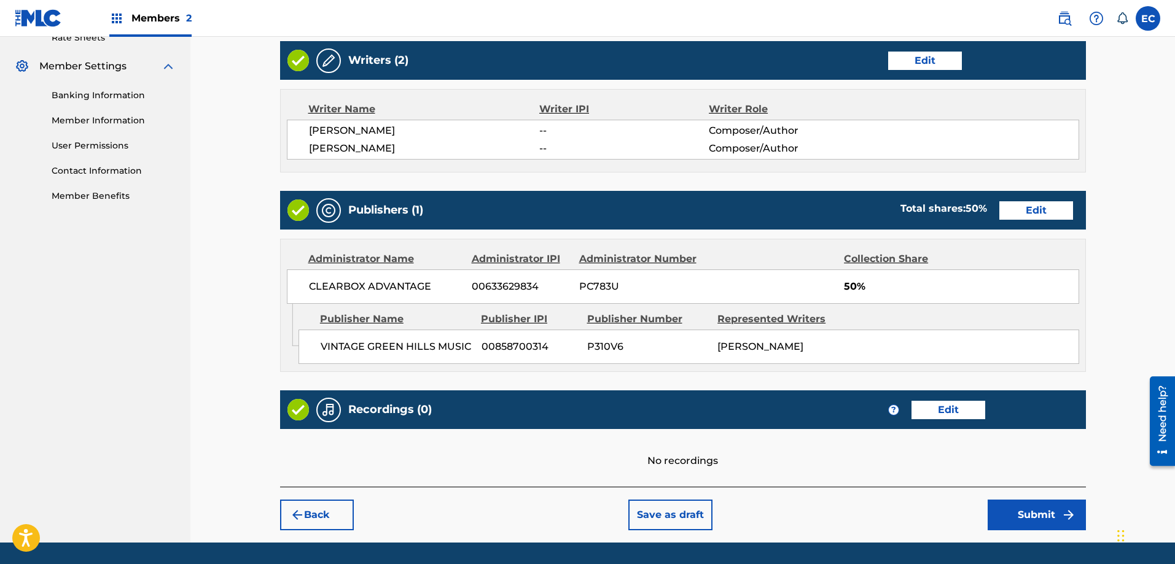
scroll to position [523, 0]
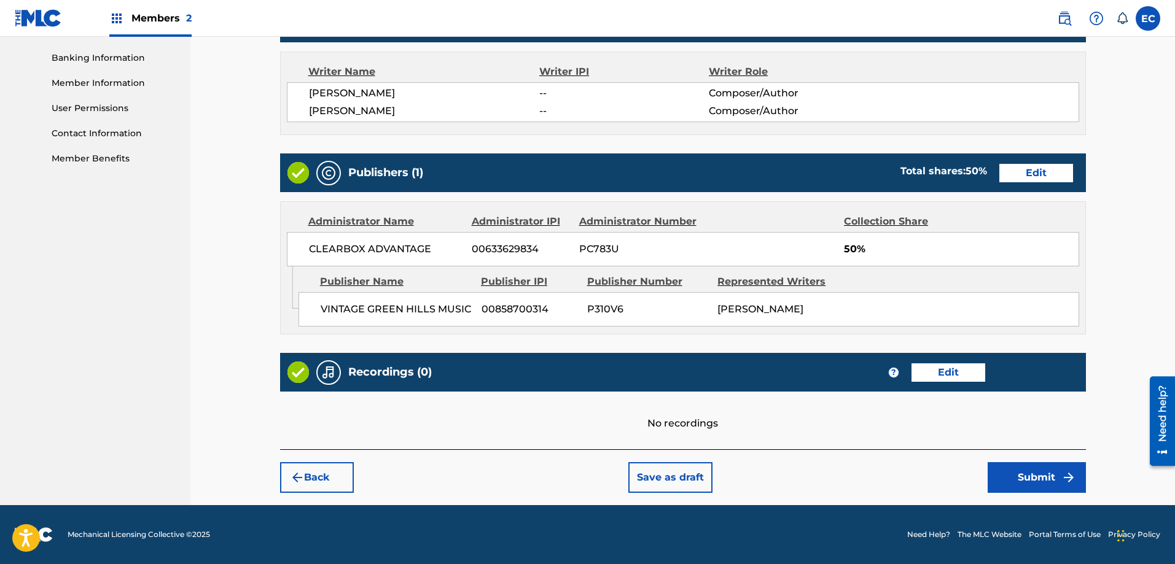
click at [1014, 475] on button "Submit" at bounding box center [1036, 477] width 98 height 31
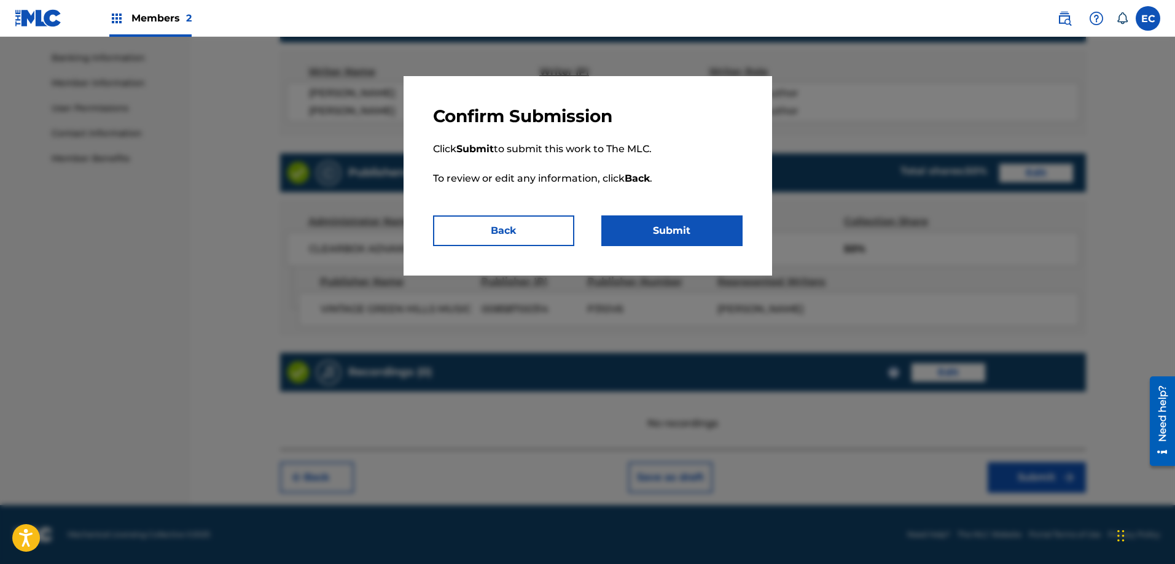
click at [662, 224] on button "Submit" at bounding box center [671, 231] width 141 height 31
